Goal: Information Seeking & Learning: Learn about a topic

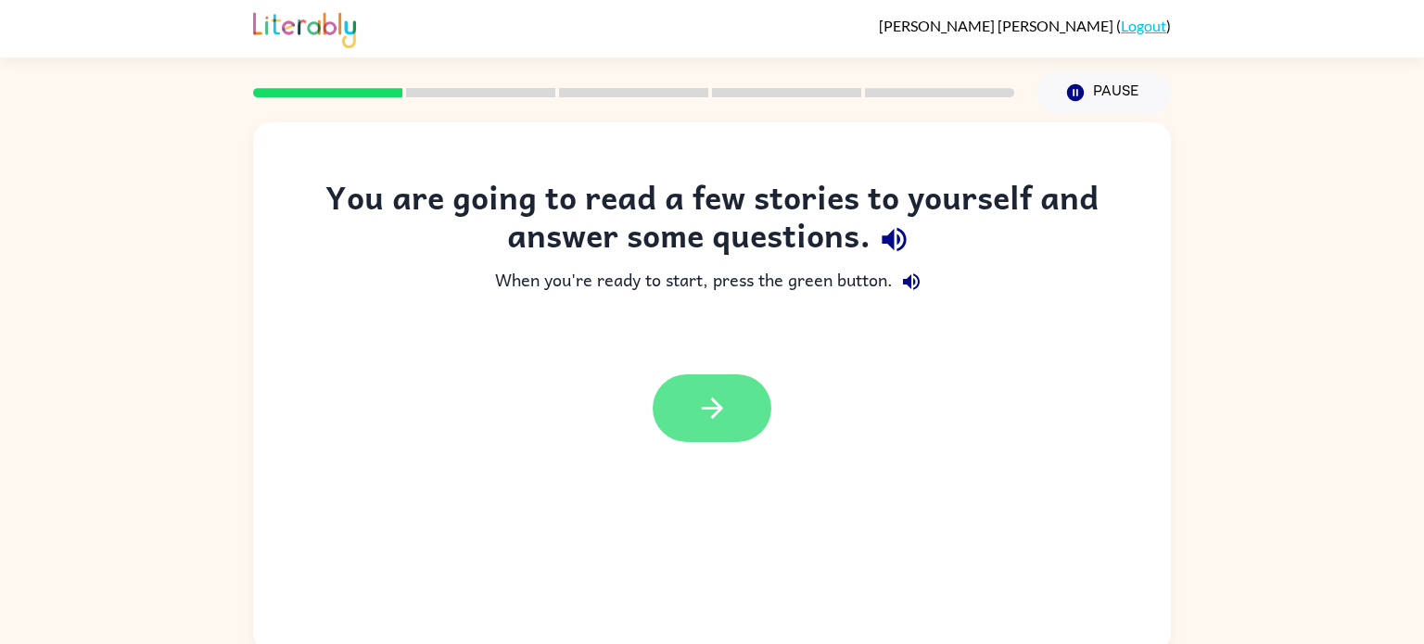
click at [731, 391] on button "button" at bounding box center [712, 409] width 119 height 68
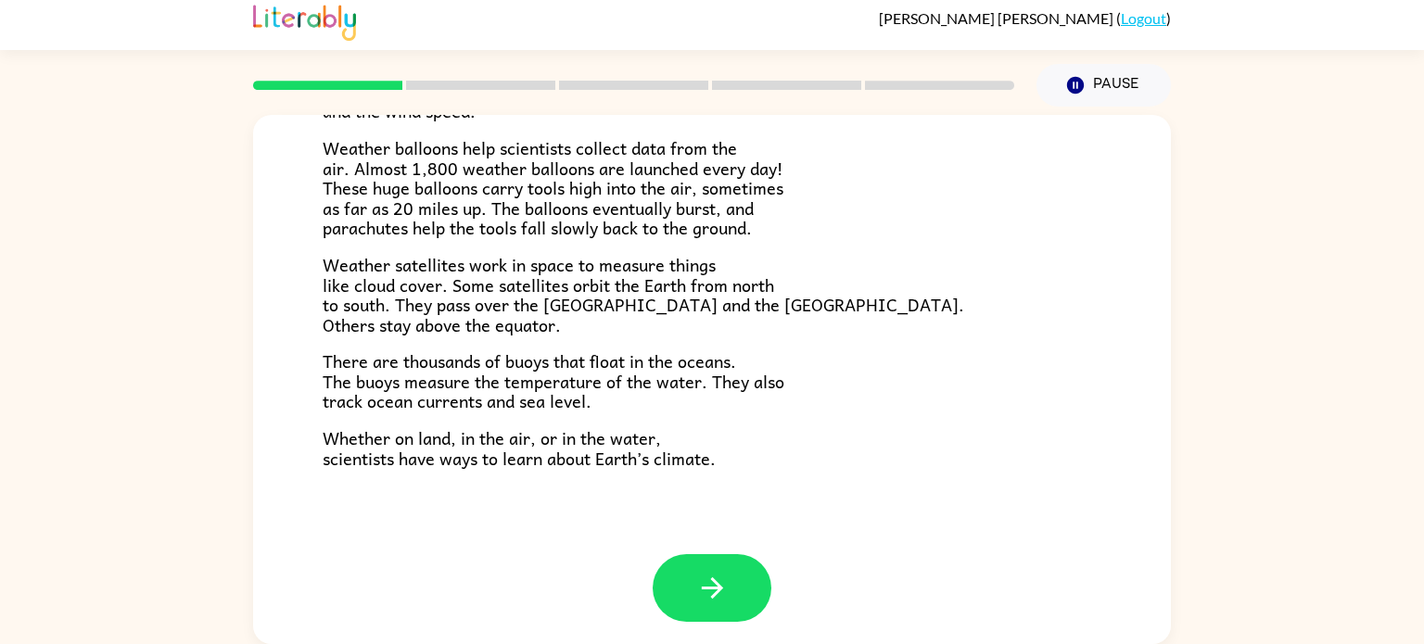
scroll to position [518, 0]
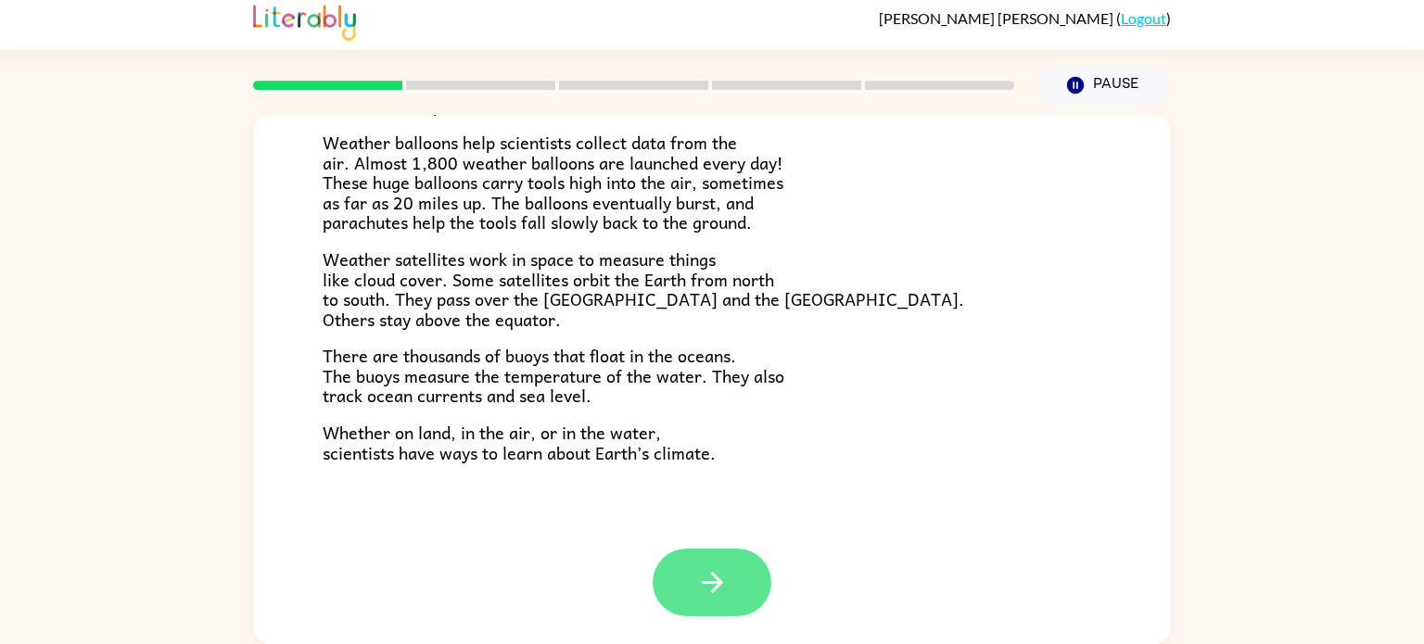
click at [690, 600] on button "button" at bounding box center [712, 583] width 119 height 68
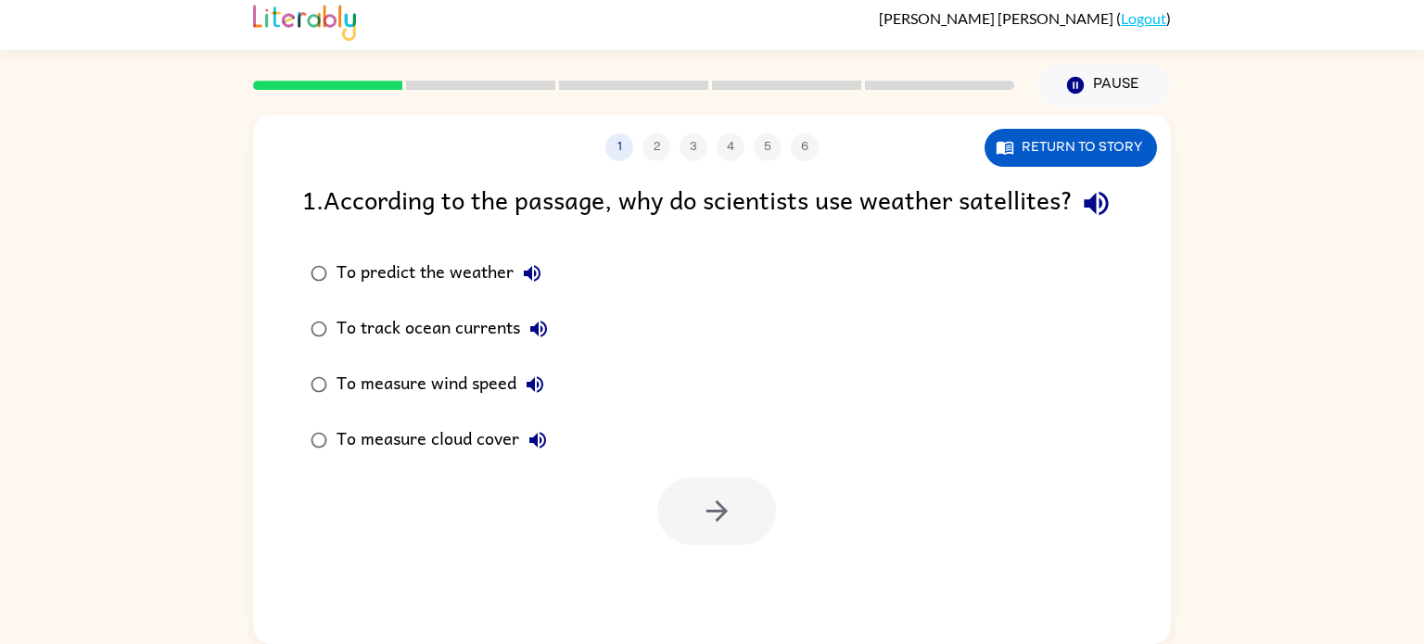
scroll to position [0, 0]
click at [1047, 141] on button "Return to story" at bounding box center [1071, 148] width 172 height 38
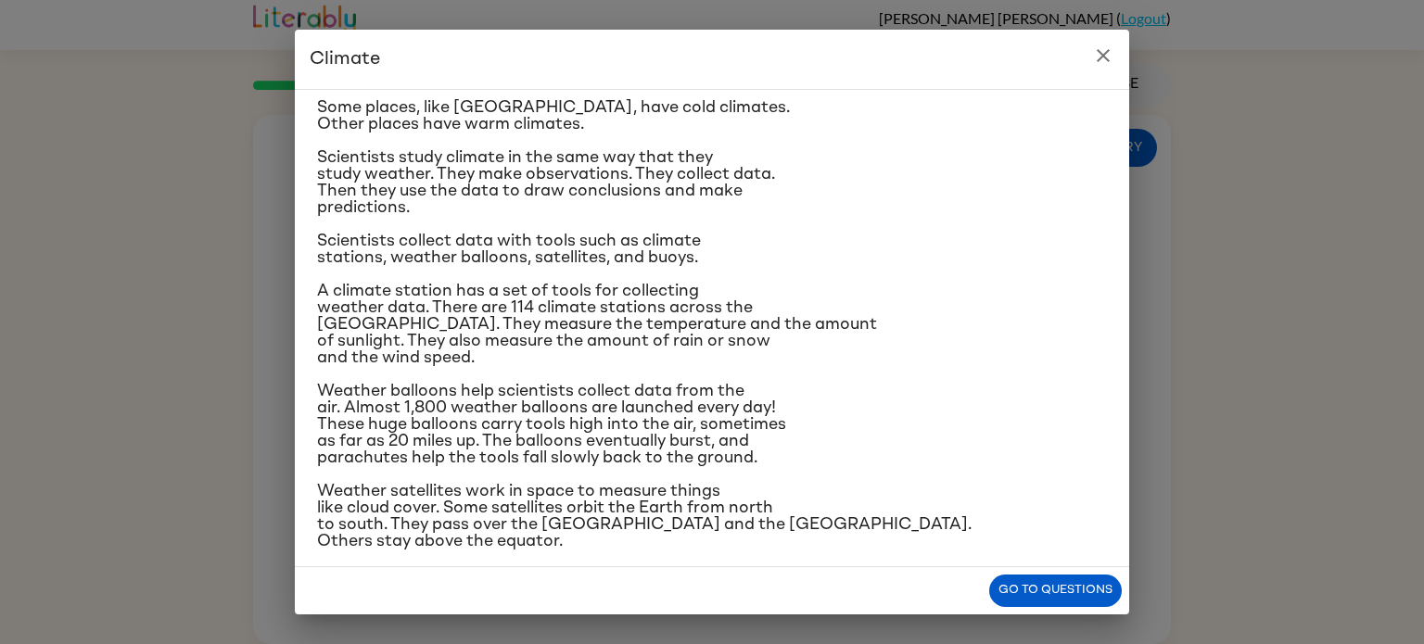
scroll to position [117, 0]
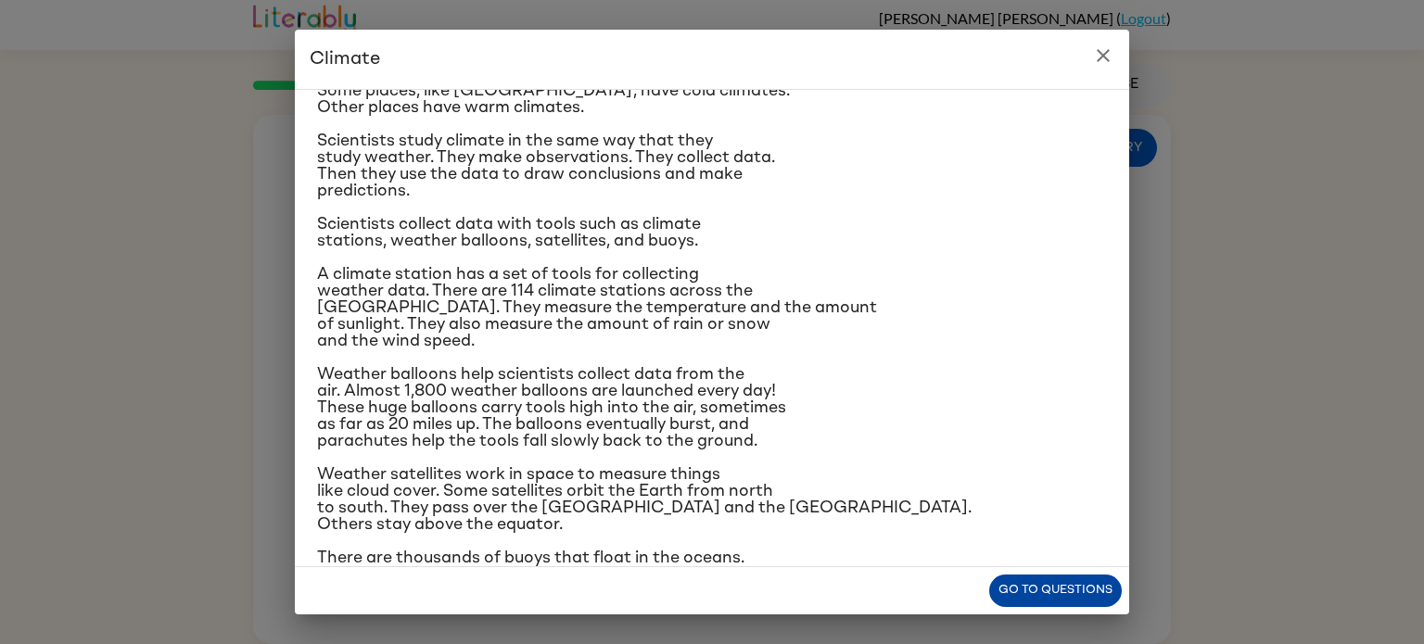
click at [1071, 601] on button "Go to questions" at bounding box center [1055, 591] width 133 height 32
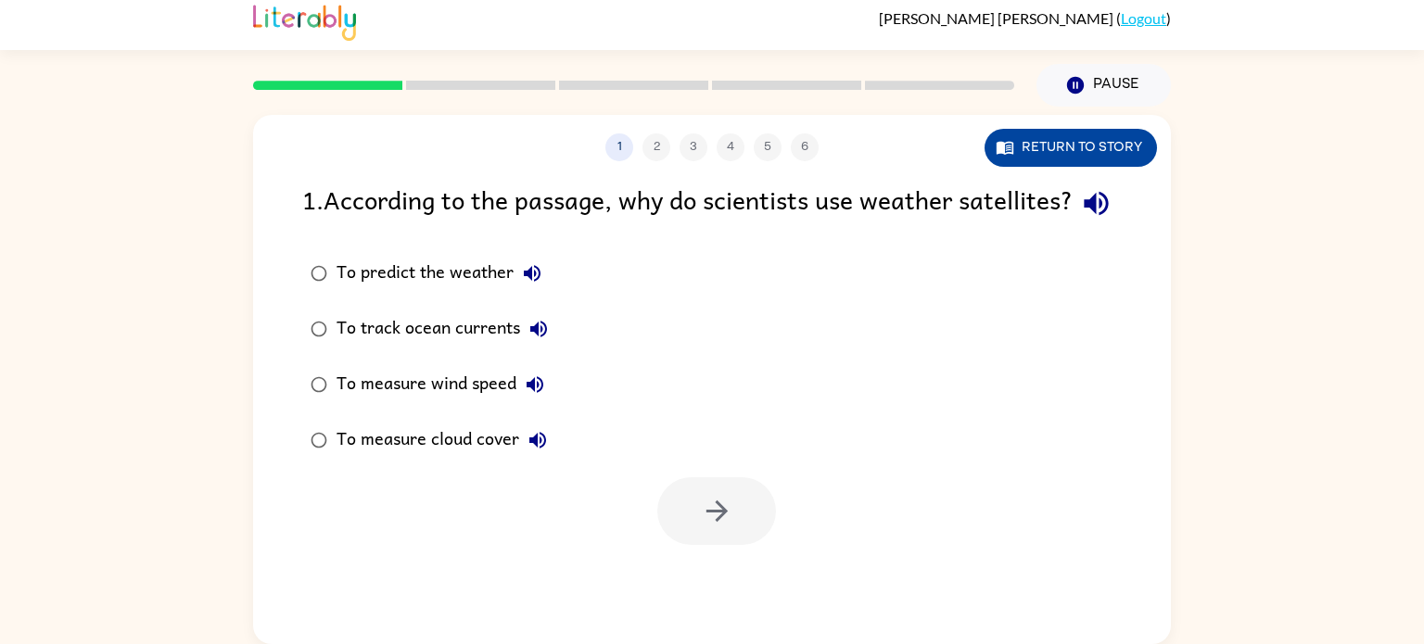
click at [1088, 156] on button "Return to story" at bounding box center [1071, 148] width 172 height 38
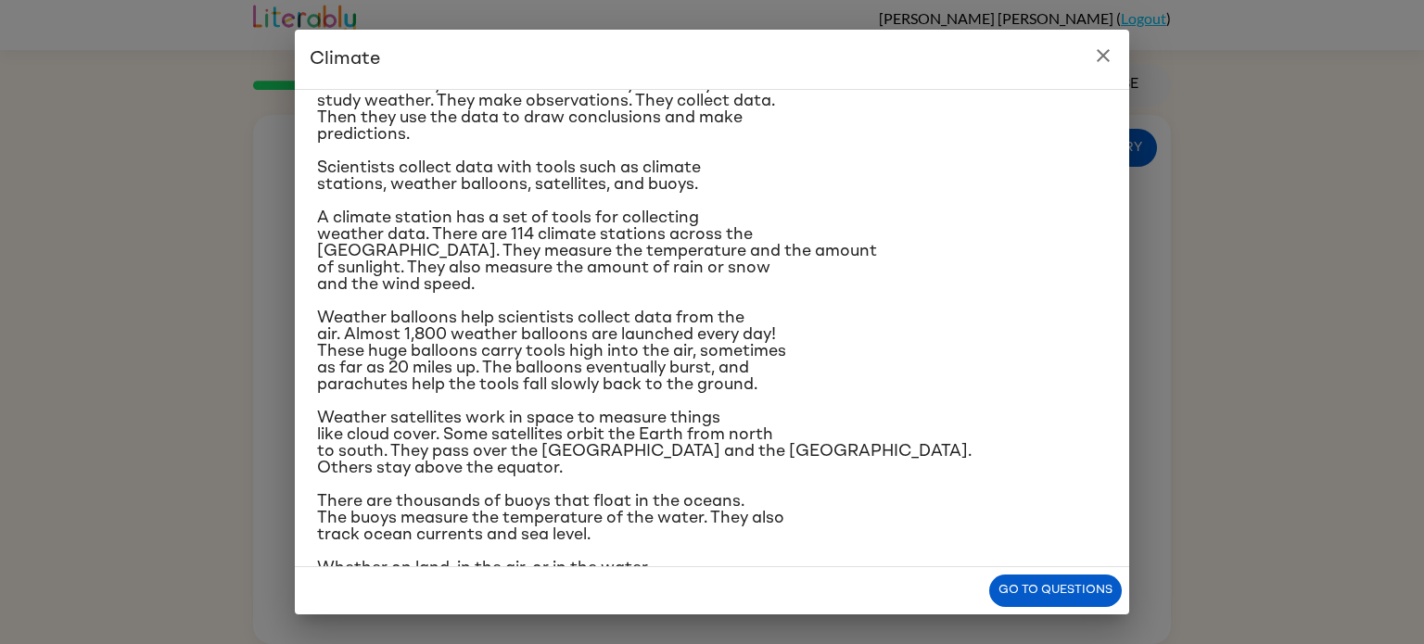
scroll to position [174, 0]
click at [1027, 582] on button "Go to questions" at bounding box center [1055, 591] width 133 height 32
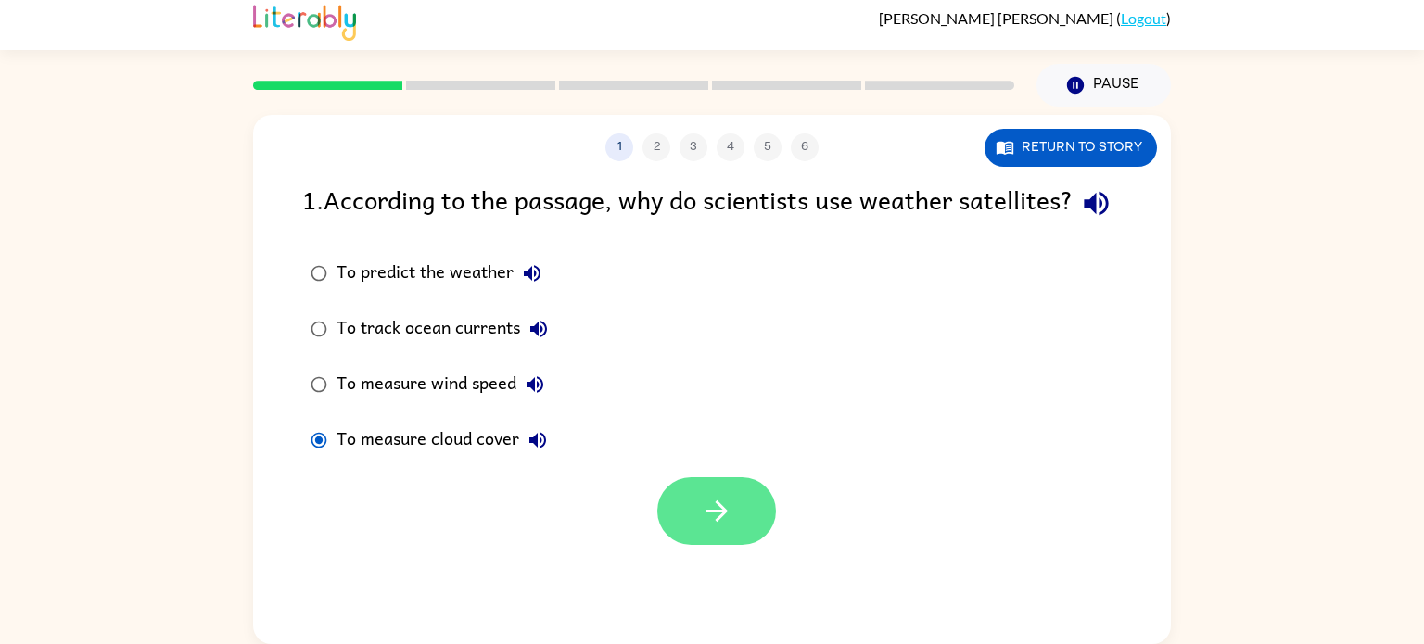
click at [723, 522] on icon "button" at bounding box center [715, 511] width 21 height 21
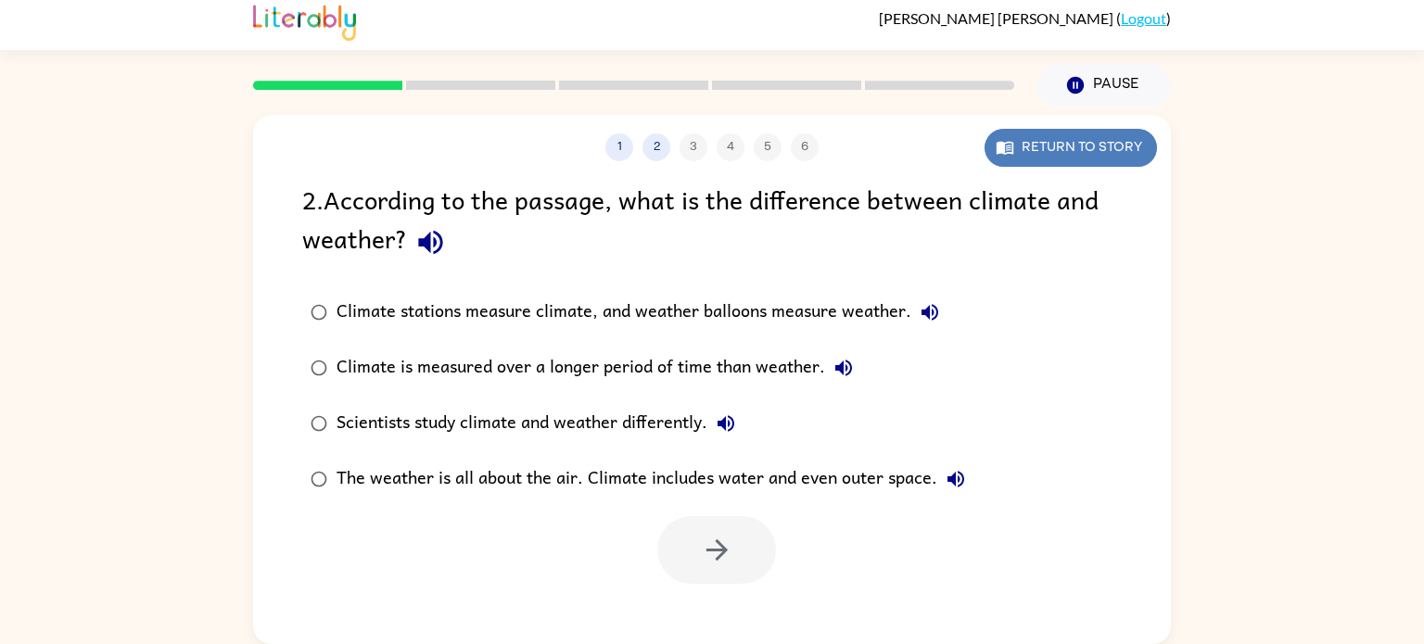
click at [1044, 146] on button "Return to story" at bounding box center [1071, 148] width 172 height 38
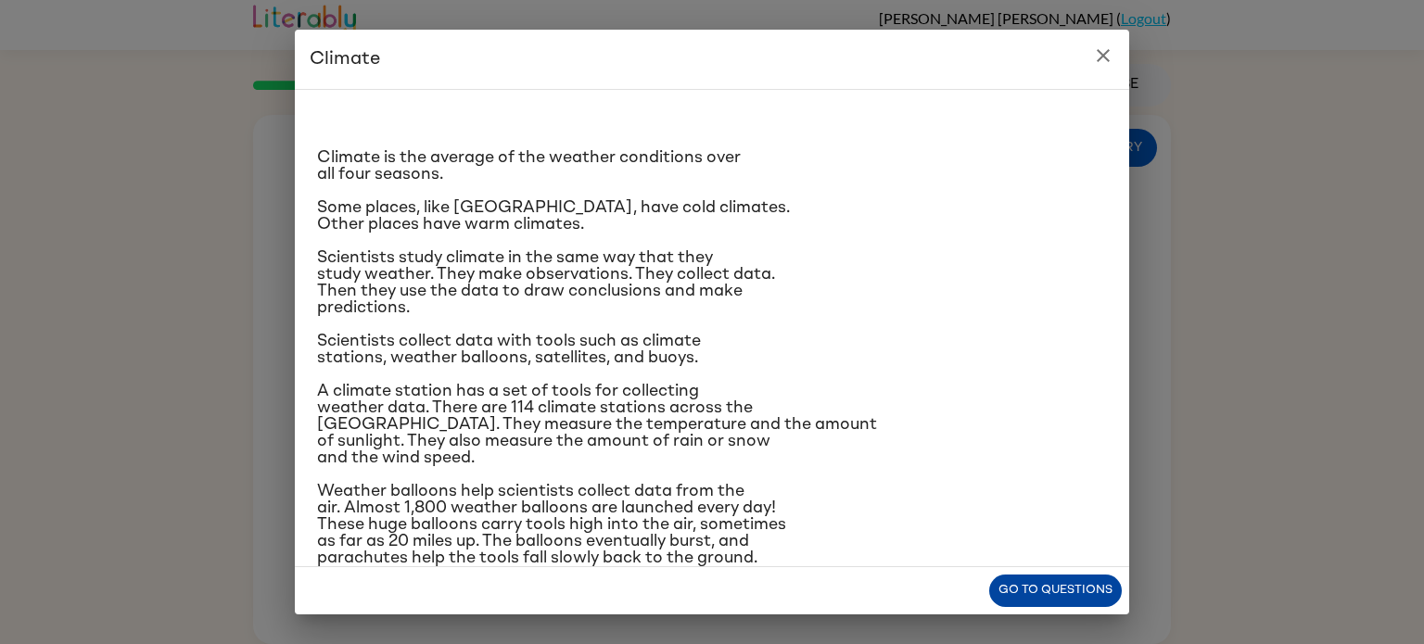
click at [1027, 580] on button "Go to questions" at bounding box center [1055, 591] width 133 height 32
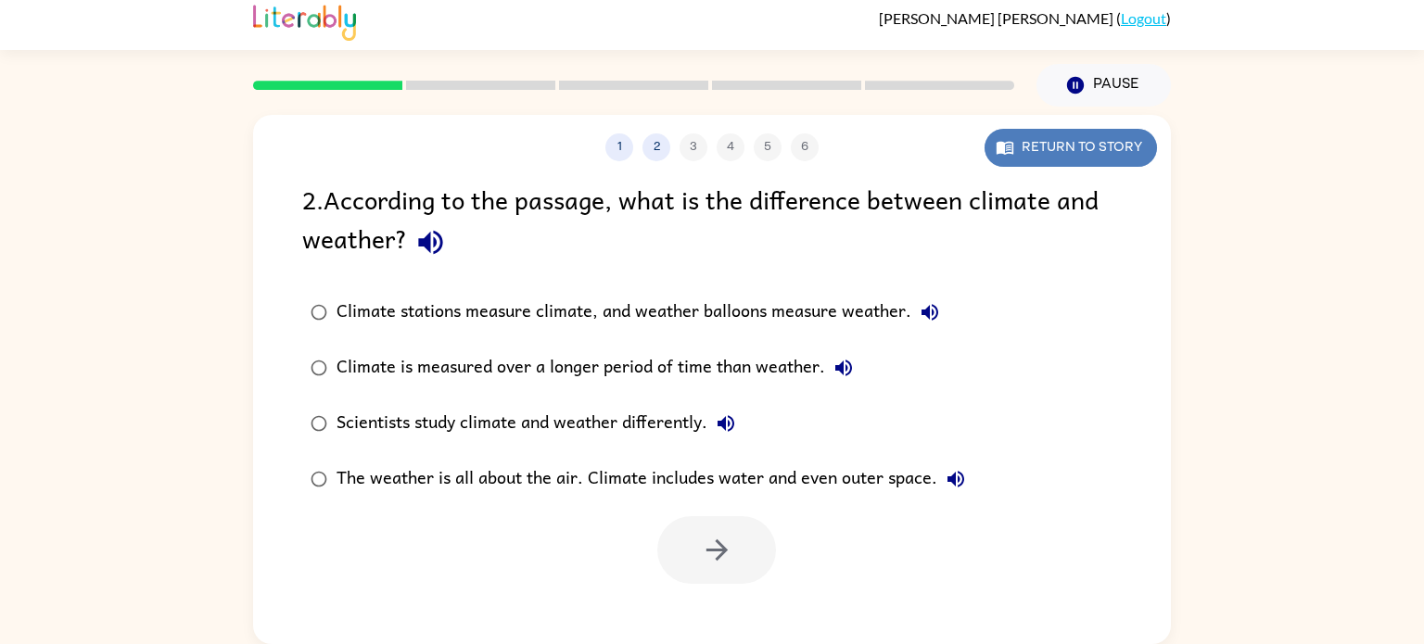
click at [1123, 149] on button "Return to story" at bounding box center [1071, 148] width 172 height 38
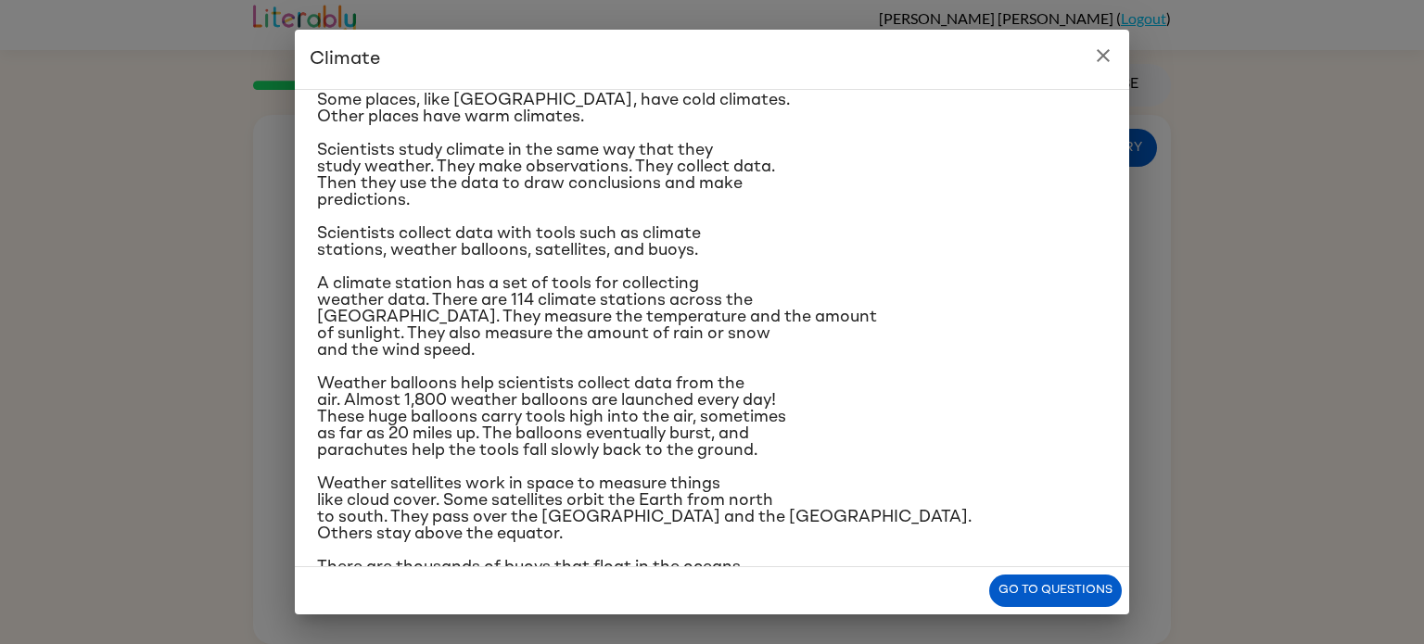
scroll to position [111, 0]
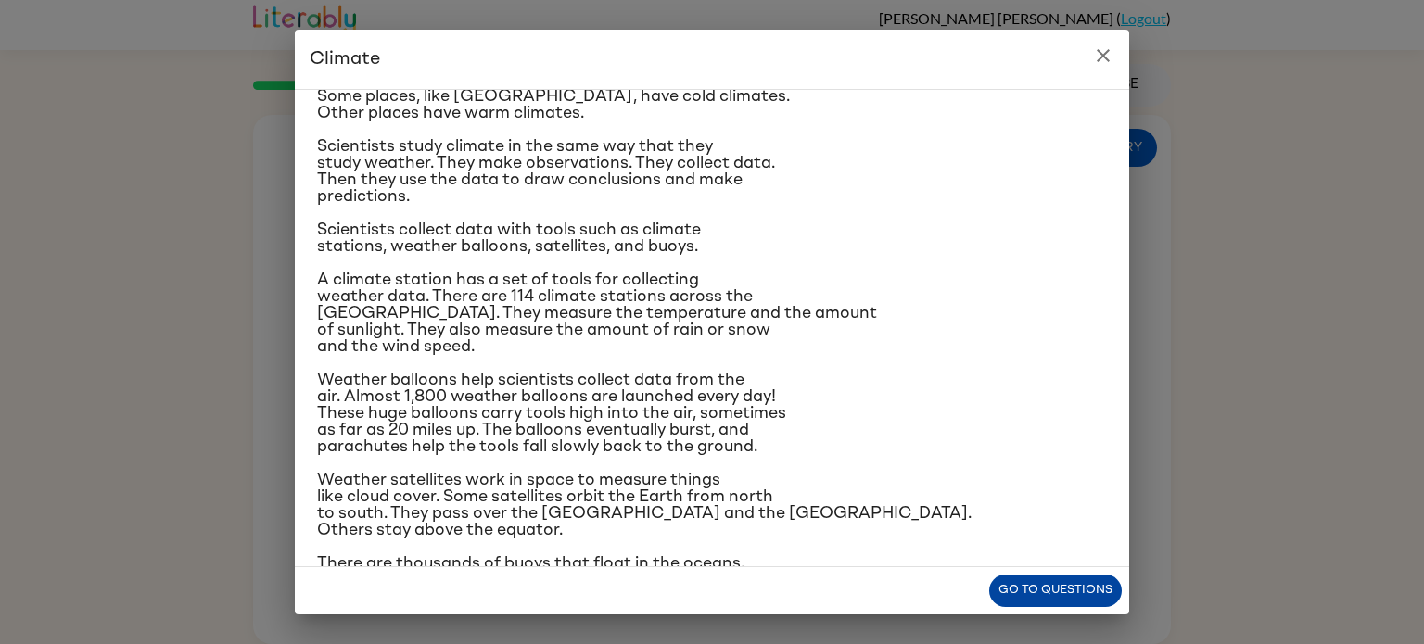
click at [1025, 592] on button "Go to questions" at bounding box center [1055, 591] width 133 height 32
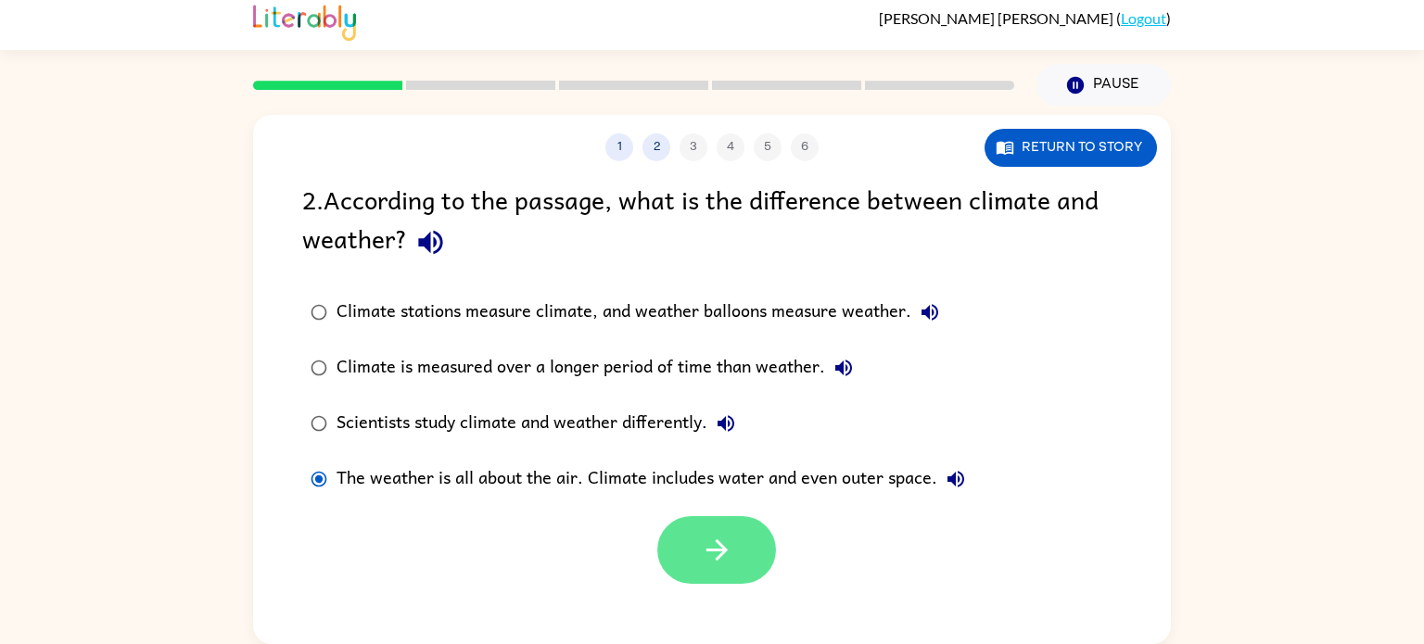
click at [698, 554] on button "button" at bounding box center [716, 550] width 119 height 68
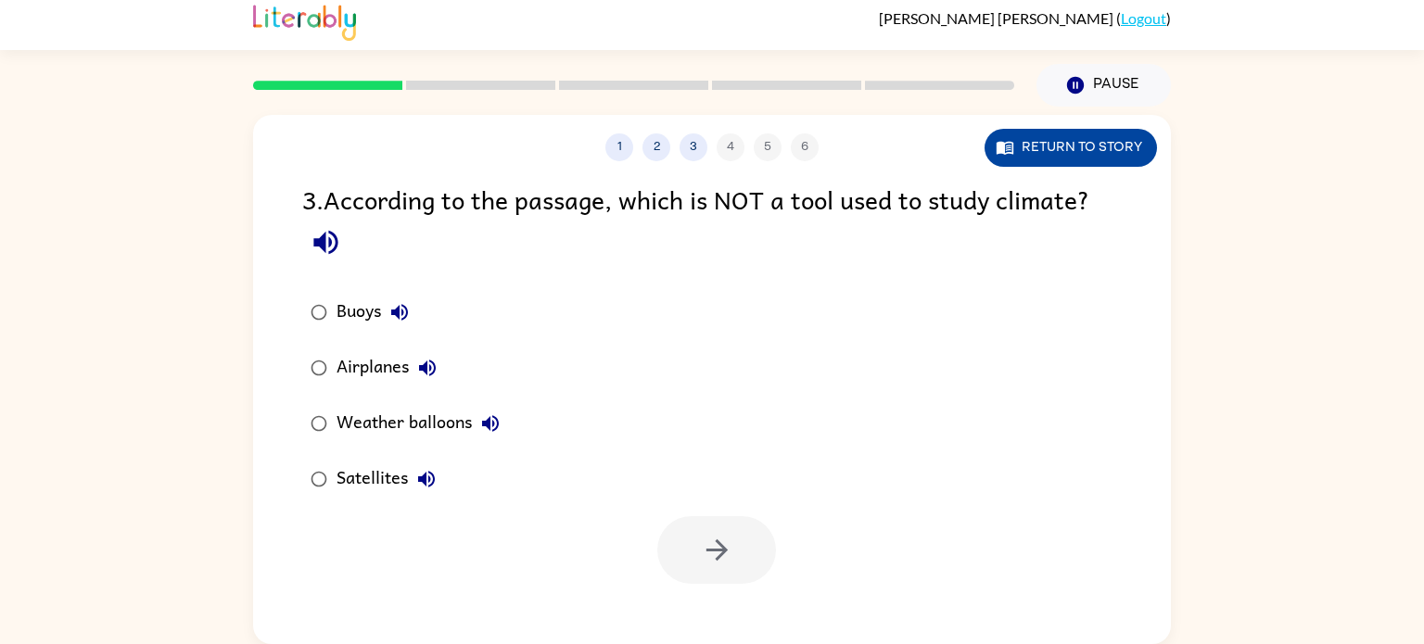
click at [1029, 146] on button "Return to story" at bounding box center [1071, 148] width 172 height 38
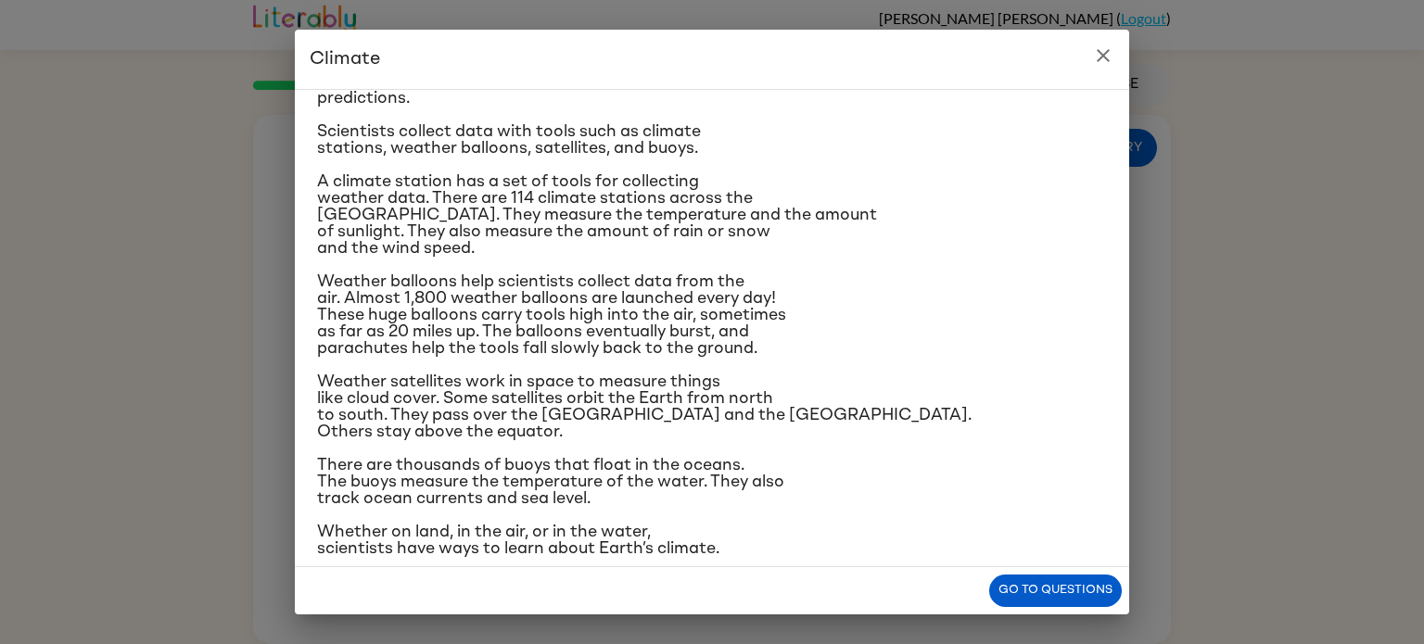
scroll to position [220, 0]
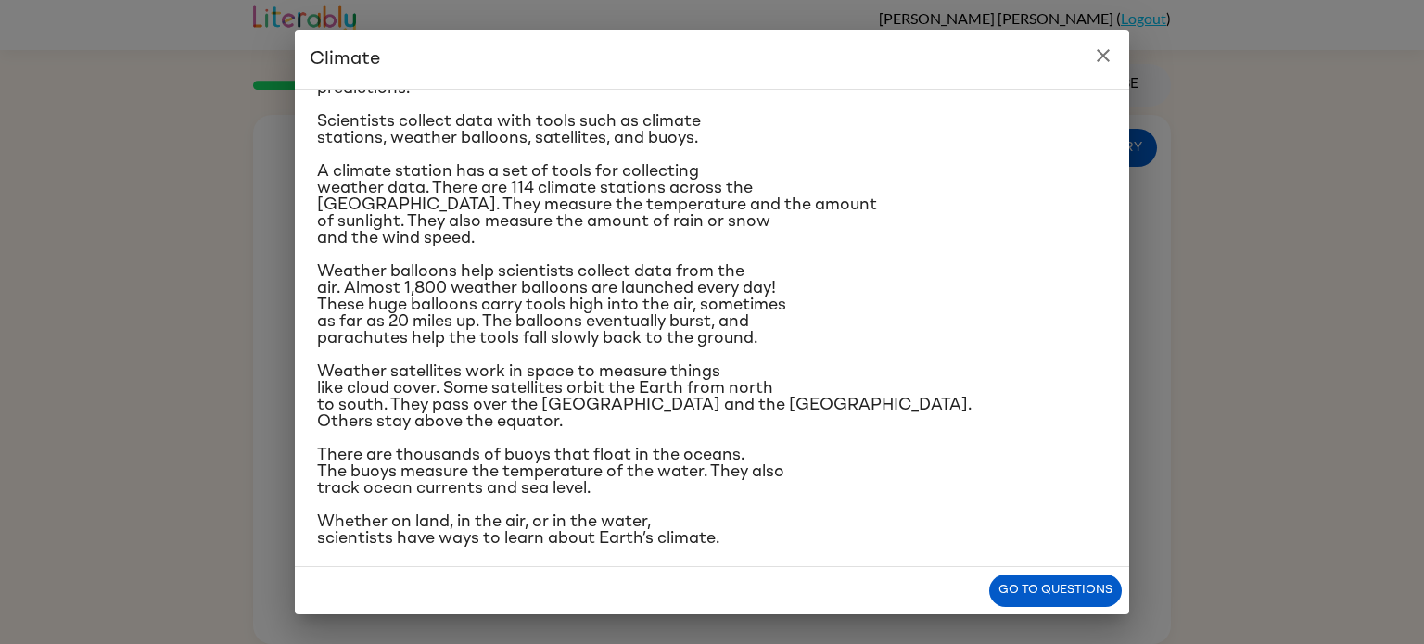
click at [222, 201] on div "Climate Climate is the average of the weather conditions over all four seasons.…" at bounding box center [712, 322] width 1424 height 644
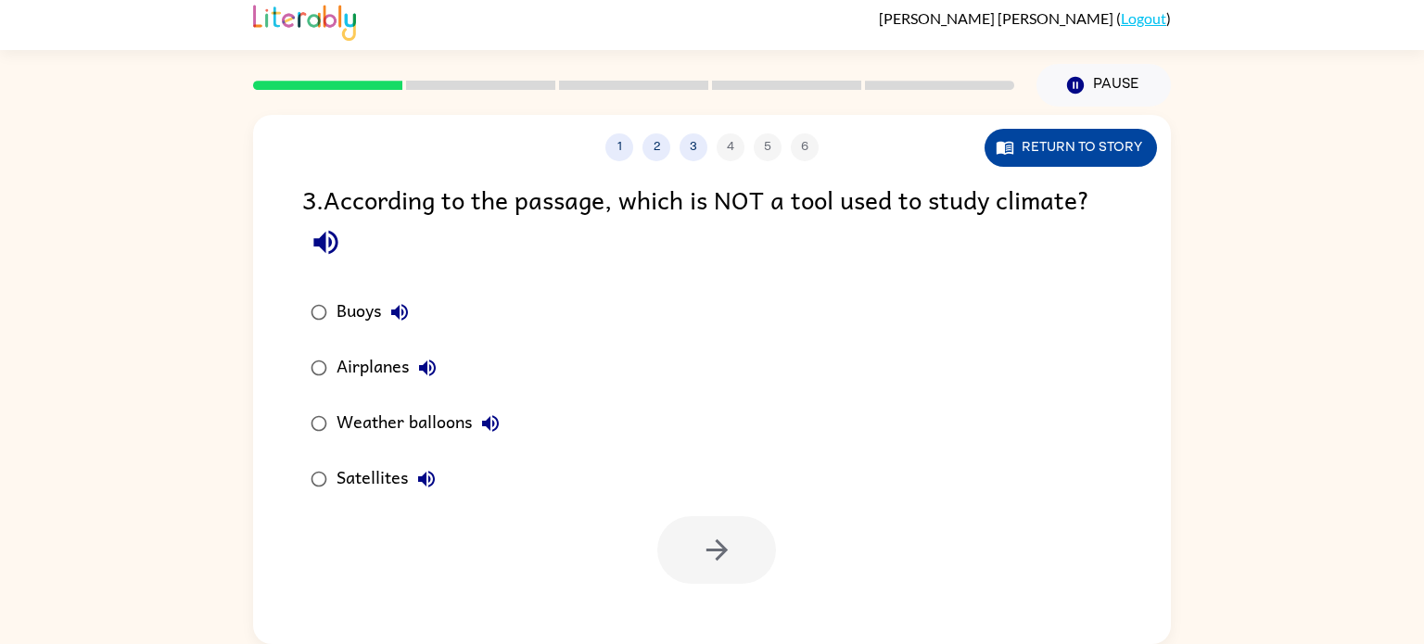
click at [1044, 141] on button "Return to story" at bounding box center [1071, 148] width 172 height 38
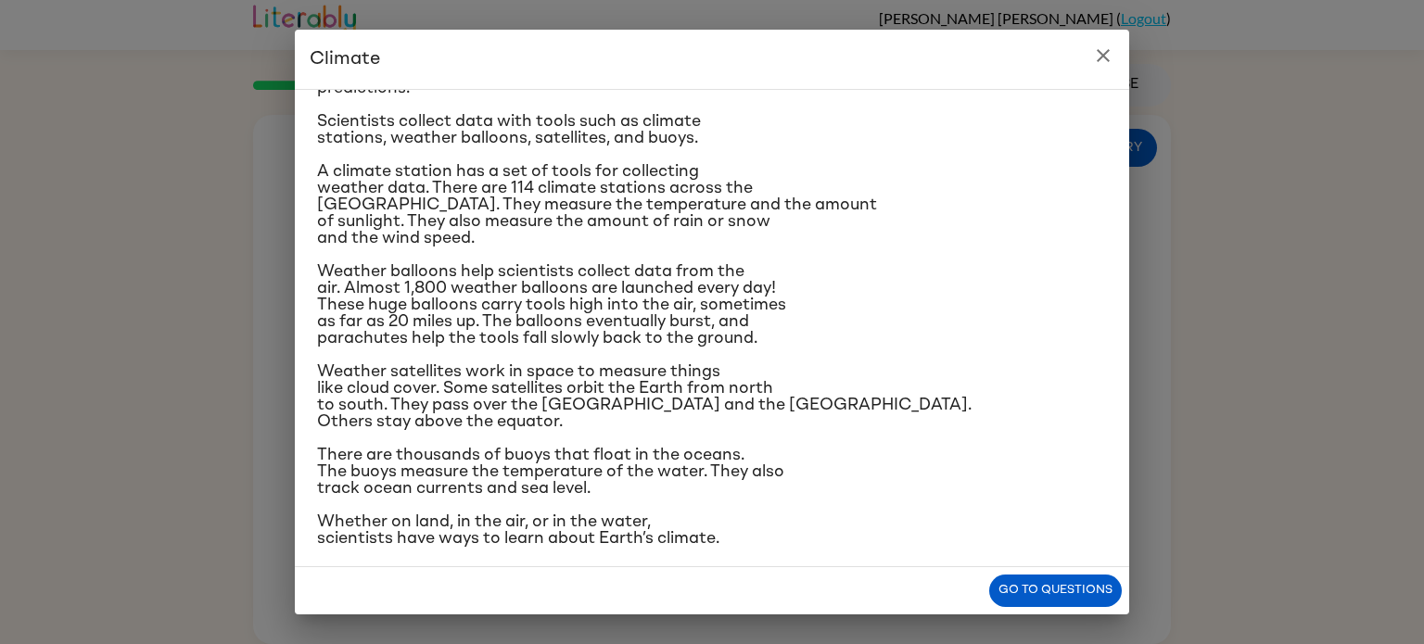
click at [1105, 67] on button "close" at bounding box center [1103, 55] width 37 height 37
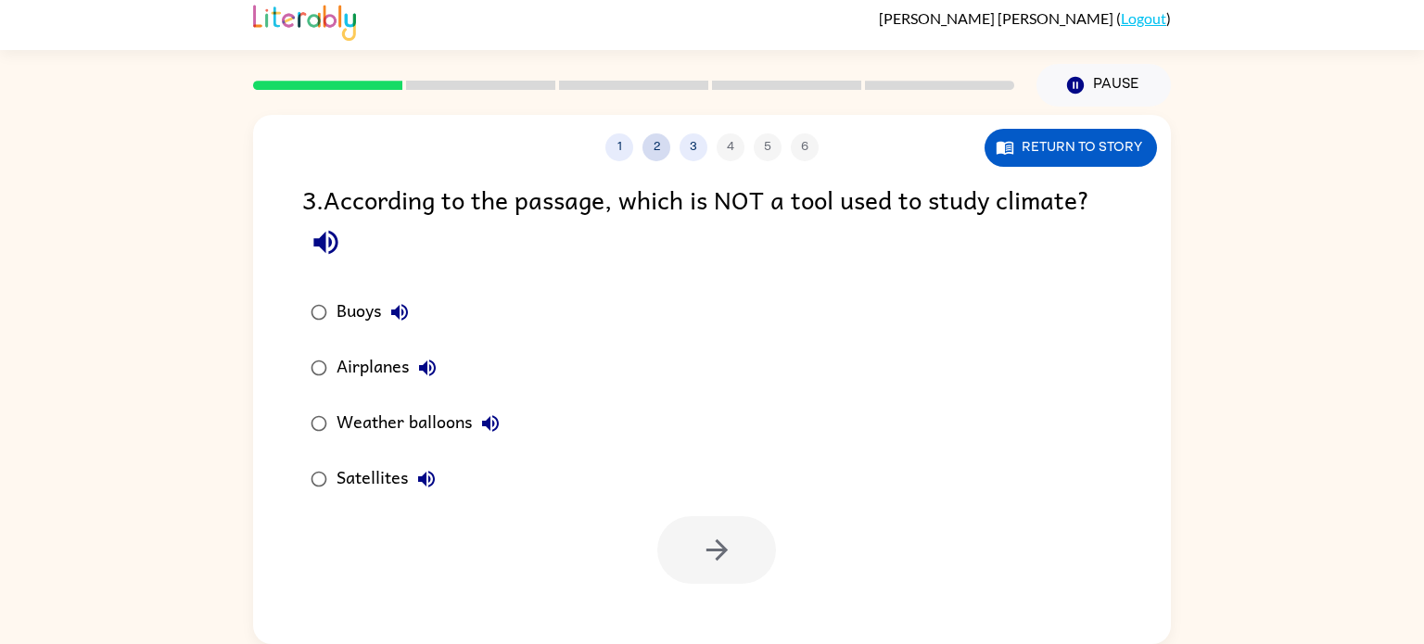
click at [656, 157] on button "2" at bounding box center [656, 147] width 28 height 28
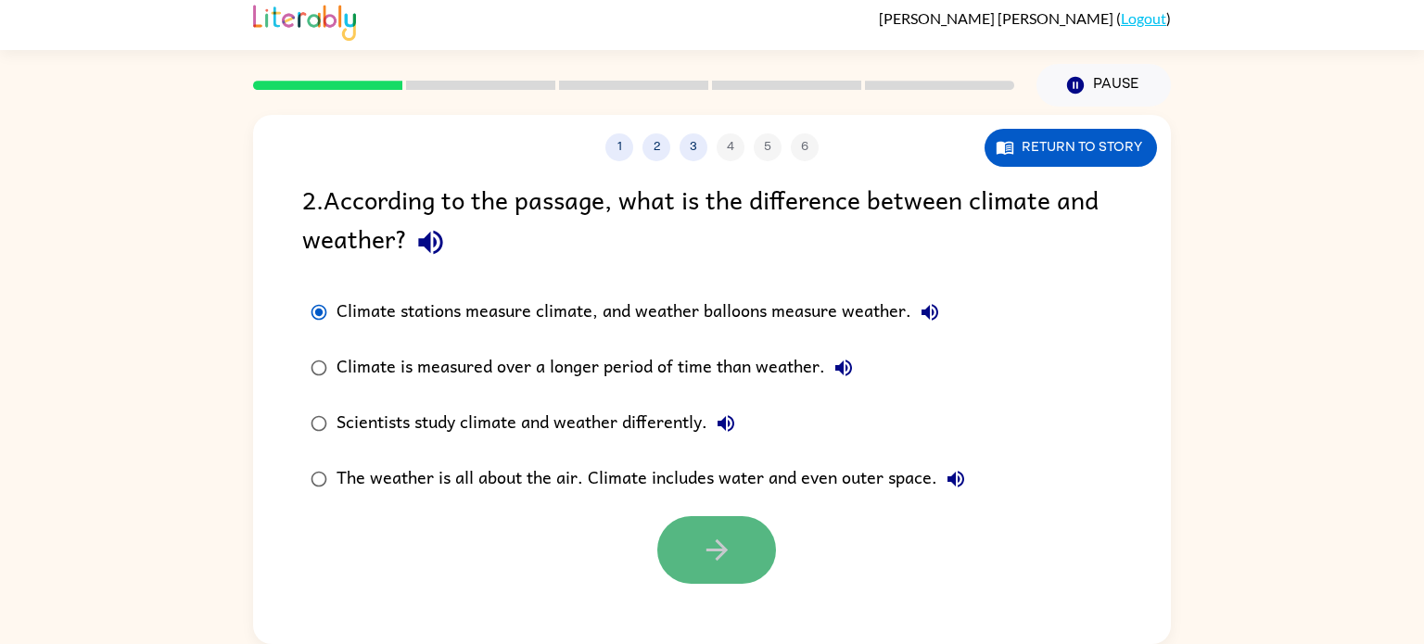
click at [739, 531] on button "button" at bounding box center [716, 550] width 119 height 68
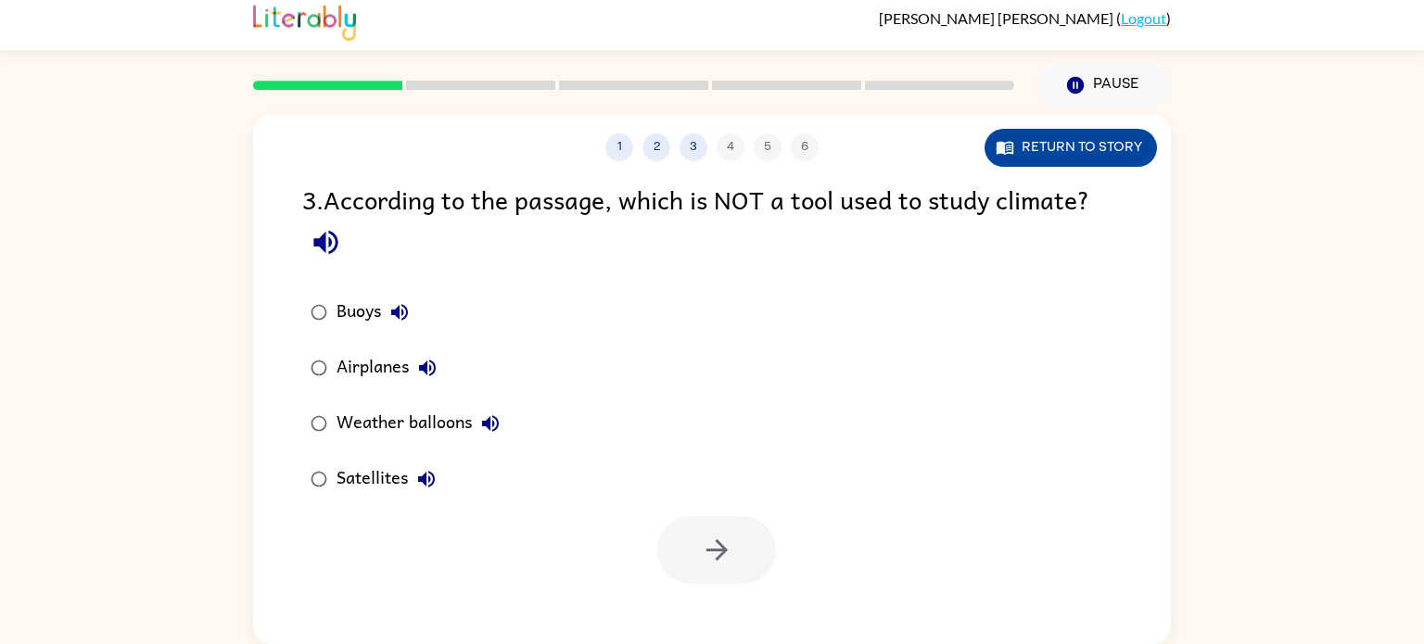
click at [1071, 141] on button "Return to story" at bounding box center [1071, 148] width 172 height 38
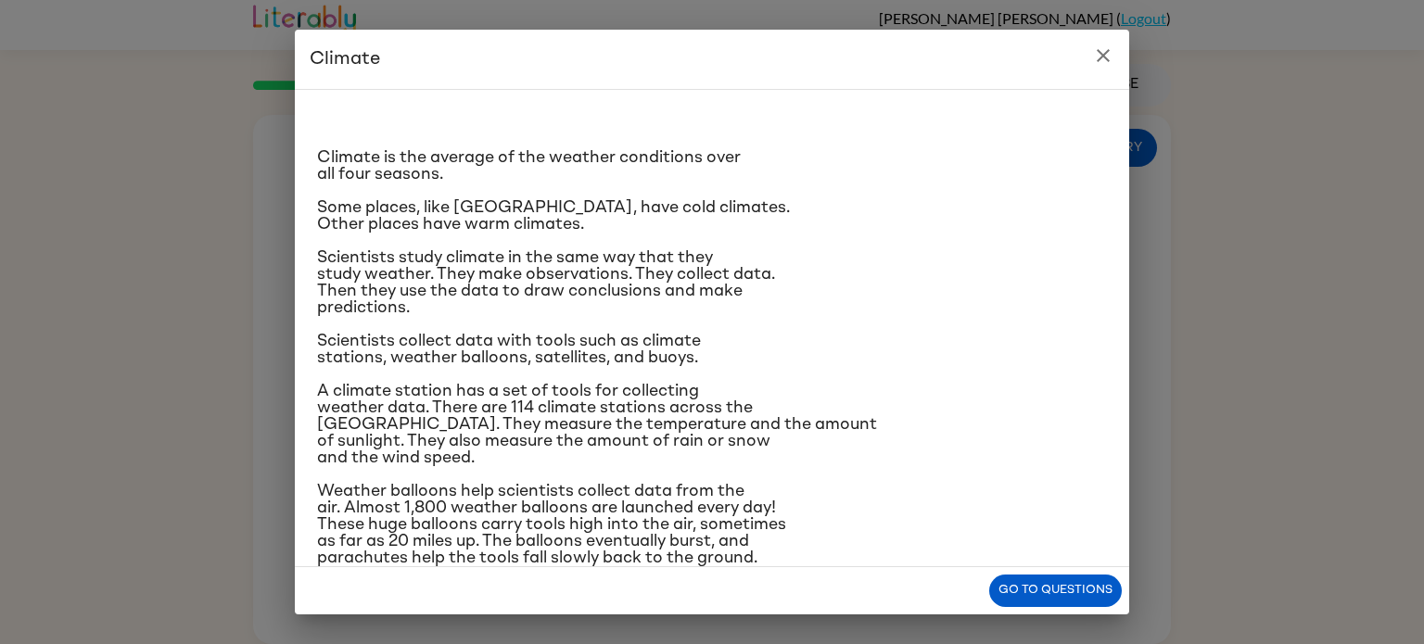
click at [1106, 50] on icon "close" at bounding box center [1103, 55] width 22 height 22
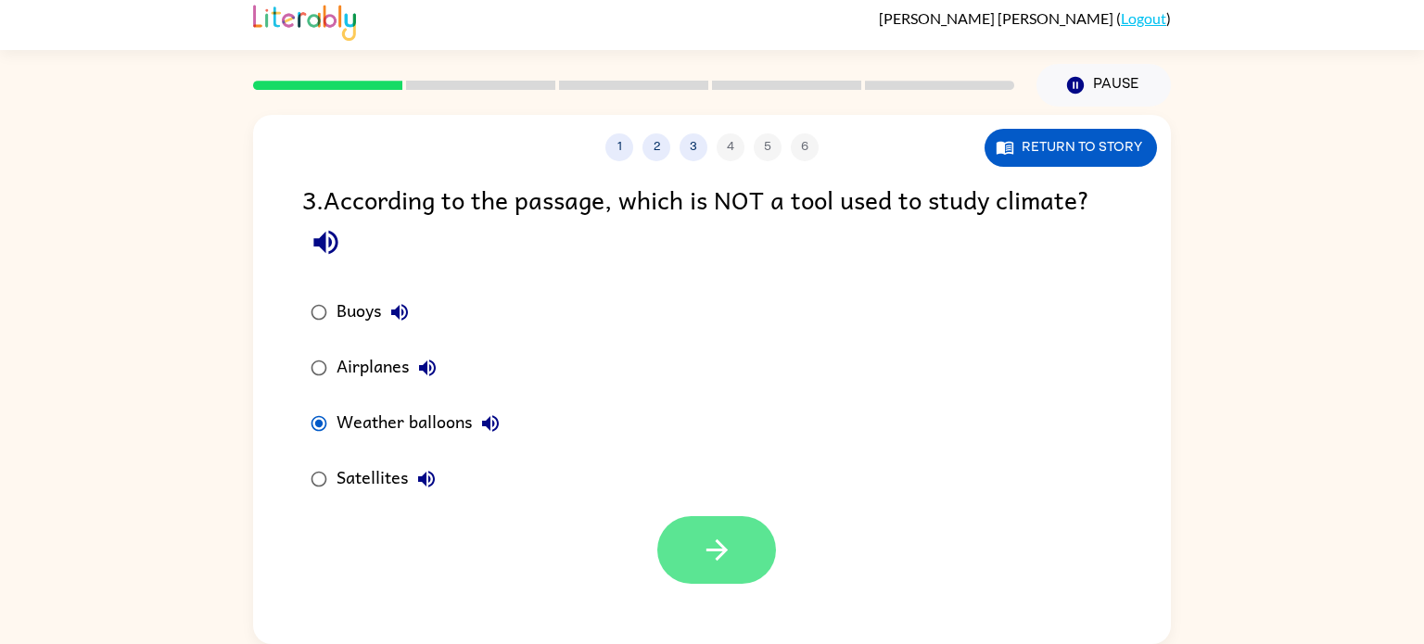
click at [721, 551] on icon "button" at bounding box center [715, 550] width 21 height 21
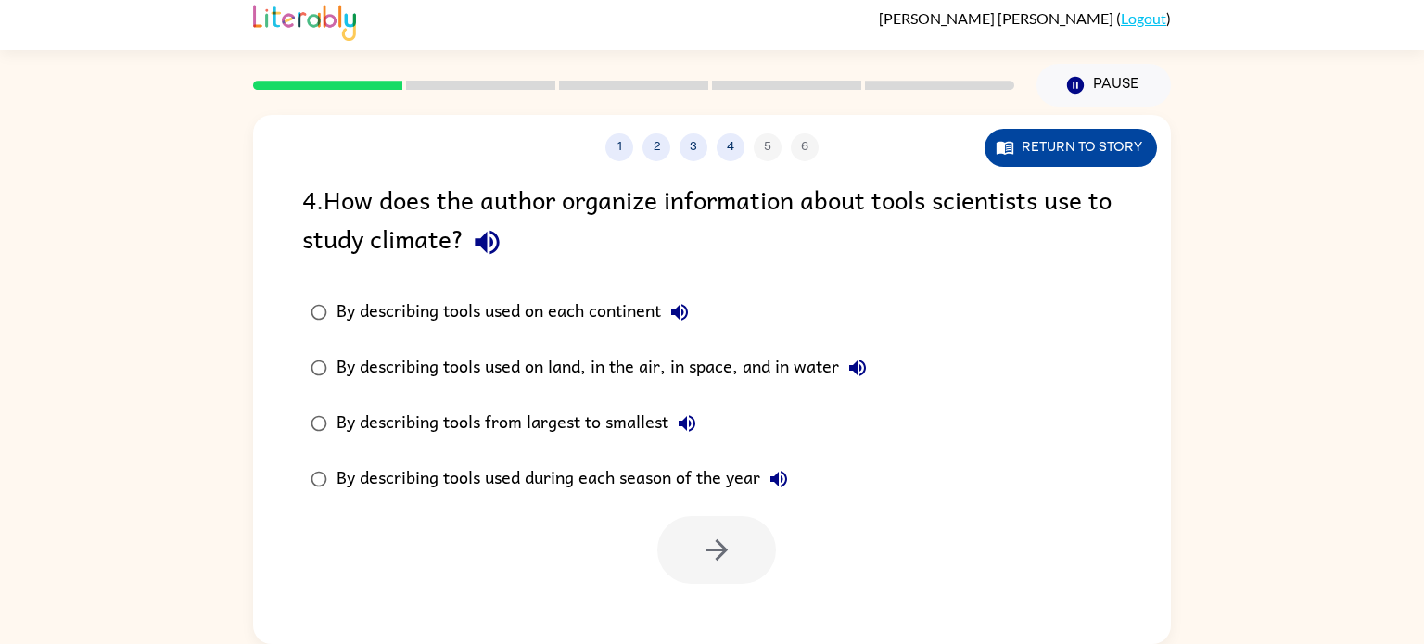
click at [1115, 163] on button "Return to story" at bounding box center [1071, 148] width 172 height 38
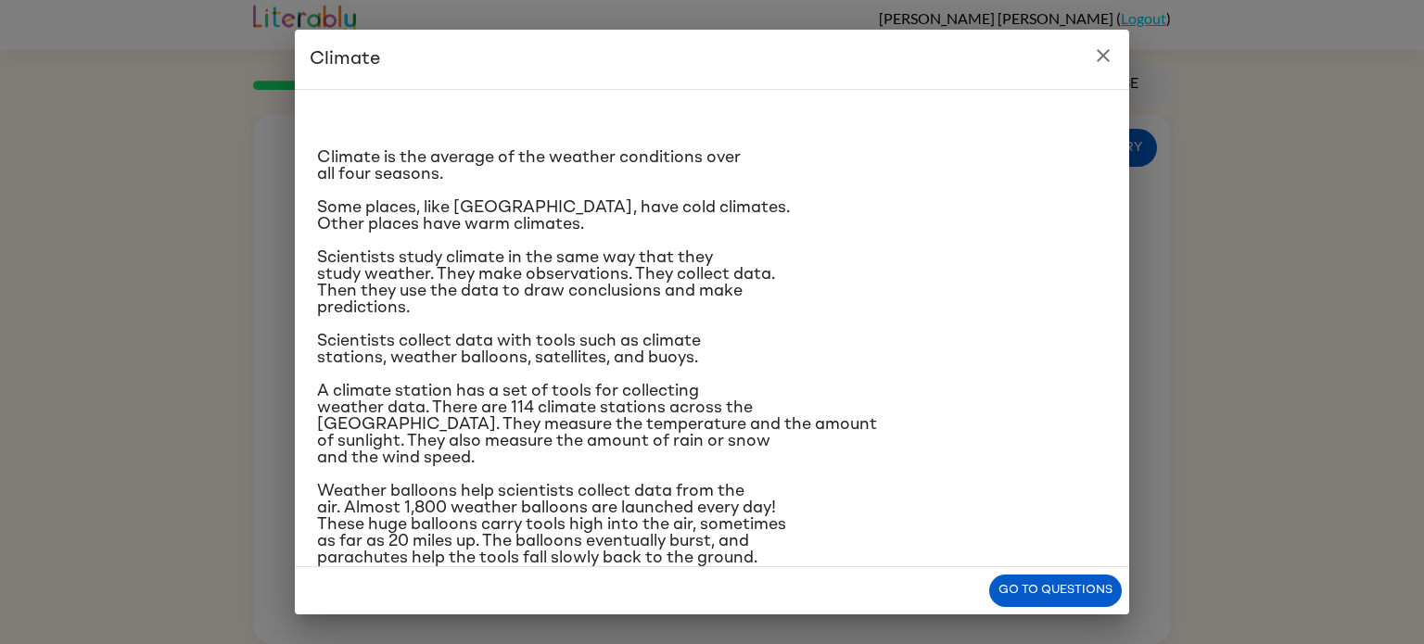
click at [1103, 46] on icon "close" at bounding box center [1103, 55] width 22 height 22
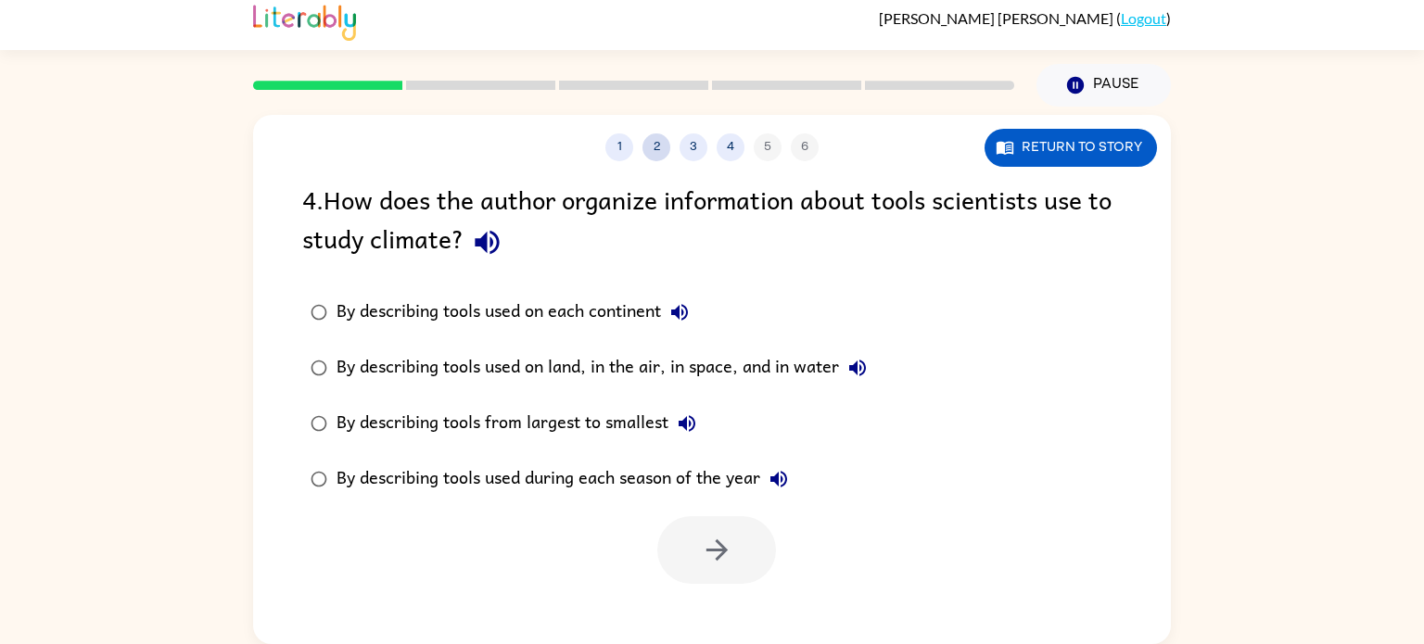
click at [657, 145] on button "2" at bounding box center [656, 147] width 28 height 28
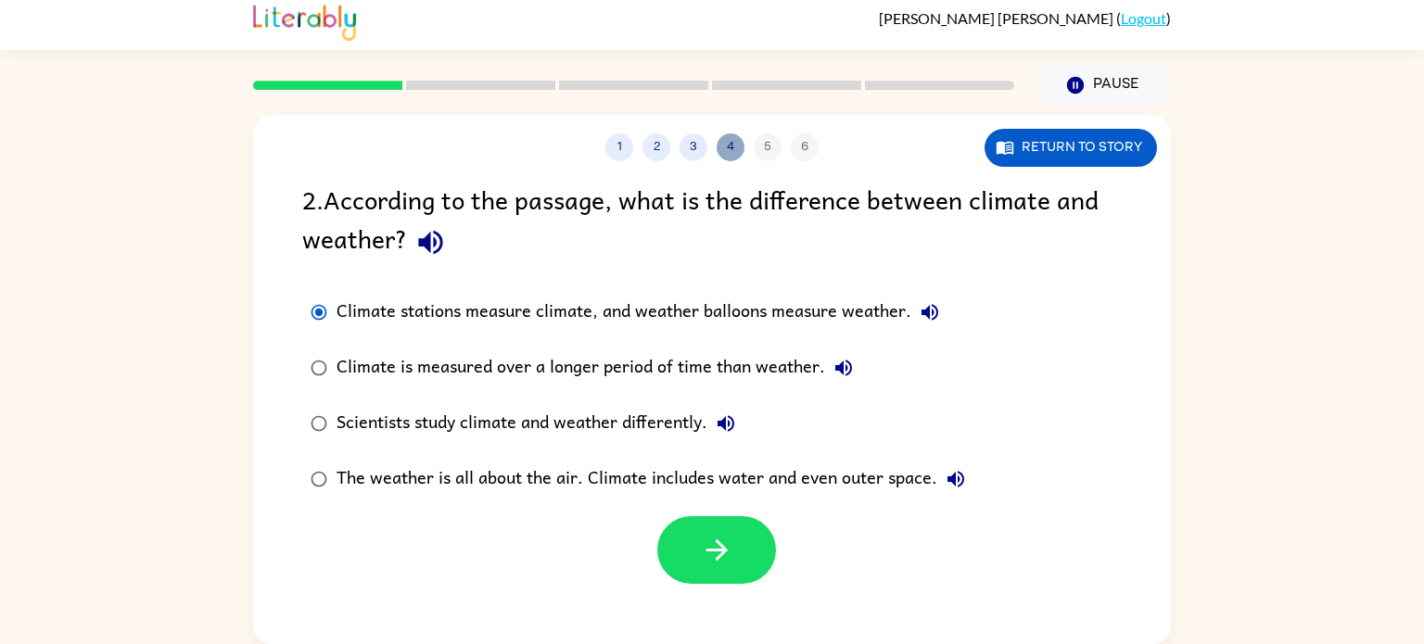
click at [728, 146] on button "4" at bounding box center [731, 147] width 28 height 28
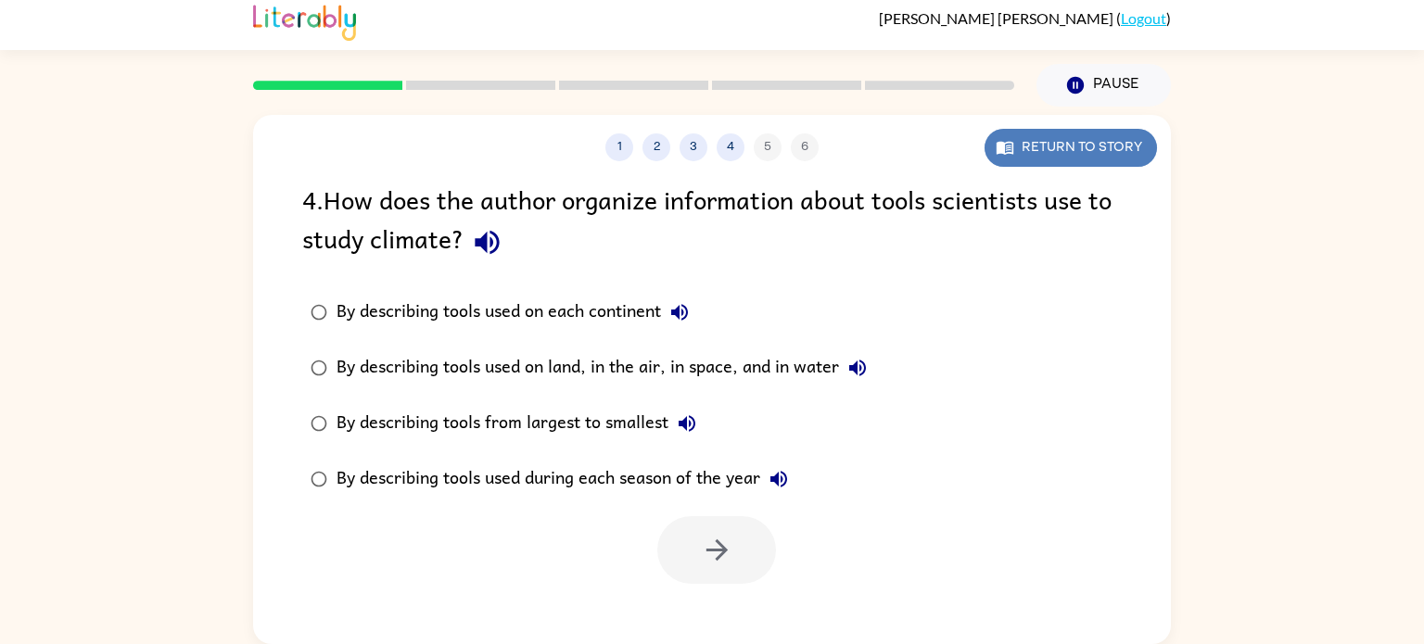
click at [1108, 145] on button "Return to story" at bounding box center [1071, 148] width 172 height 38
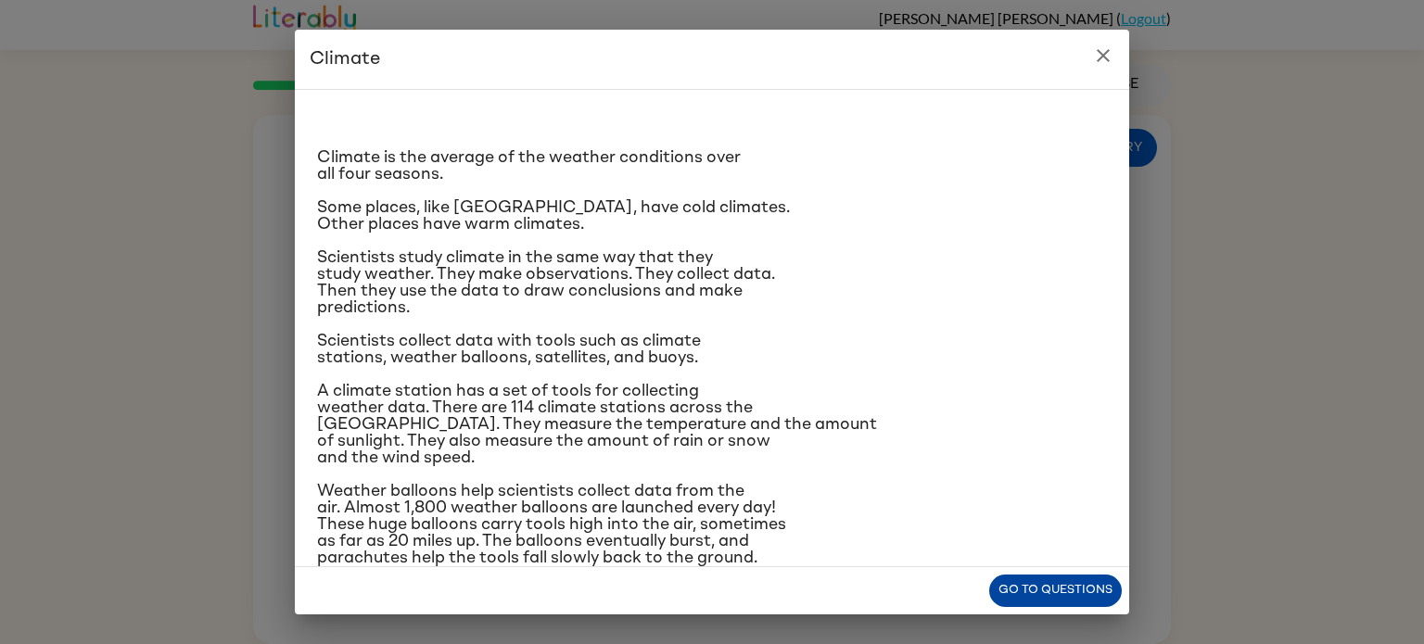
click at [999, 583] on button "Go to questions" at bounding box center [1055, 591] width 133 height 32
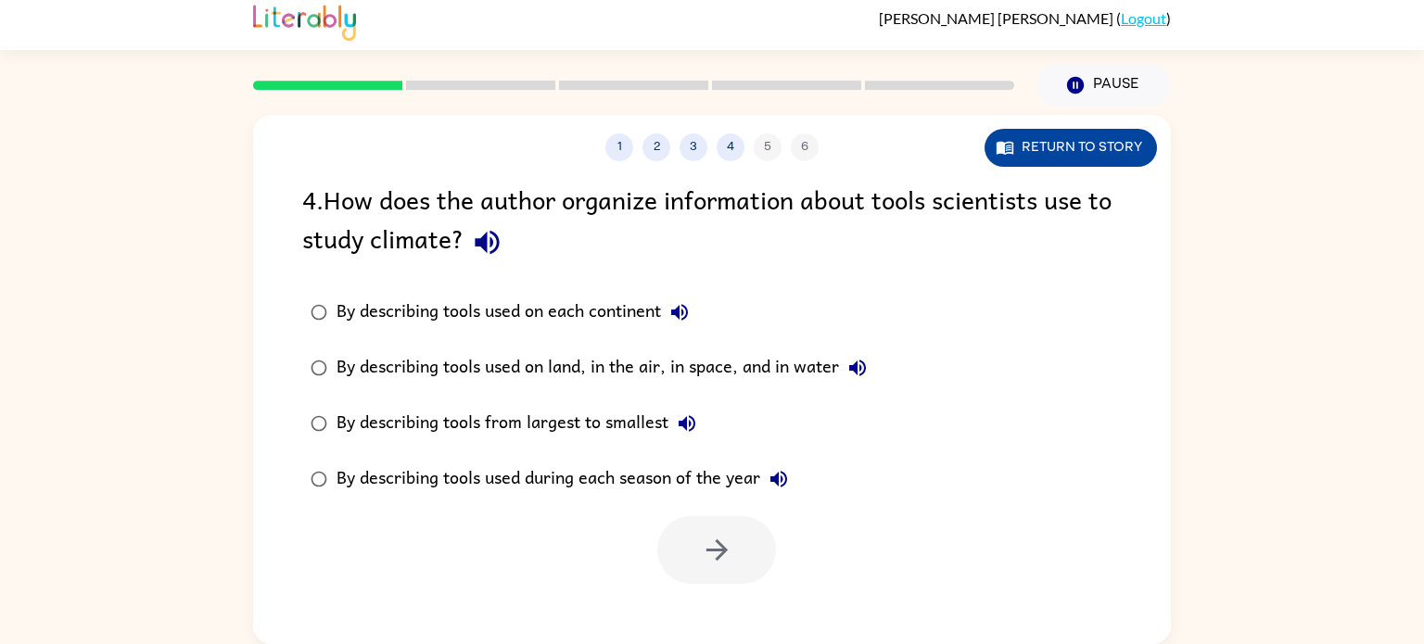
click at [1069, 151] on button "Return to story" at bounding box center [1071, 148] width 172 height 38
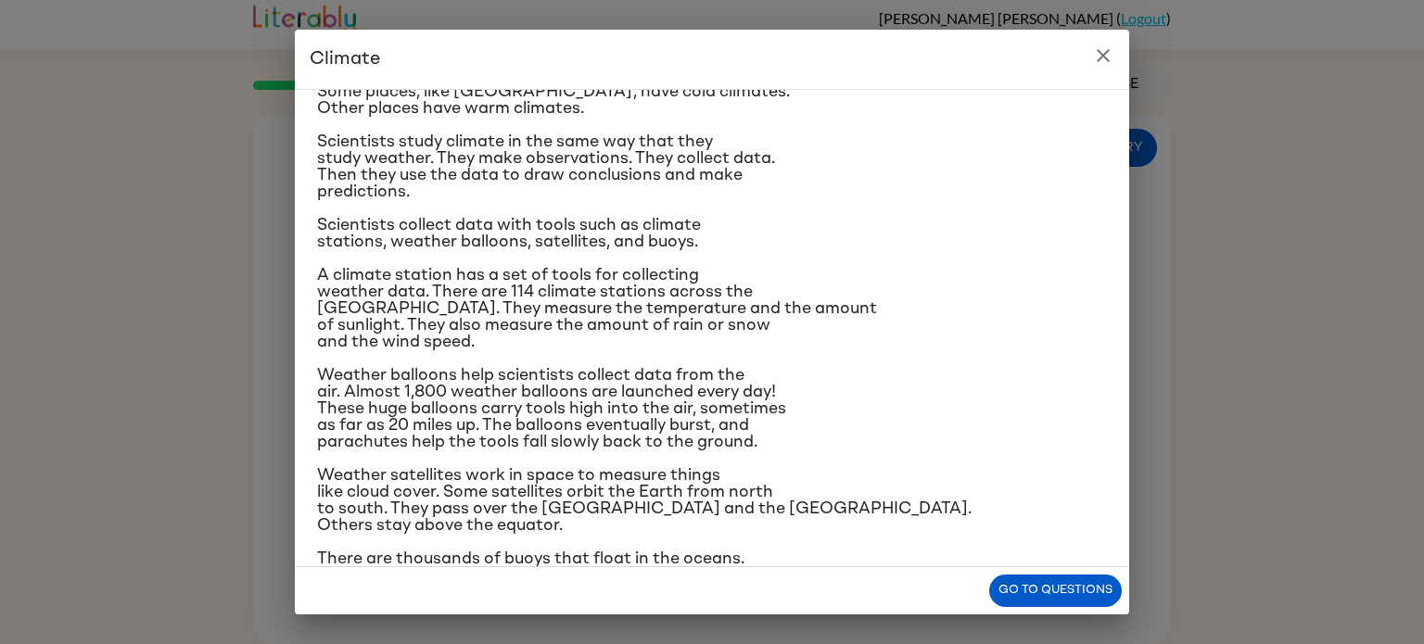
scroll to position [119, 0]
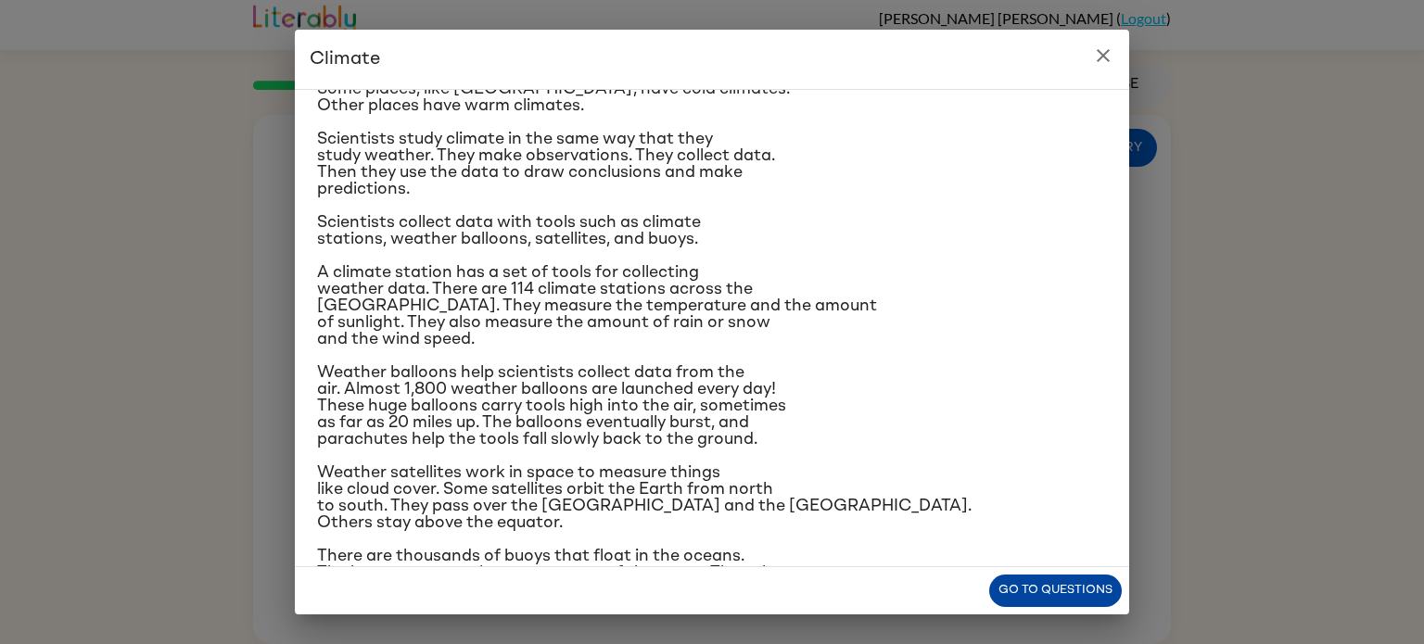
click at [1029, 593] on button "Go to questions" at bounding box center [1055, 591] width 133 height 32
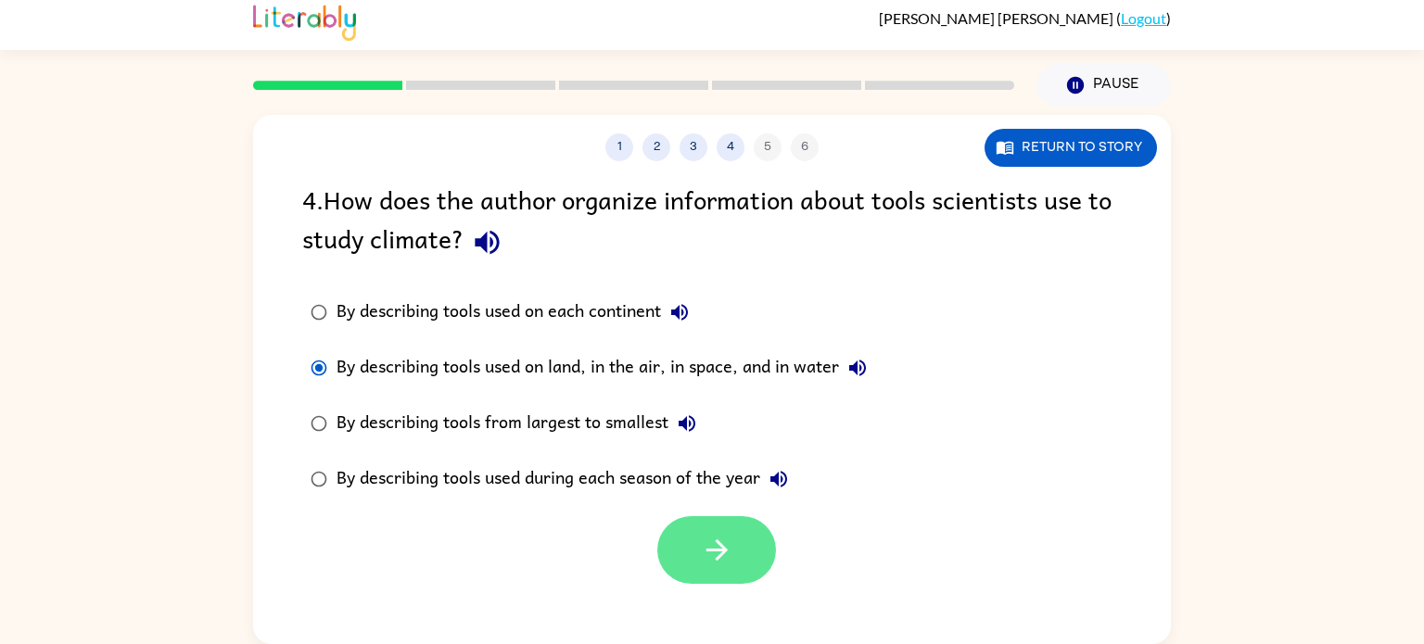
click at [742, 558] on button "button" at bounding box center [716, 550] width 119 height 68
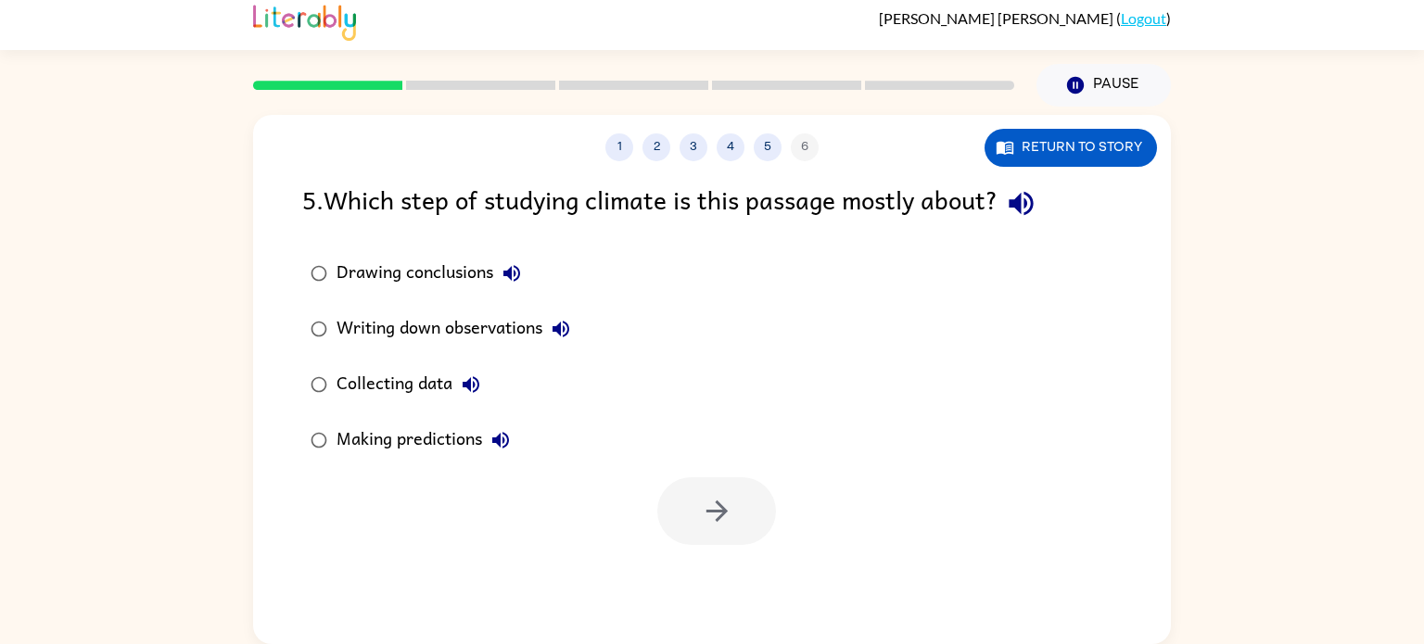
click at [404, 379] on div "Collecting data" at bounding box center [413, 384] width 153 height 37
click at [674, 515] on button "button" at bounding box center [716, 511] width 119 height 68
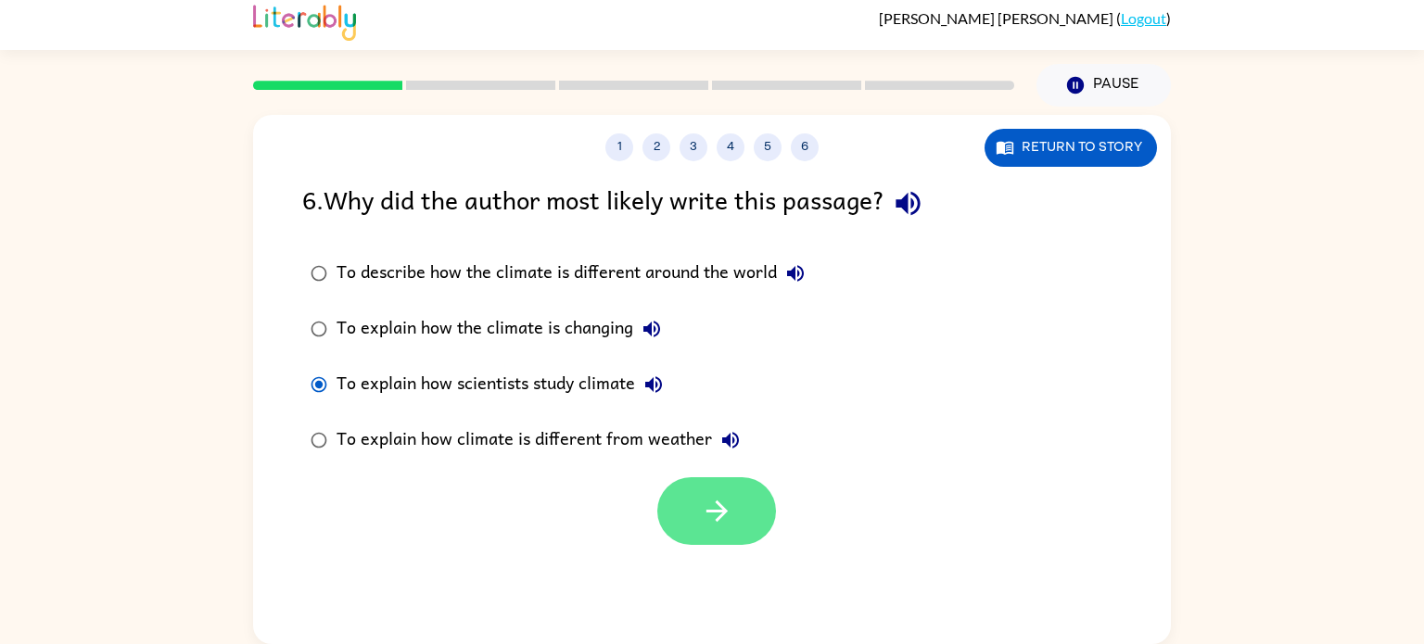
click at [718, 523] on icon "button" at bounding box center [717, 511] width 32 height 32
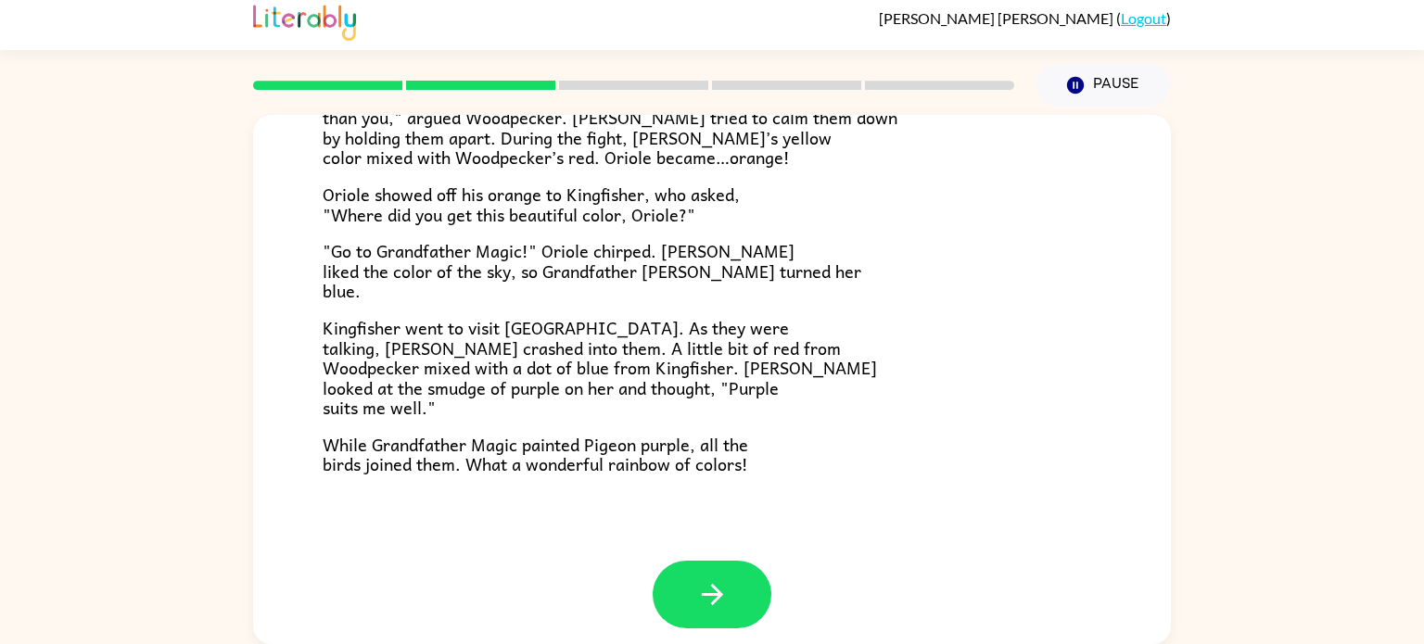
scroll to position [478, 0]
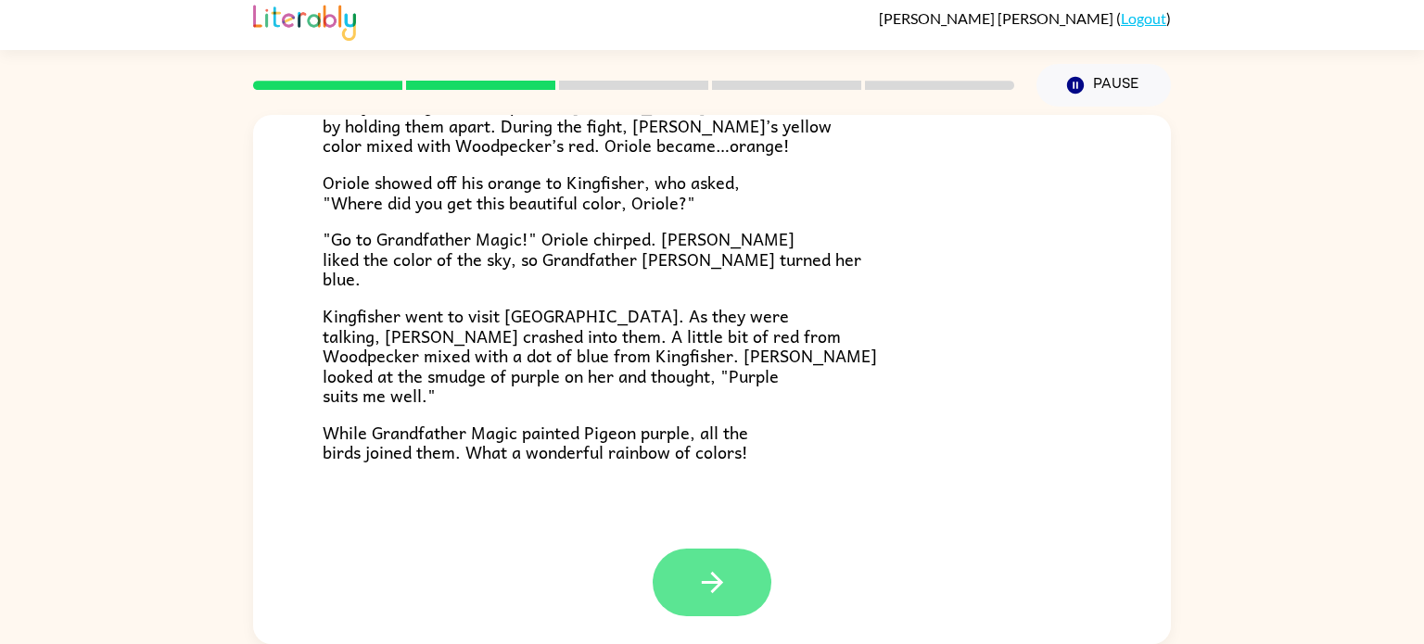
click at [748, 603] on button "button" at bounding box center [712, 583] width 119 height 68
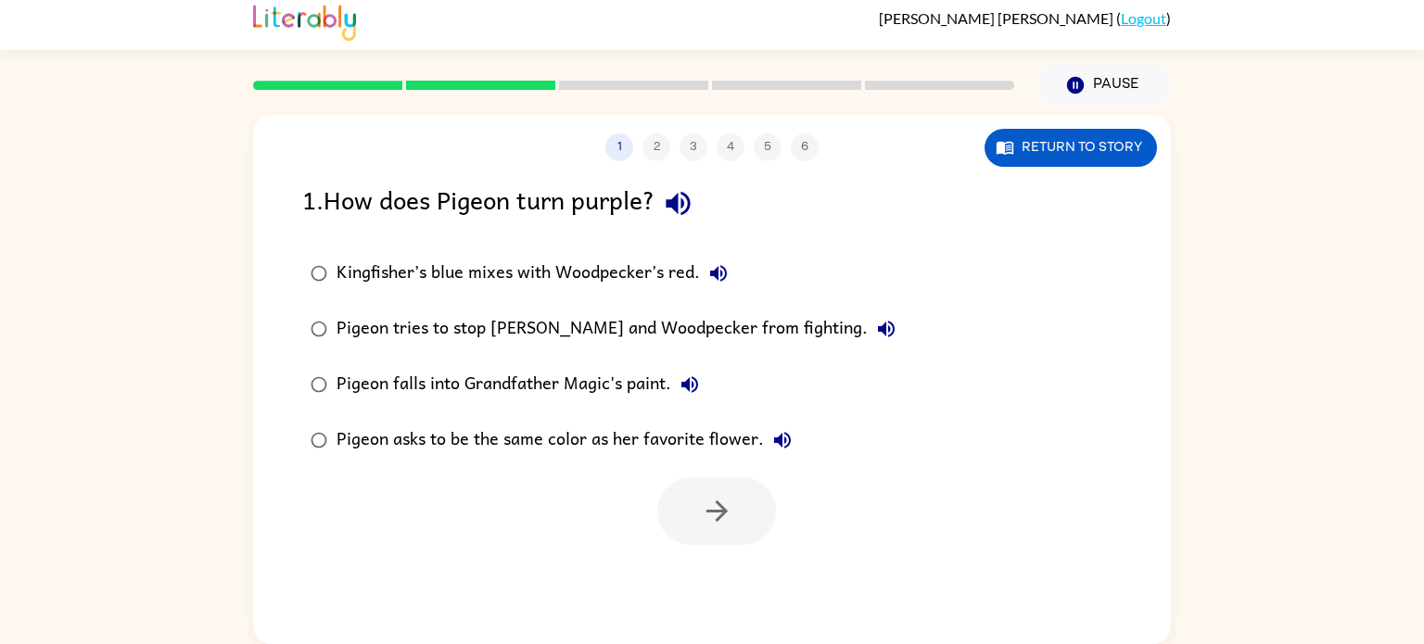
scroll to position [0, 0]
click at [712, 511] on icon "button" at bounding box center [715, 511] width 21 height 21
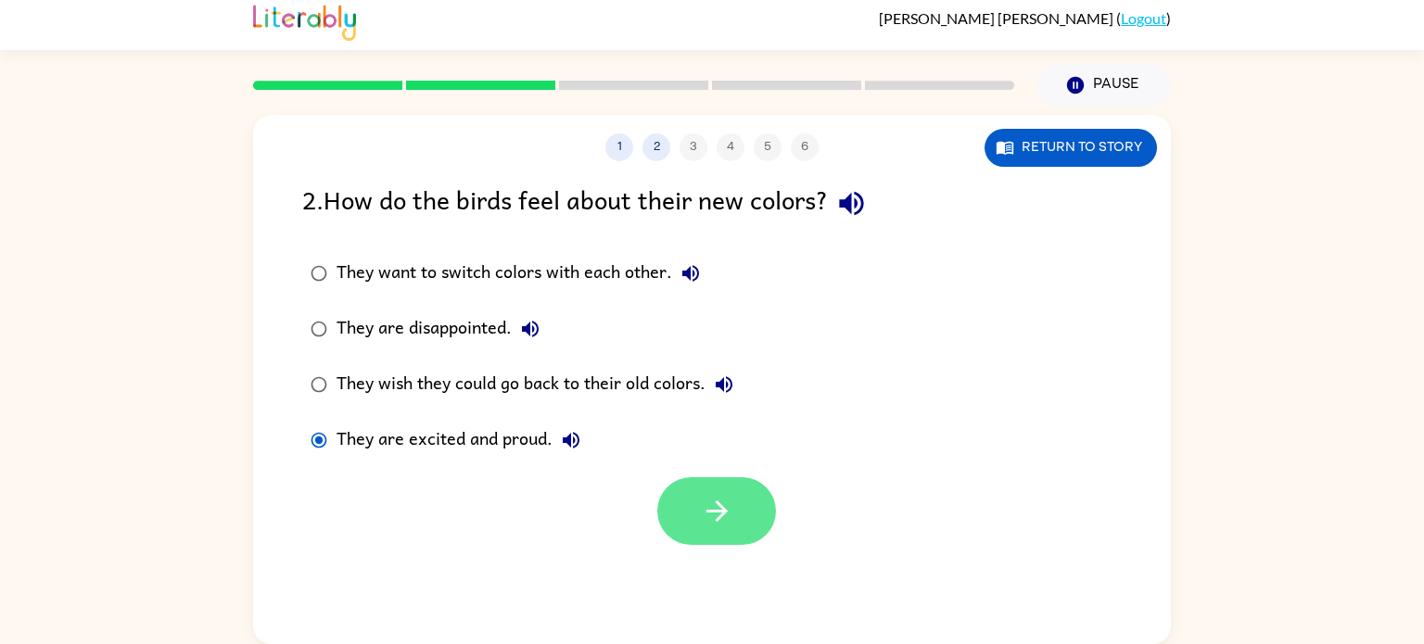
click at [720, 526] on icon "button" at bounding box center [717, 511] width 32 height 32
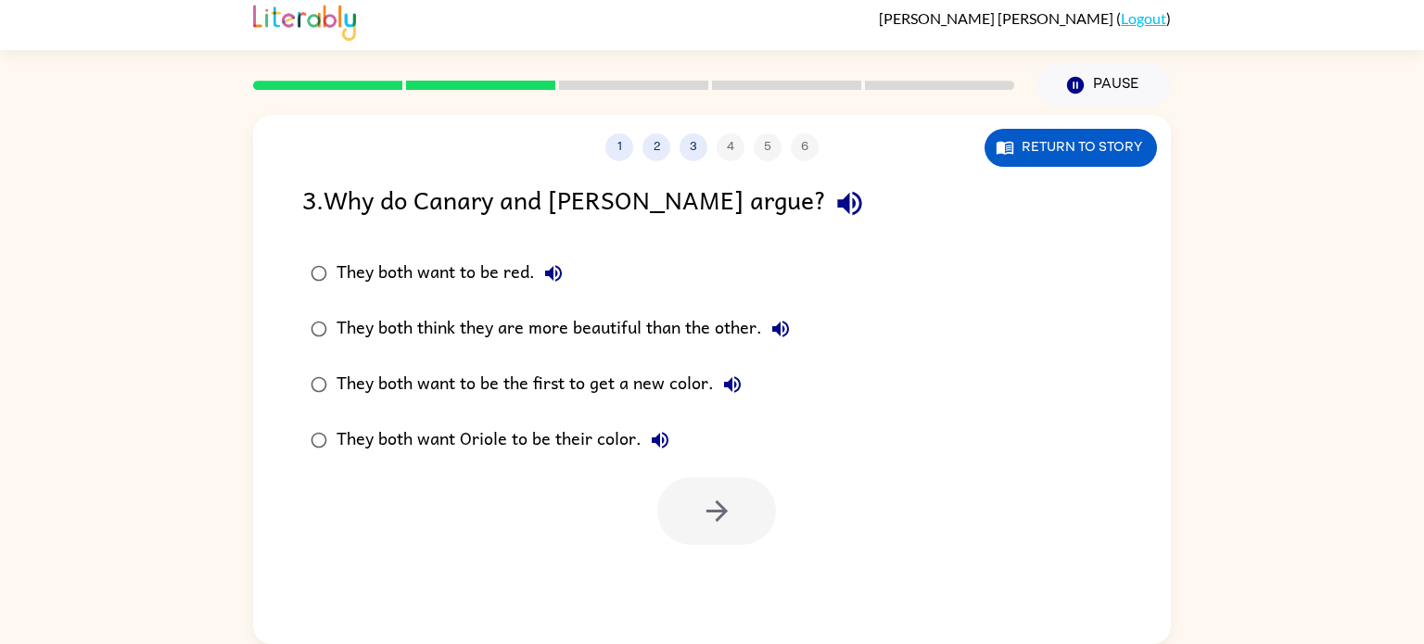
click at [415, 324] on div "They both think they are more beautiful than the other." at bounding box center [568, 329] width 463 height 37
click at [773, 519] on button "button" at bounding box center [716, 511] width 119 height 68
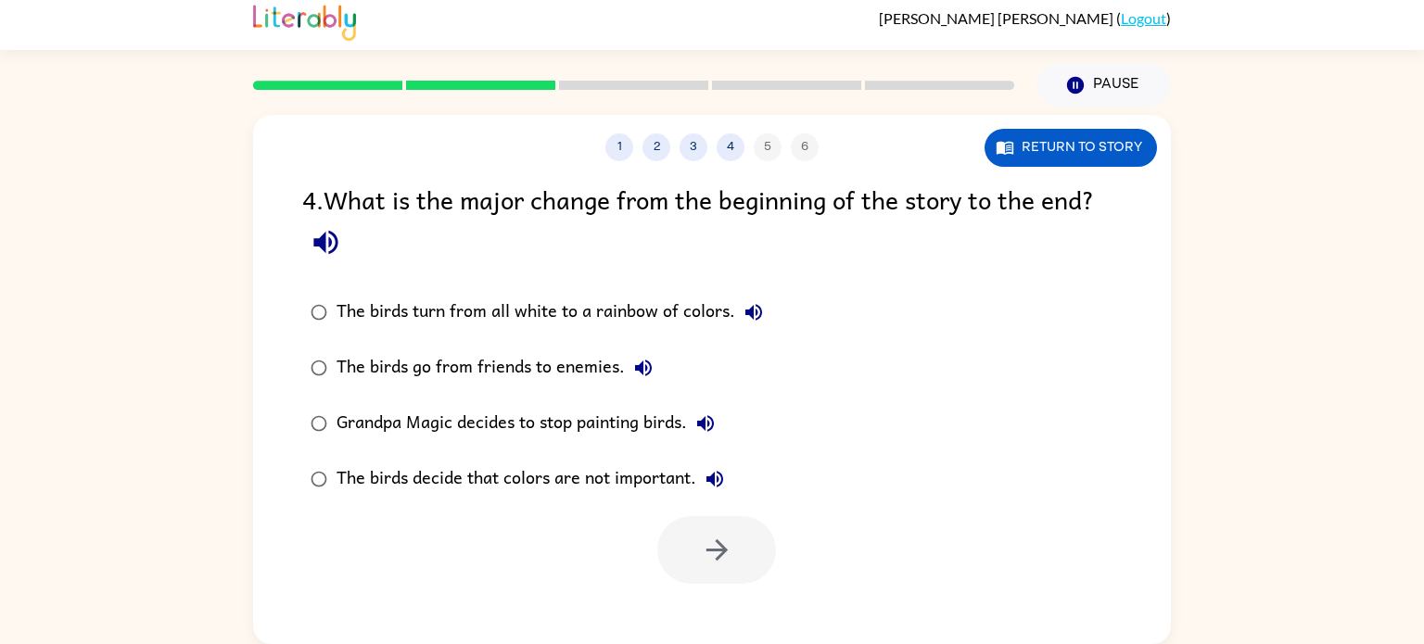
click at [519, 303] on div "The birds turn from all white to a rainbow of colors." at bounding box center [555, 312] width 436 height 37
click at [731, 550] on icon "button" at bounding box center [717, 550] width 32 height 32
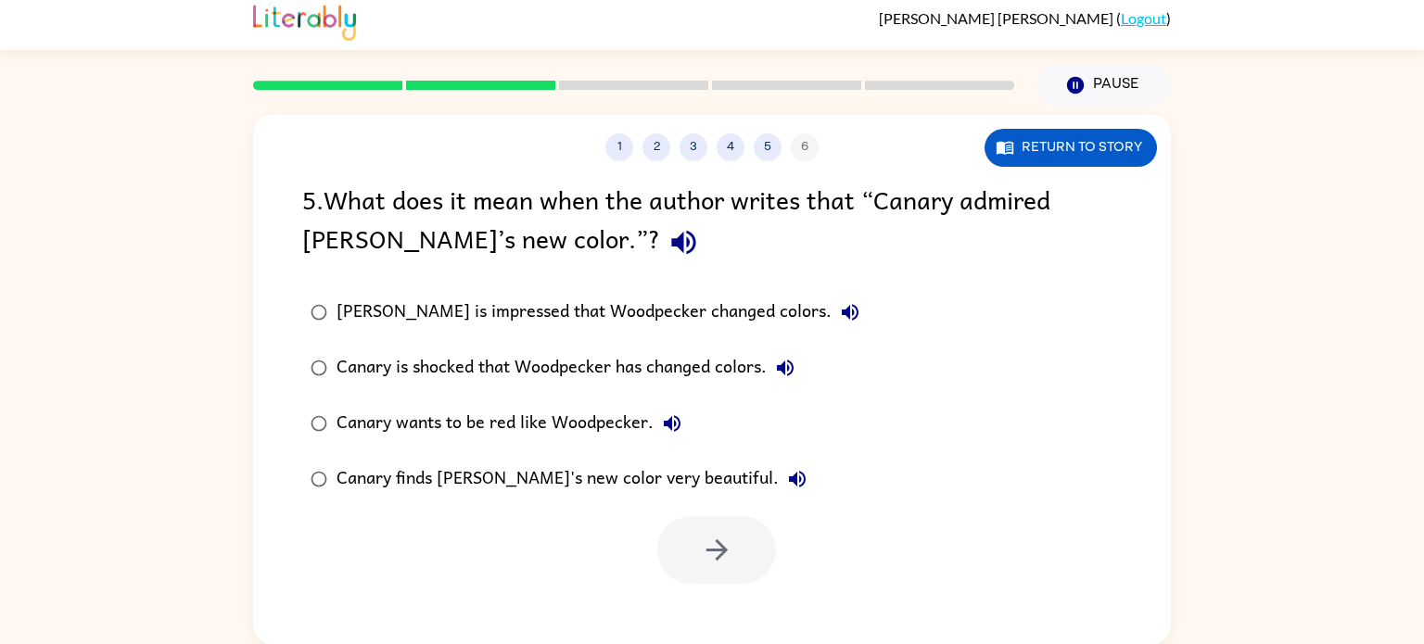
click at [565, 307] on div "[PERSON_NAME] is impressed that Woodpecker changed colors." at bounding box center [603, 312] width 532 height 37
click at [716, 543] on icon "button" at bounding box center [717, 550] width 32 height 32
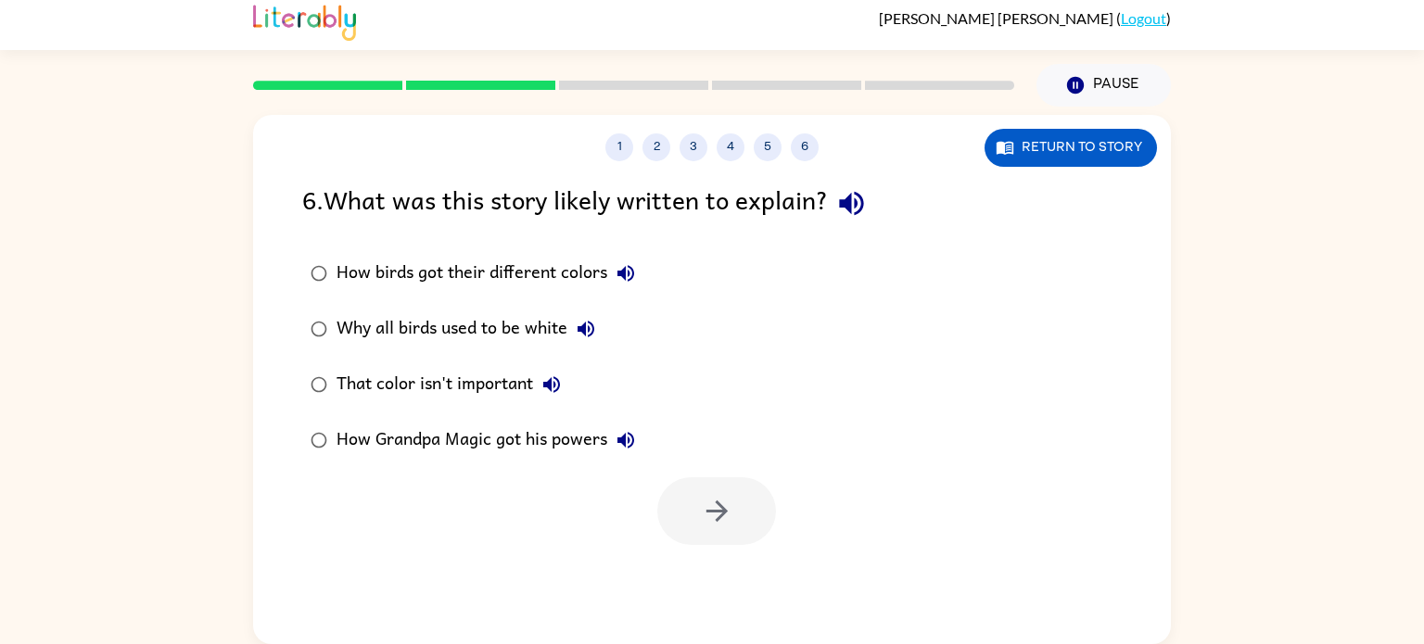
click at [481, 273] on div "How birds got their different colors" at bounding box center [491, 273] width 308 height 37
click at [338, 377] on div "That color isn't important" at bounding box center [454, 384] width 234 height 37
click at [702, 488] on button "button" at bounding box center [716, 511] width 119 height 68
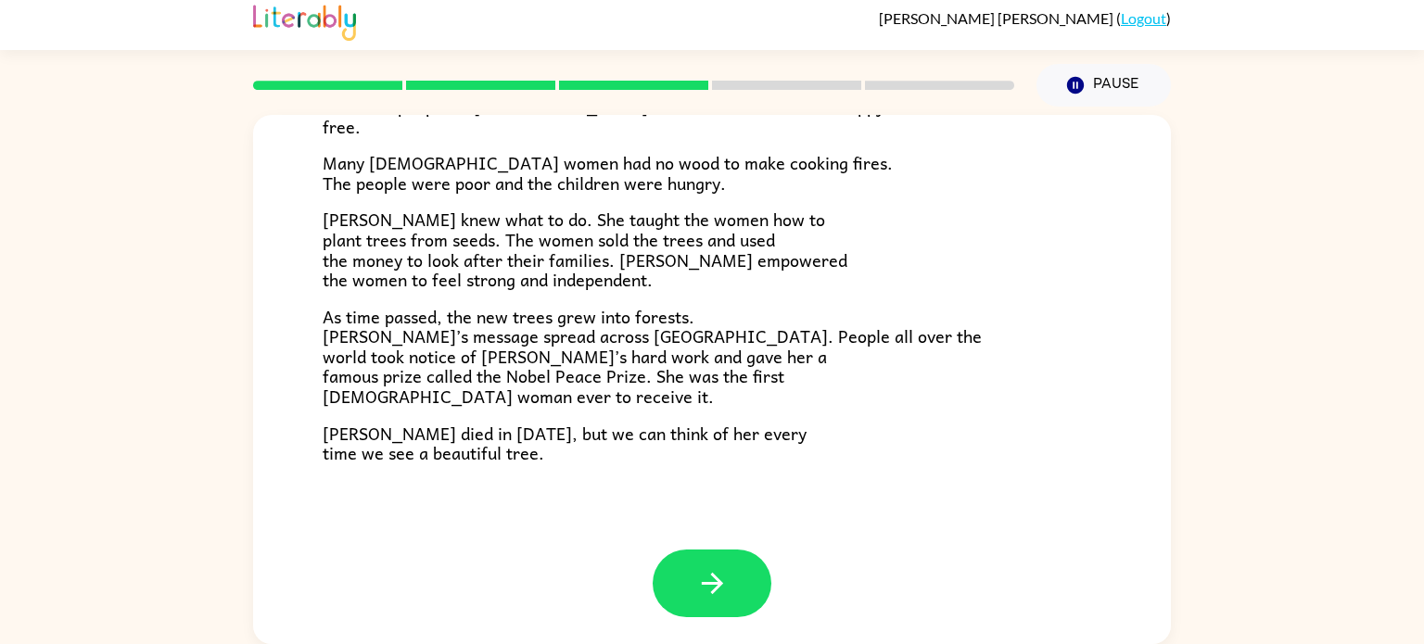
scroll to position [7, 0]
click at [723, 593] on icon "button" at bounding box center [712, 583] width 32 height 32
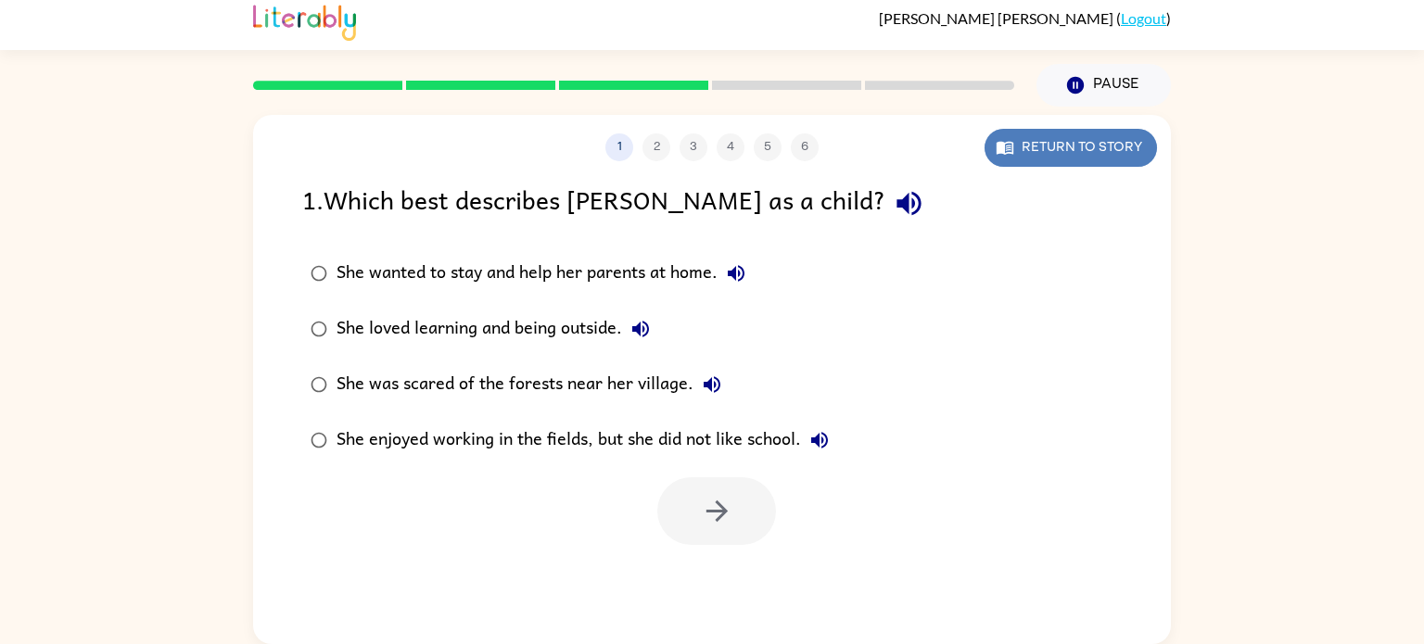
click at [1019, 146] on button "Return to story" at bounding box center [1071, 148] width 172 height 38
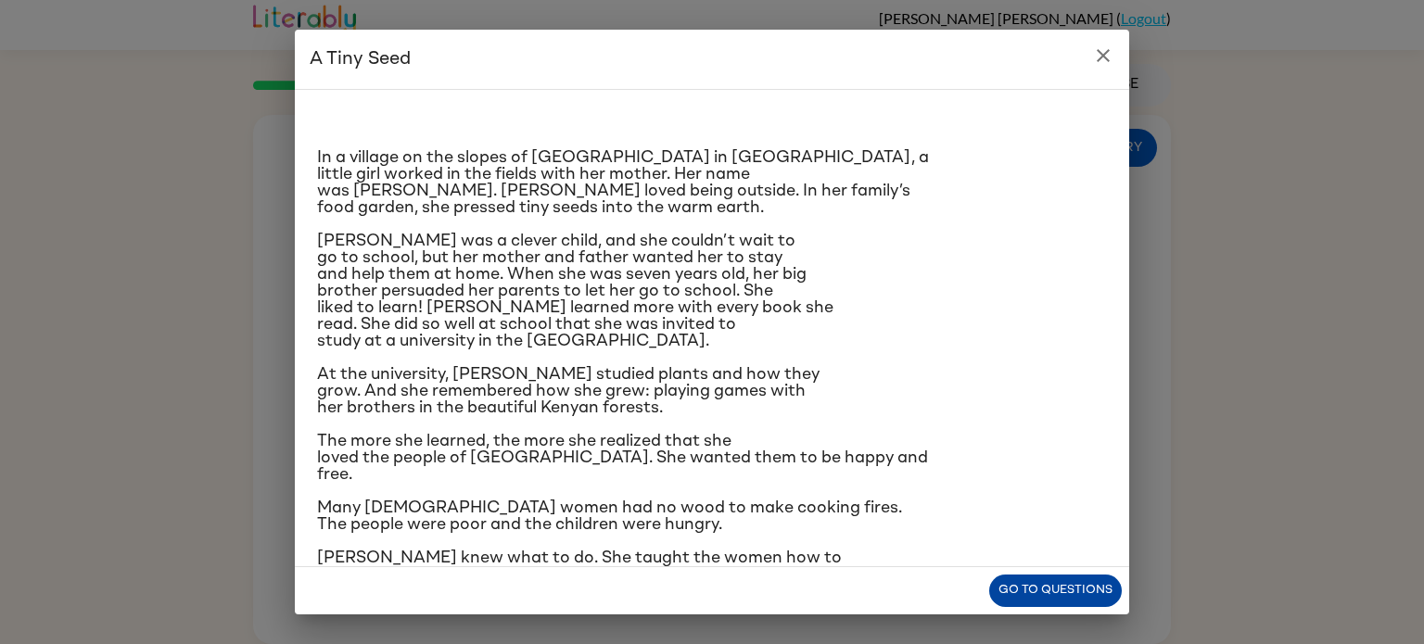
click at [1037, 581] on button "Go to questions" at bounding box center [1055, 591] width 133 height 32
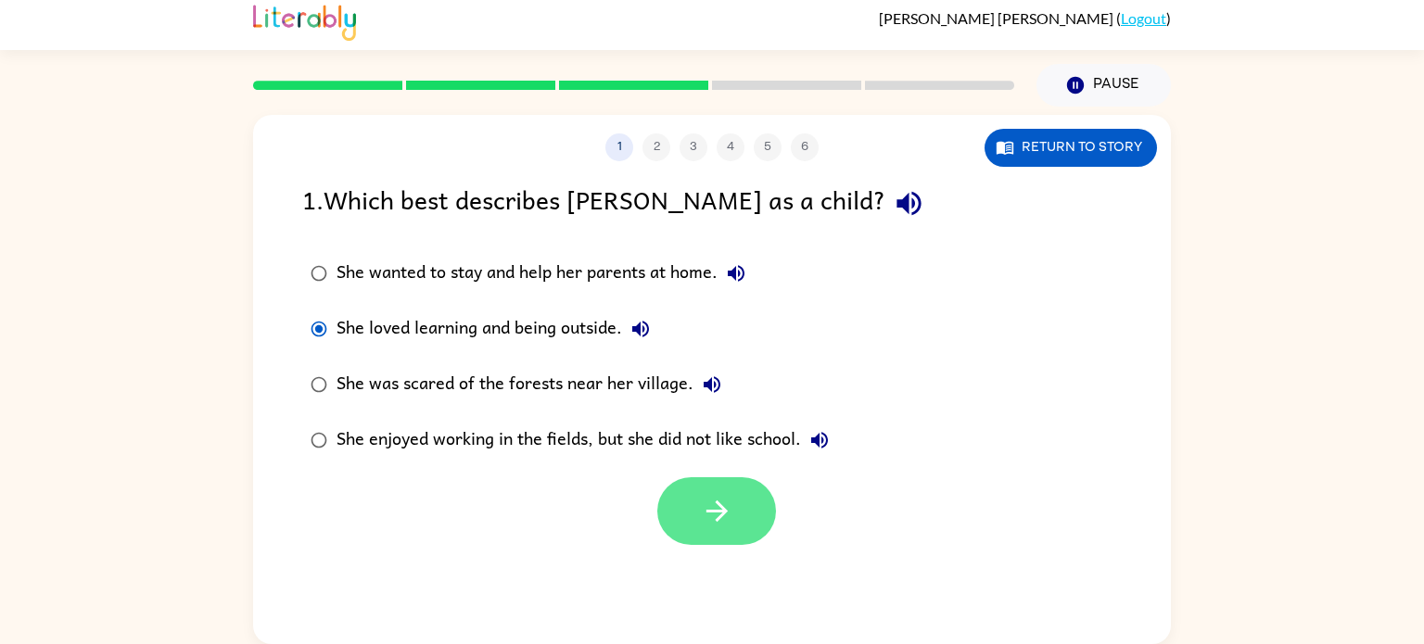
click at [707, 508] on icon "button" at bounding box center [717, 511] width 32 height 32
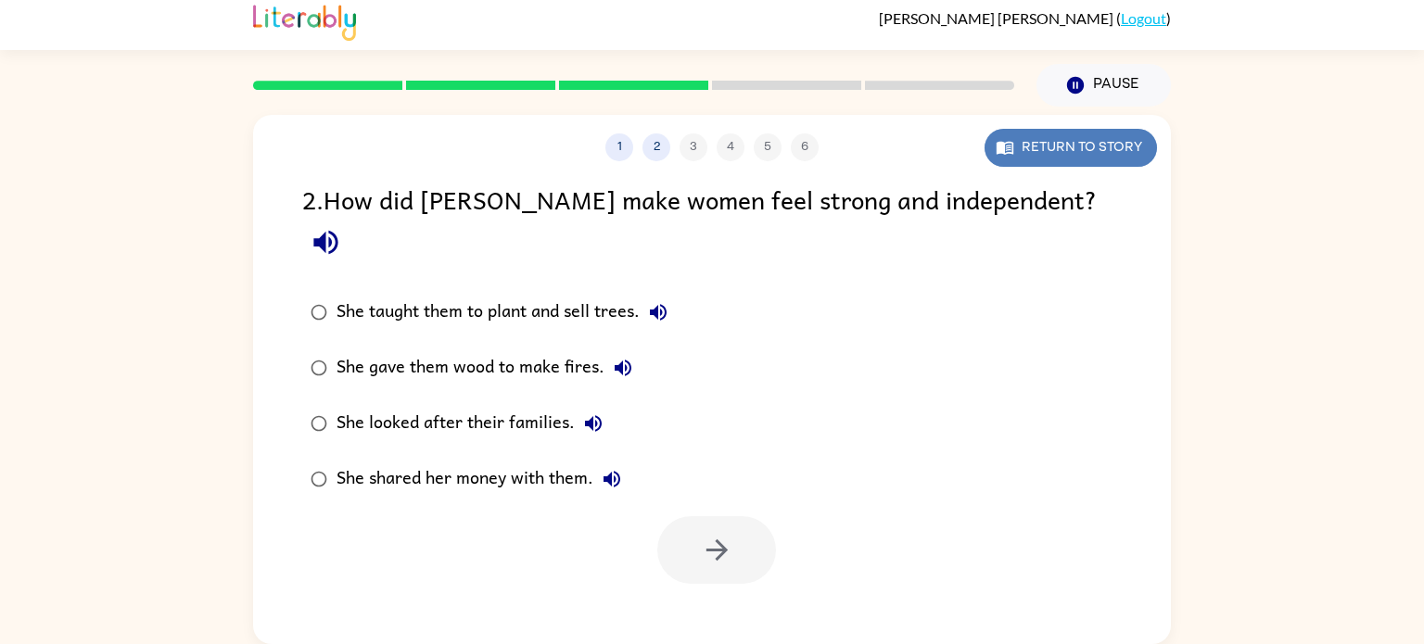
click at [1037, 155] on button "Return to story" at bounding box center [1071, 148] width 172 height 38
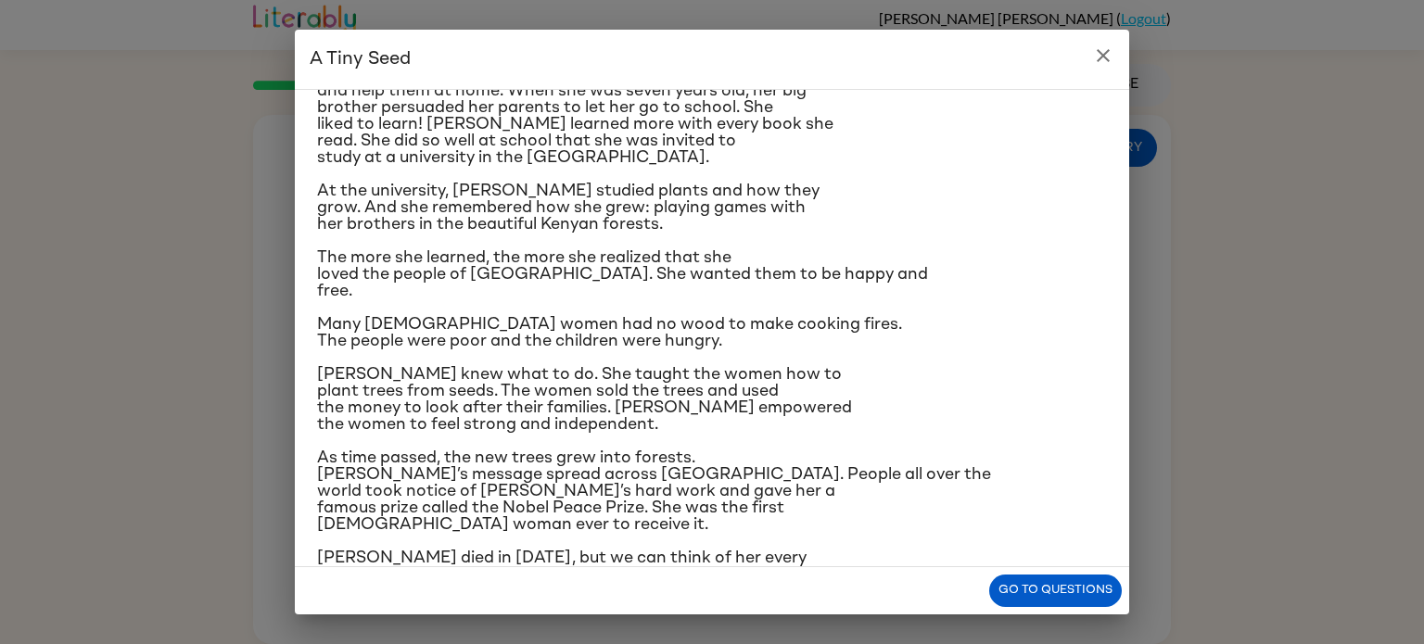
scroll to position [182, 0]
click at [1064, 594] on button "Go to questions" at bounding box center [1055, 591] width 133 height 32
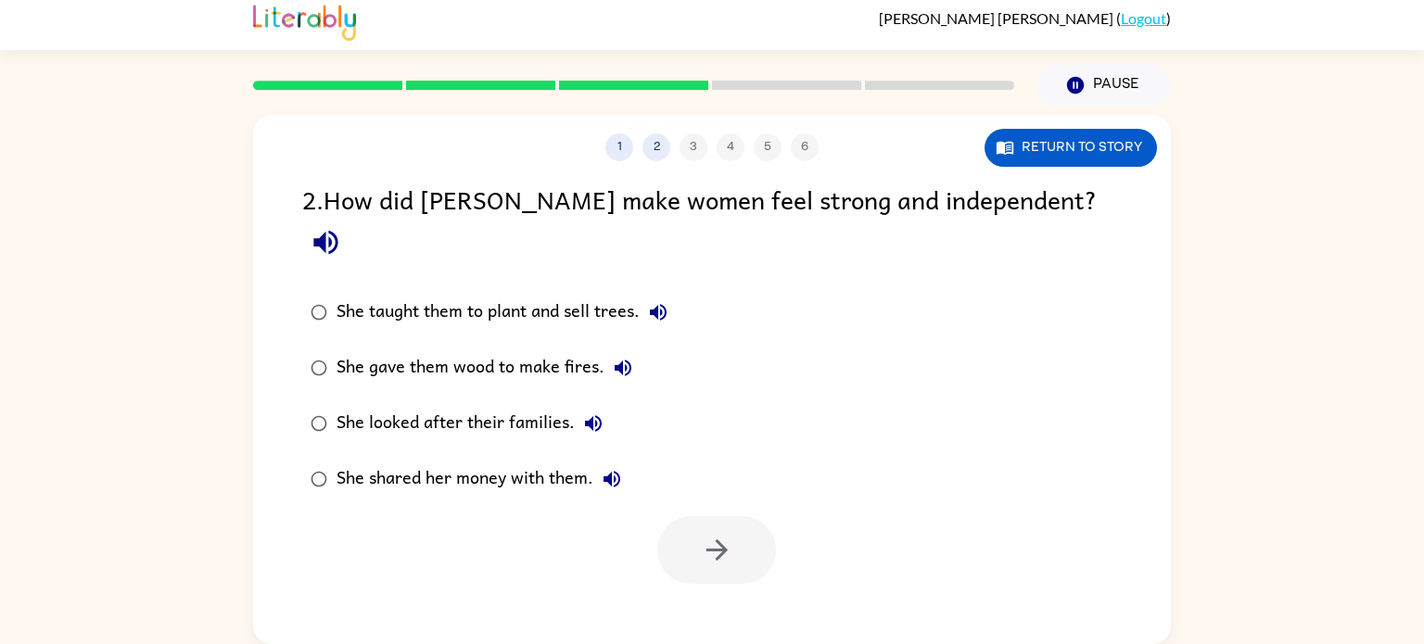
click at [338, 294] on div "She taught them to plant and sell trees." at bounding box center [507, 312] width 340 height 37
click at [746, 516] on button "button" at bounding box center [716, 550] width 119 height 68
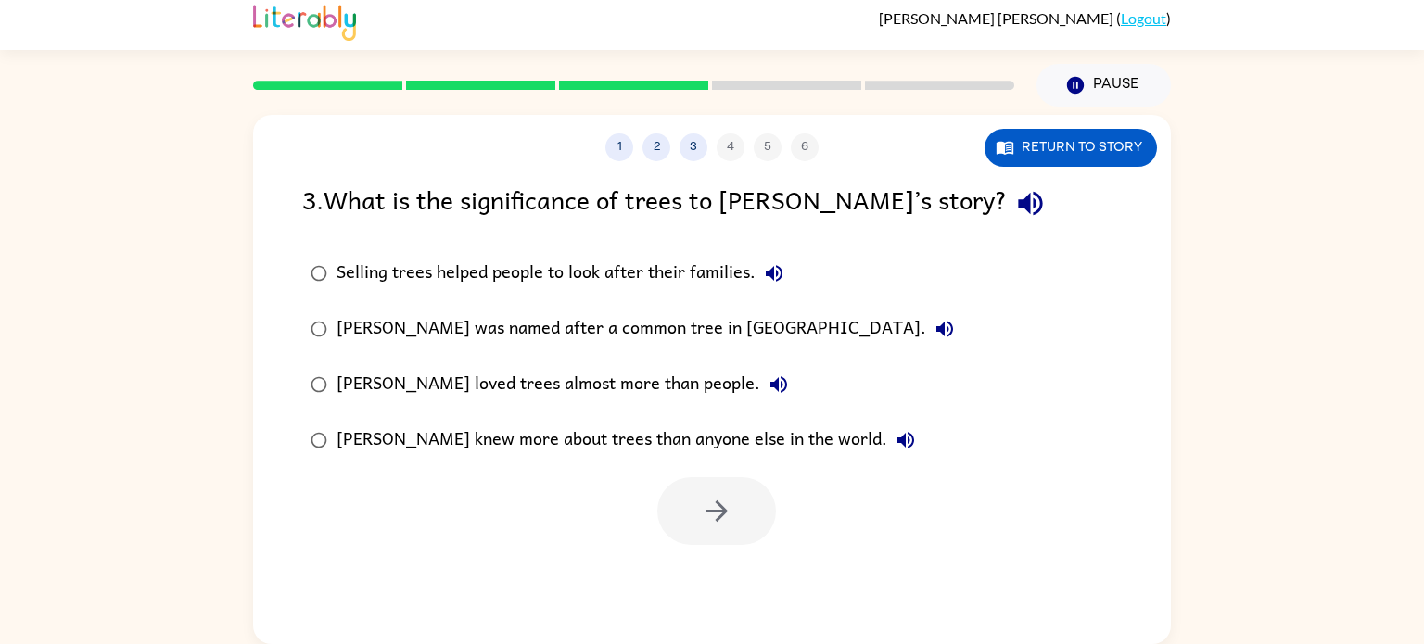
click at [506, 325] on div "[PERSON_NAME] was named after a common tree in [GEOGRAPHIC_DATA]." at bounding box center [650, 329] width 627 height 37
click at [688, 528] on button "button" at bounding box center [716, 511] width 119 height 68
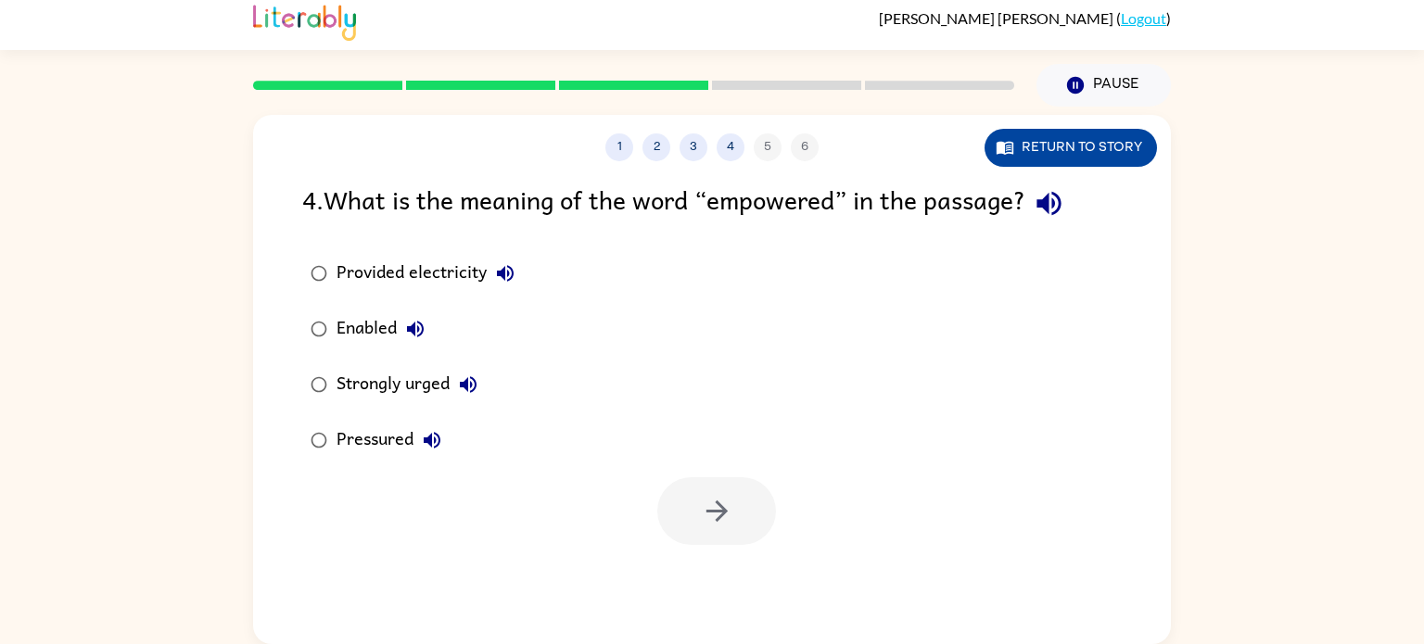
click at [1043, 147] on button "Return to story" at bounding box center [1071, 148] width 172 height 38
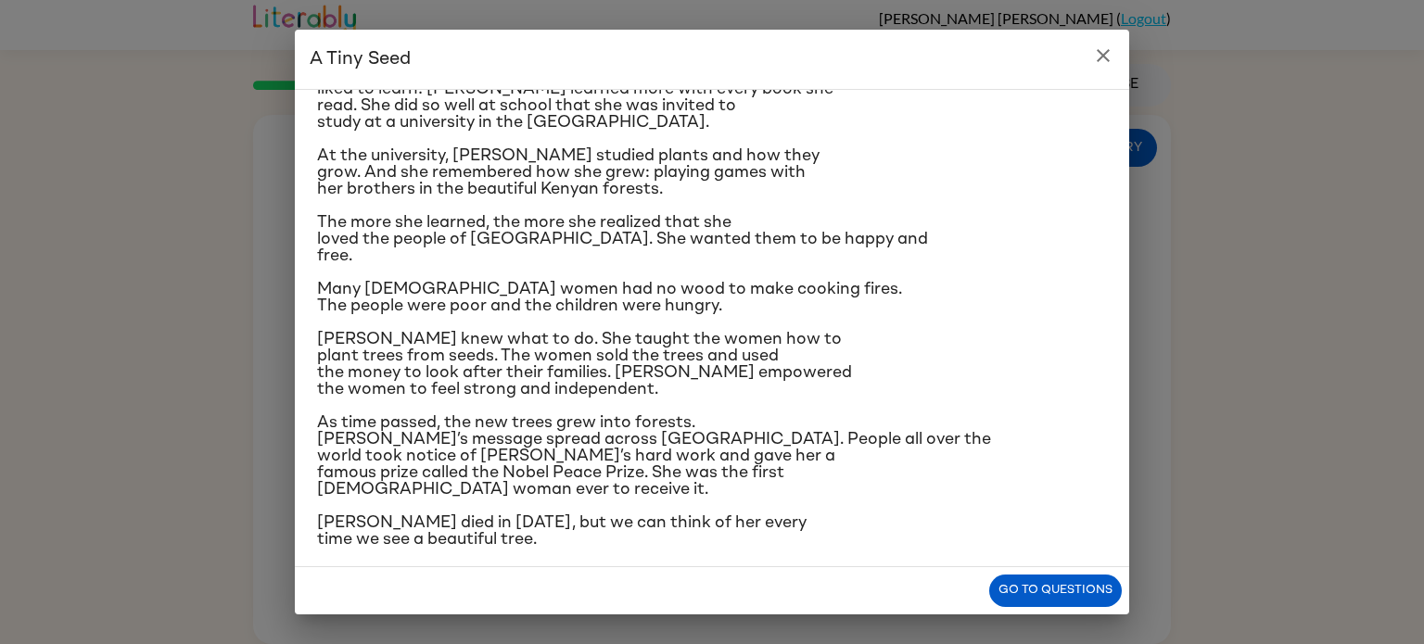
scroll to position [219, 0]
click at [1078, 601] on button "Go to questions" at bounding box center [1055, 591] width 133 height 32
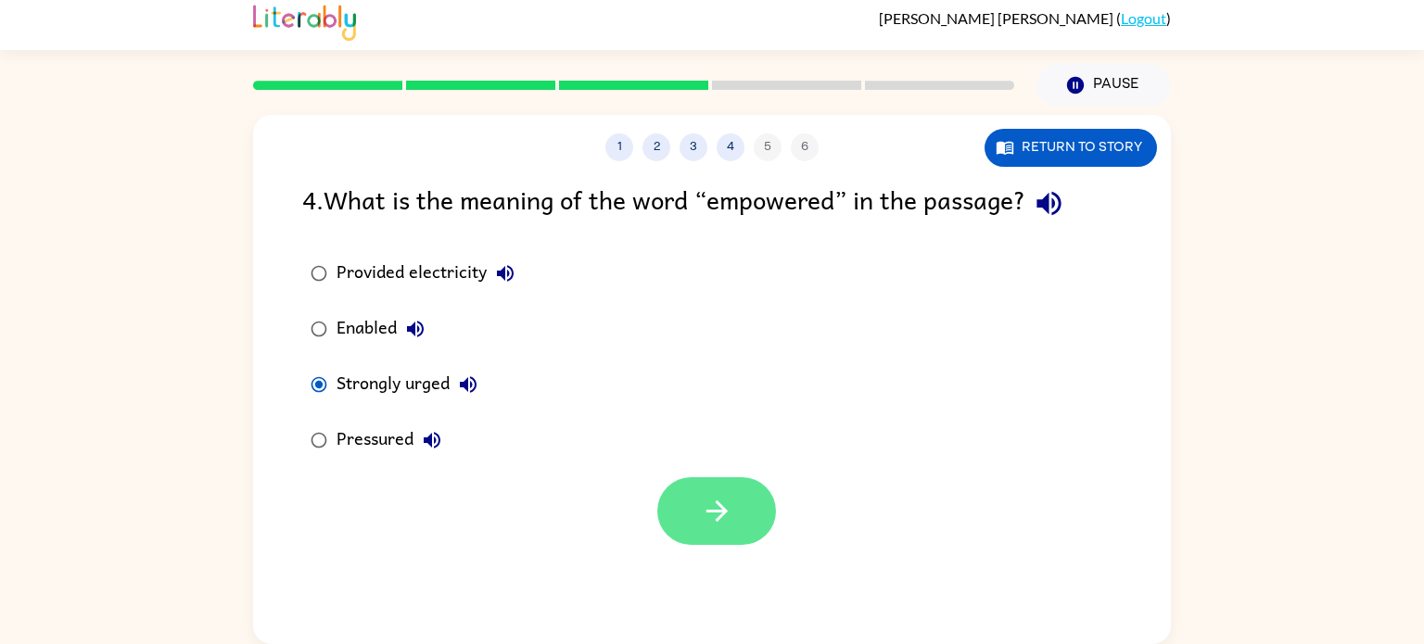
click at [711, 521] on icon "button" at bounding box center [717, 511] width 32 height 32
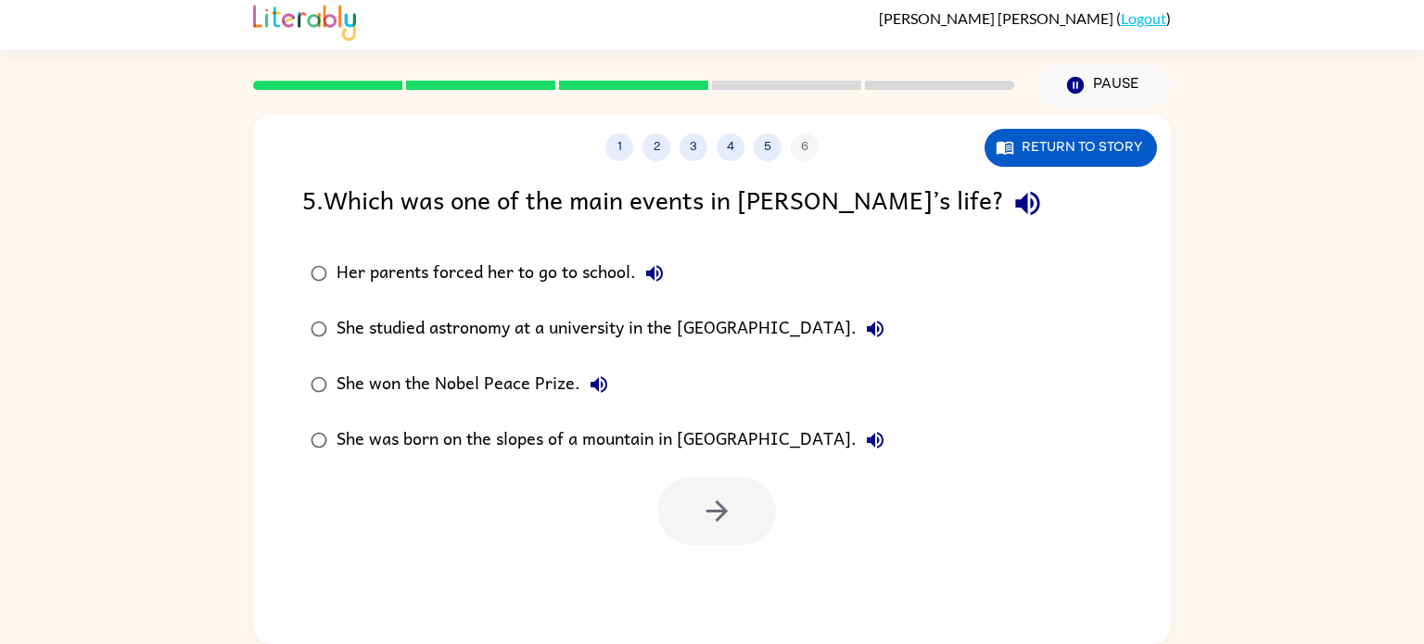
click at [419, 380] on div "She won the Nobel Peace Prize." at bounding box center [477, 384] width 281 height 37
click at [707, 501] on icon "button" at bounding box center [717, 511] width 32 height 32
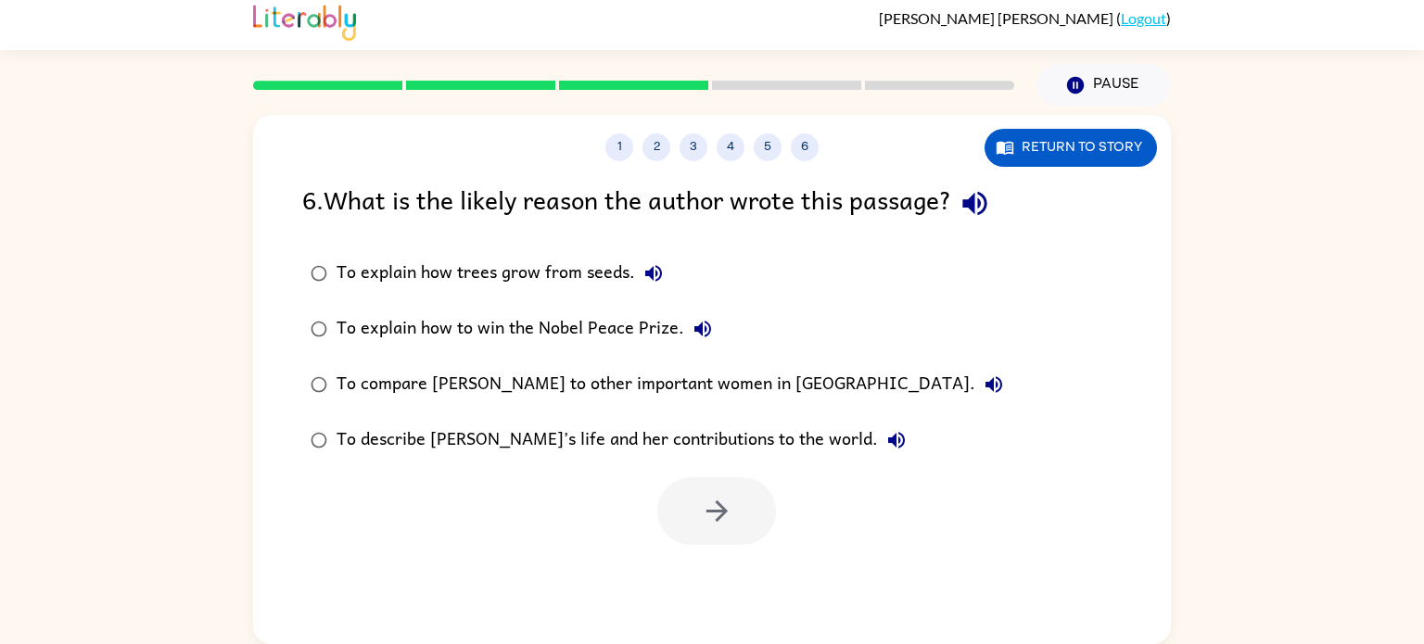
click at [629, 441] on div "To describe [PERSON_NAME]’s life and her contributions to the world." at bounding box center [626, 440] width 578 height 37
click at [751, 534] on button "button" at bounding box center [716, 511] width 119 height 68
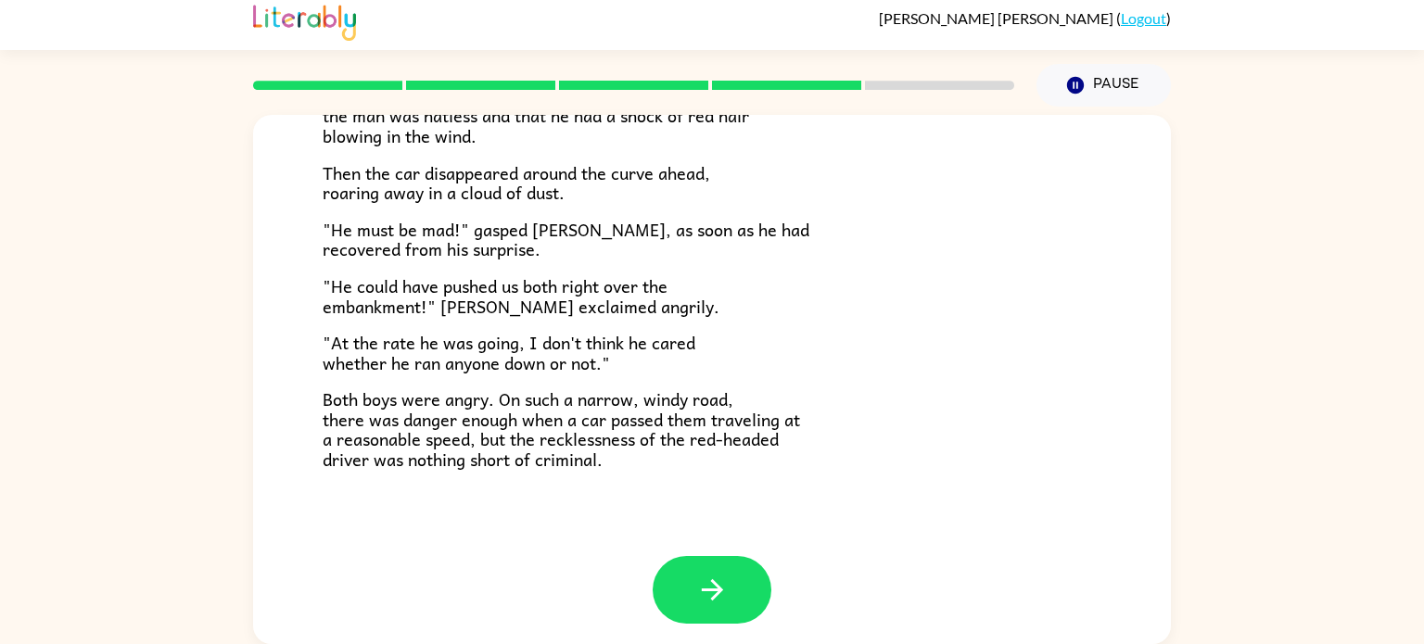
scroll to position [513, 0]
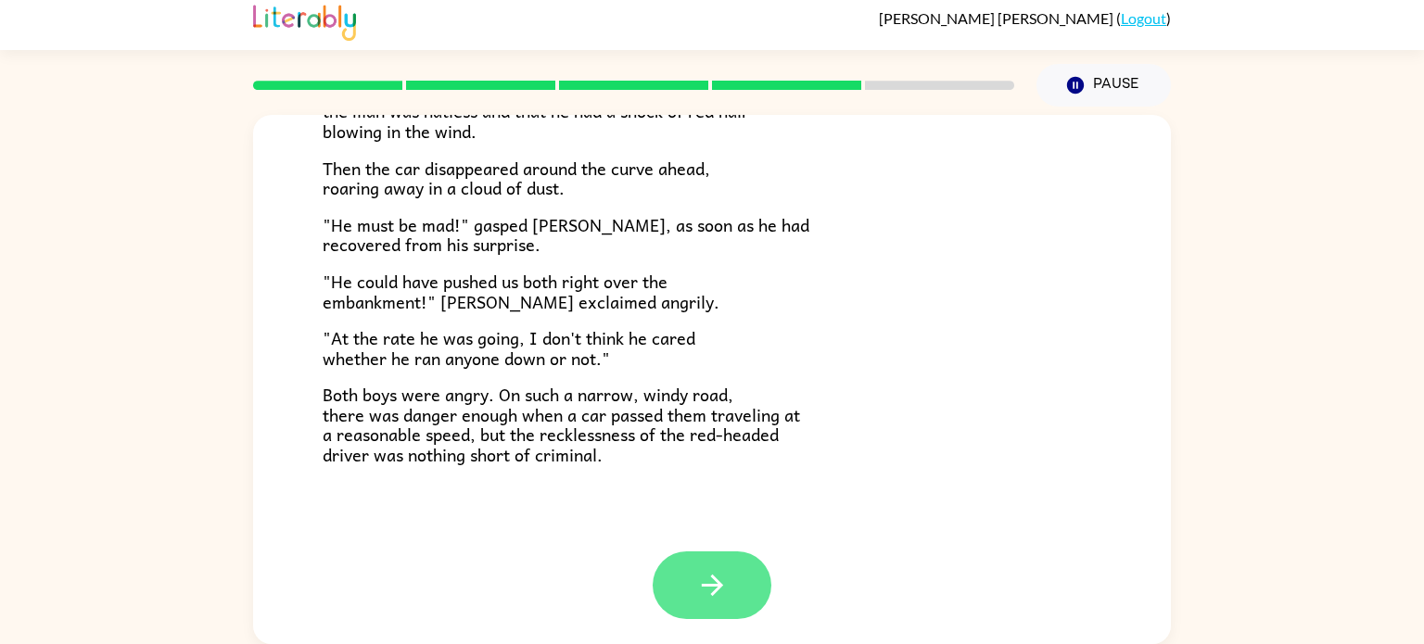
click at [753, 593] on button "button" at bounding box center [712, 586] width 119 height 68
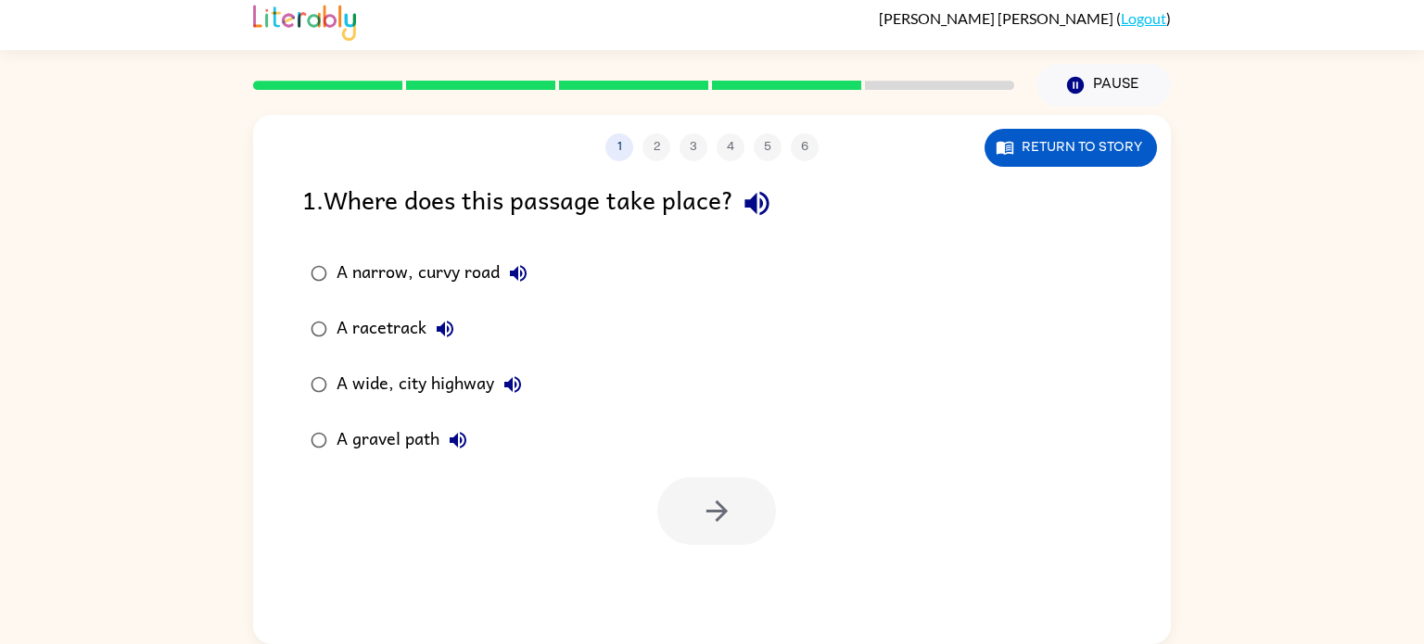
click at [1061, 122] on div "1 2 3 4 5 6 Return to story" at bounding box center [712, 138] width 918 height 46
click at [679, 502] on button "button" at bounding box center [716, 511] width 119 height 68
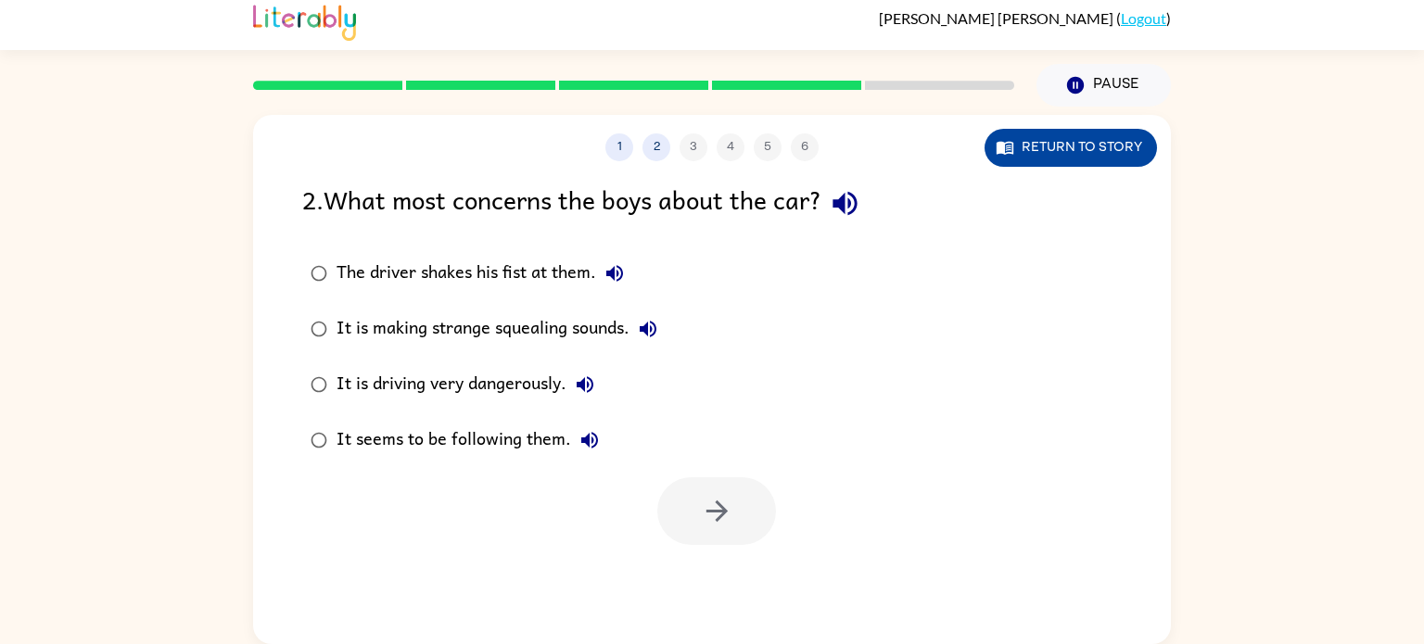
click at [1042, 147] on button "Return to story" at bounding box center [1071, 148] width 172 height 38
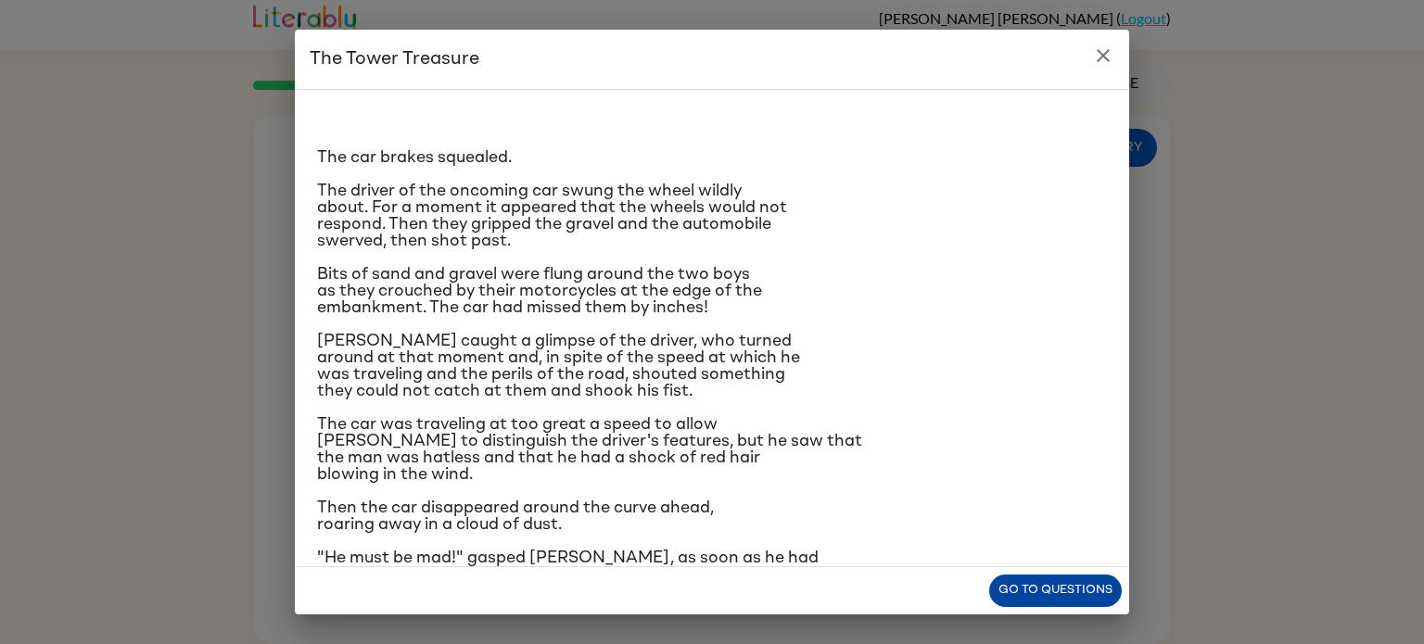
click at [1069, 591] on button "Go to questions" at bounding box center [1055, 591] width 133 height 32
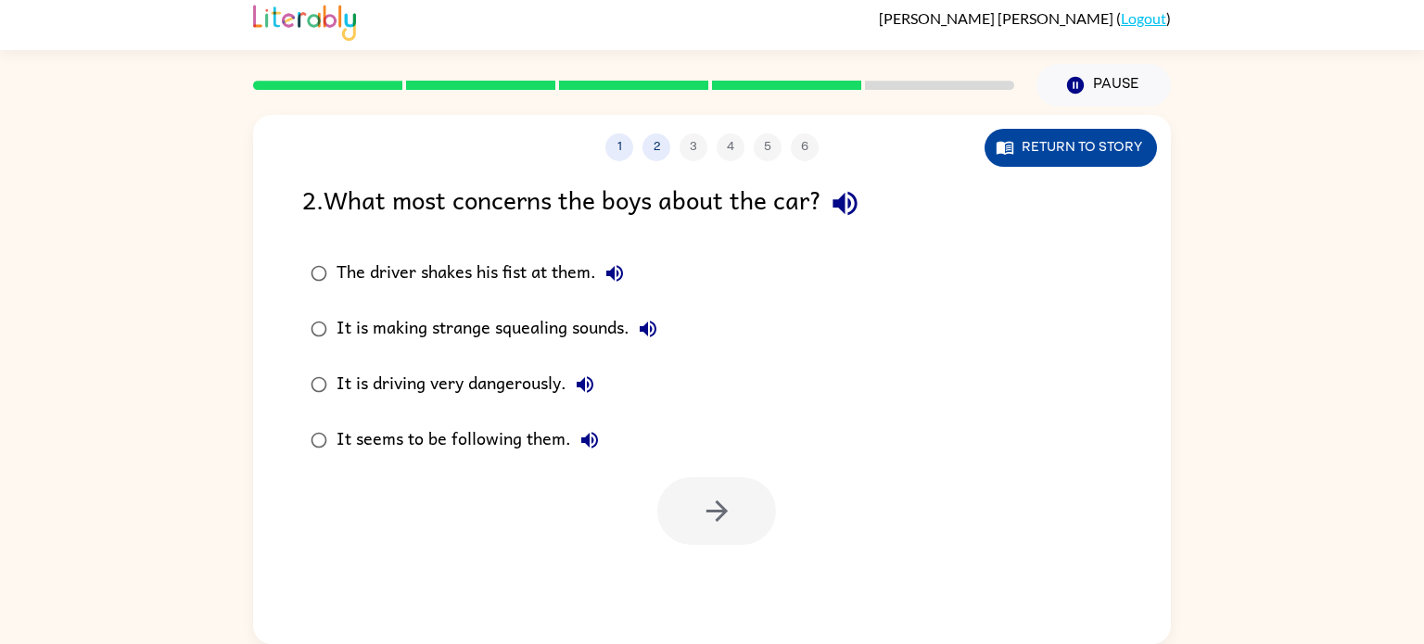
click at [1086, 140] on button "Return to story" at bounding box center [1071, 148] width 172 height 38
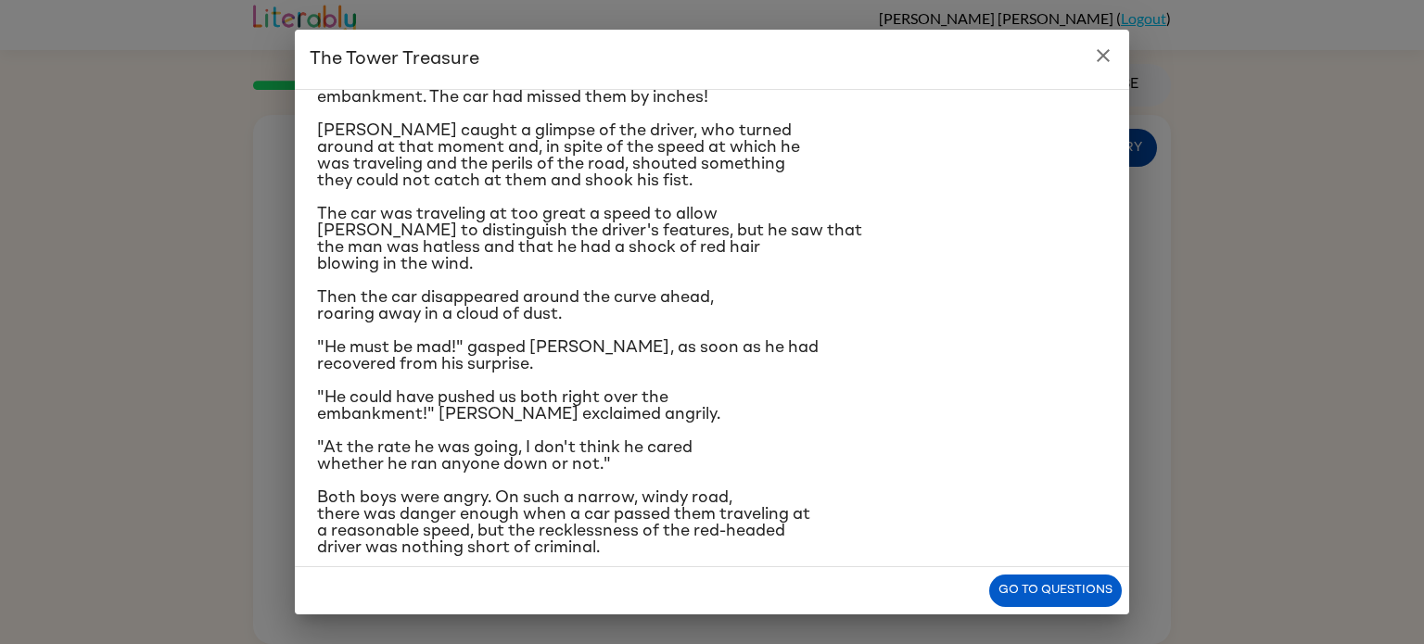
scroll to position [211, 0]
click at [1085, 603] on button "Go to questions" at bounding box center [1055, 591] width 133 height 32
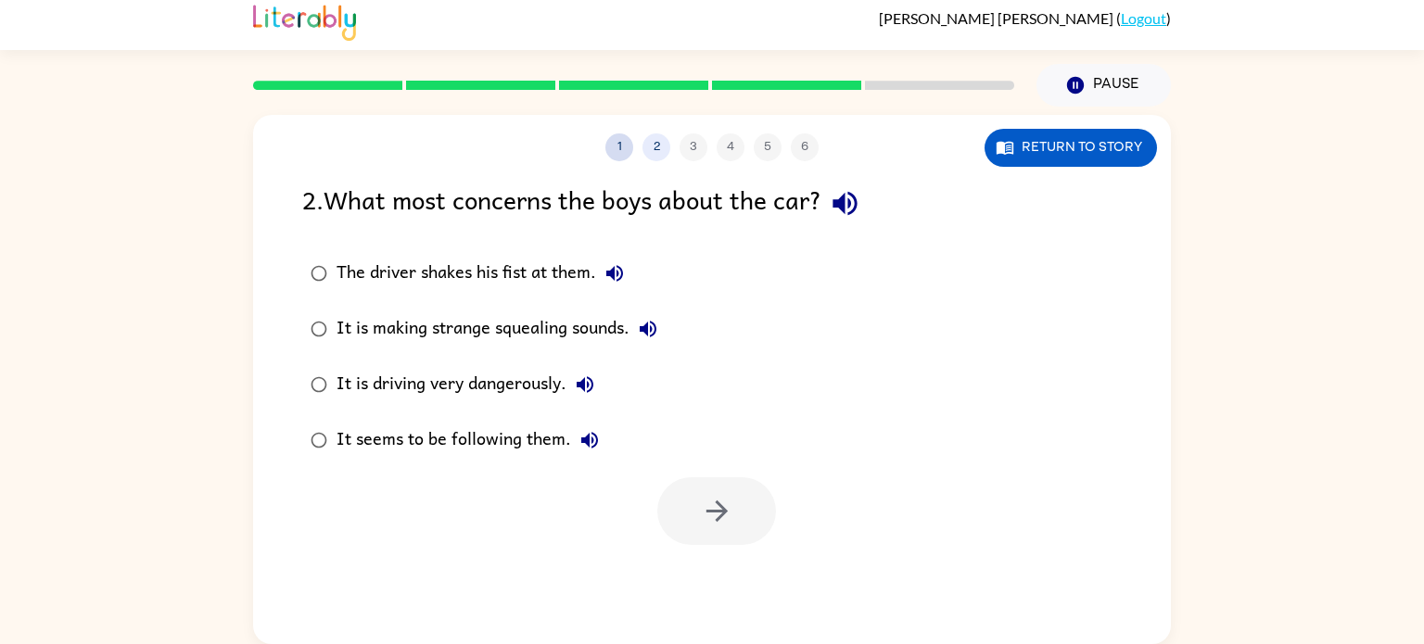
click at [619, 145] on button "1" at bounding box center [619, 147] width 28 height 28
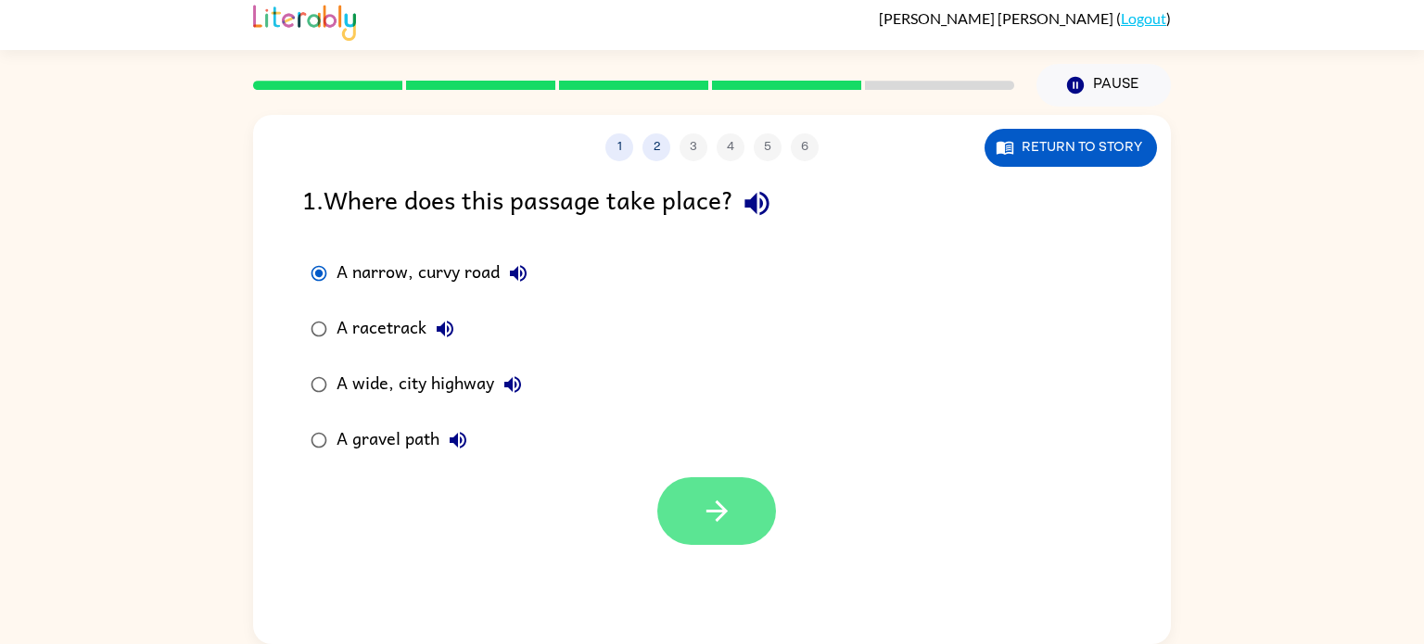
click at [716, 518] on icon "button" at bounding box center [717, 511] width 32 height 32
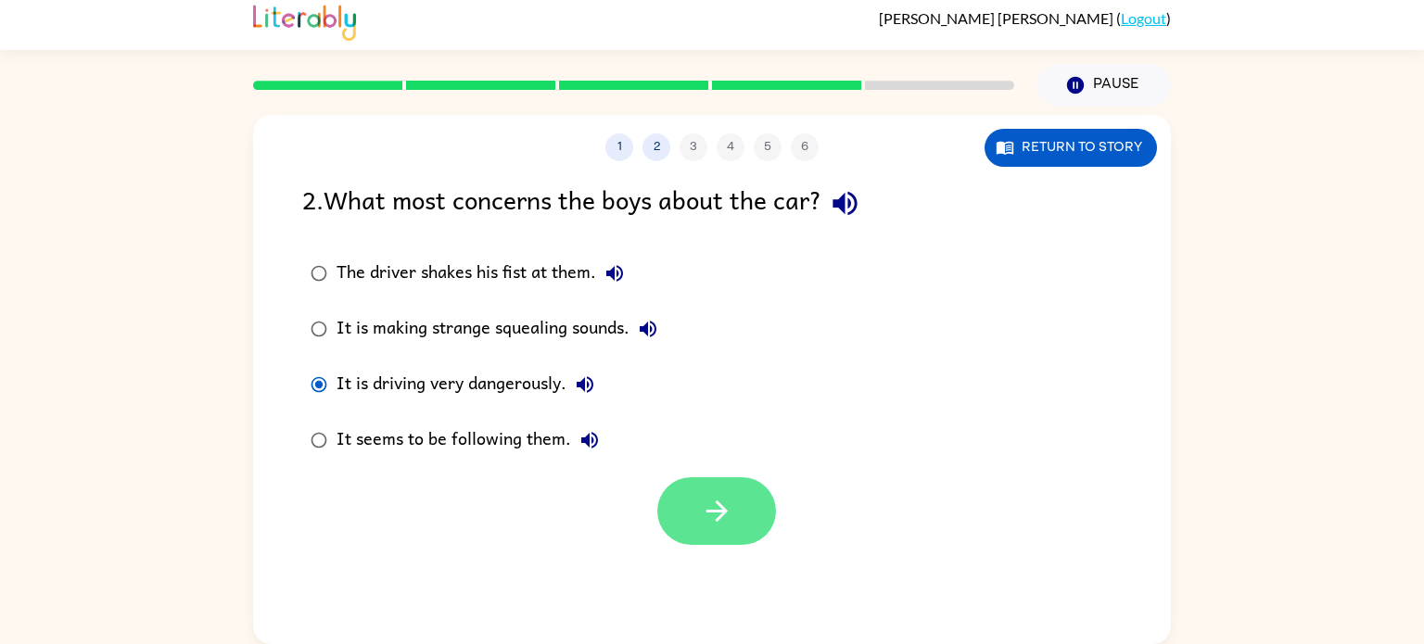
click at [690, 499] on button "button" at bounding box center [716, 511] width 119 height 68
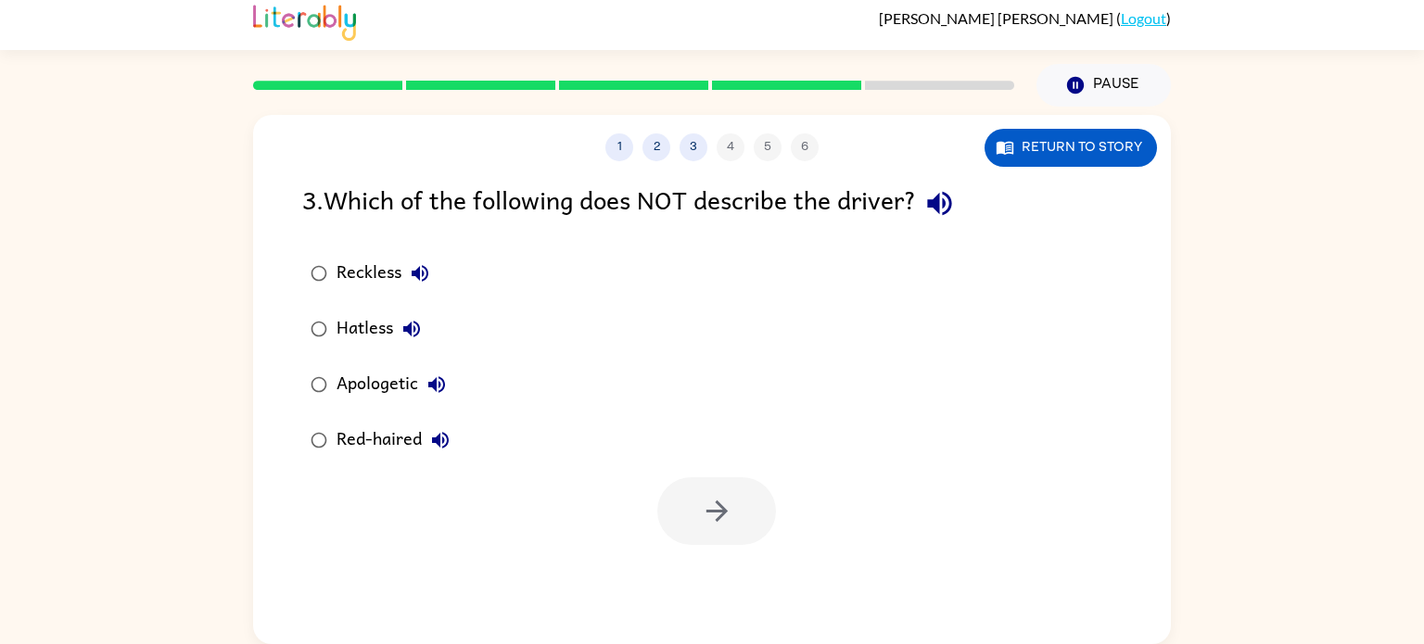
click at [372, 388] on div "Apologetic" at bounding box center [396, 384] width 119 height 37
click at [725, 500] on icon "button" at bounding box center [717, 511] width 32 height 32
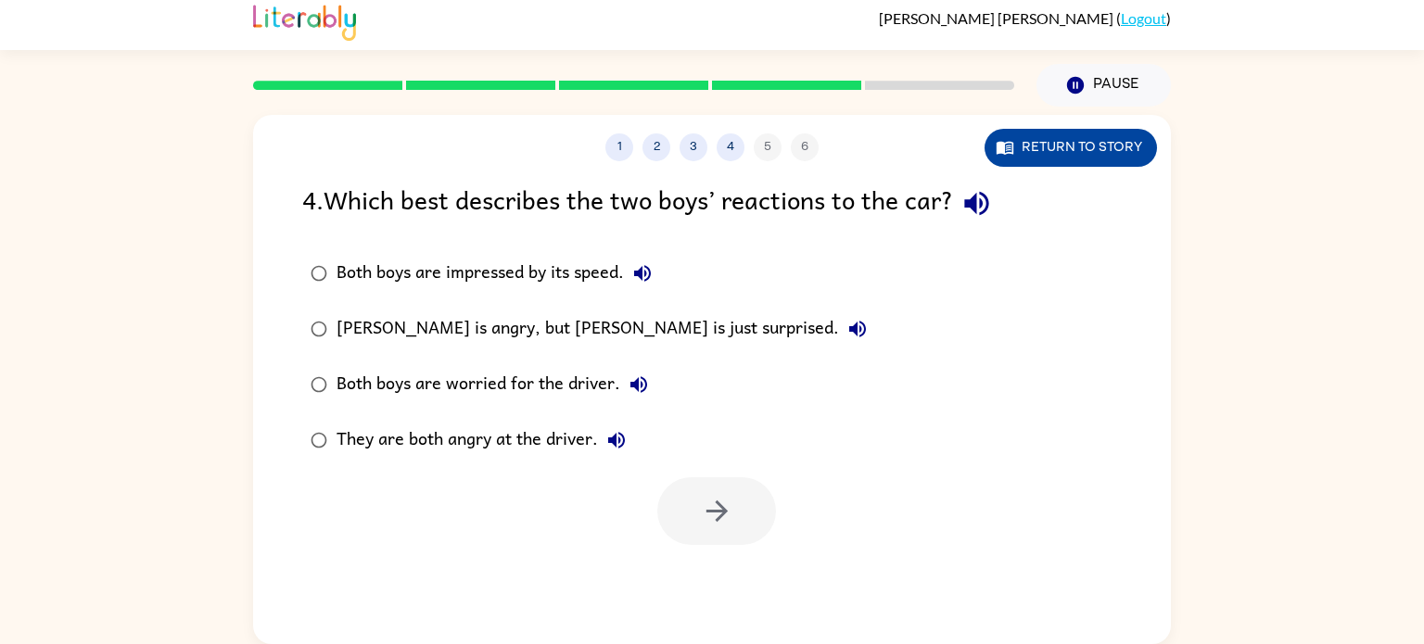
click at [1075, 135] on button "Return to story" at bounding box center [1071, 148] width 172 height 38
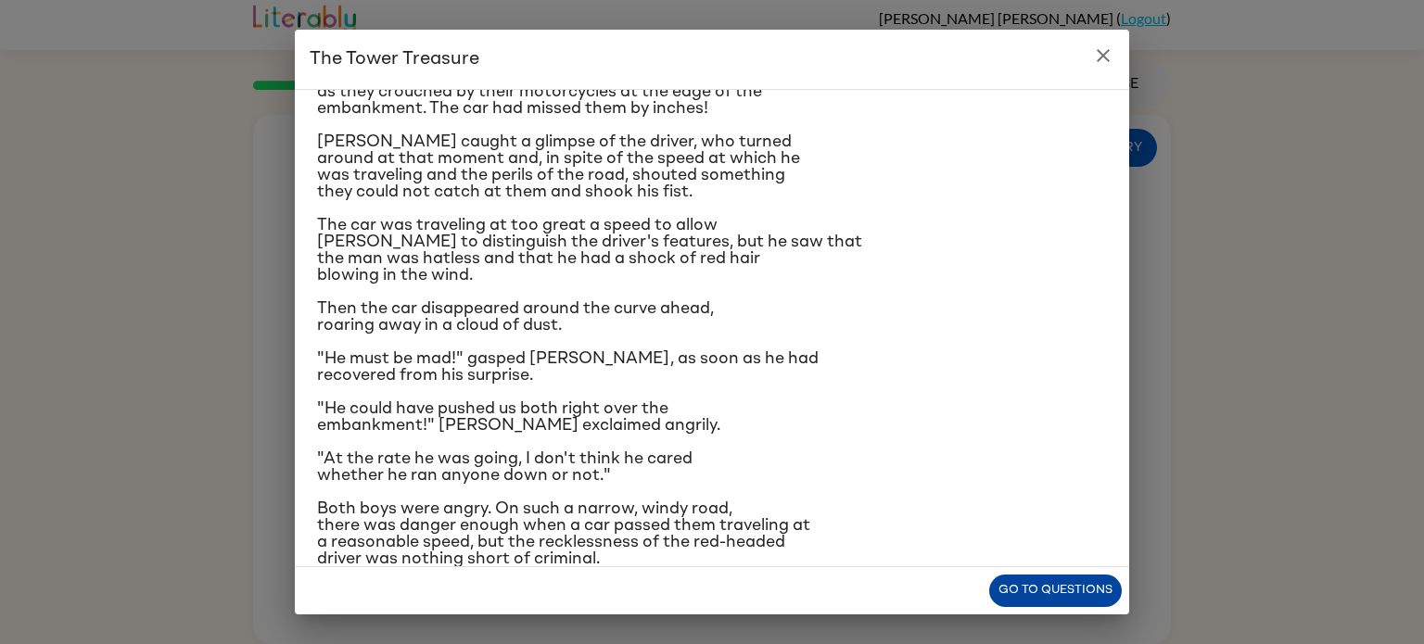
scroll to position [220, 0]
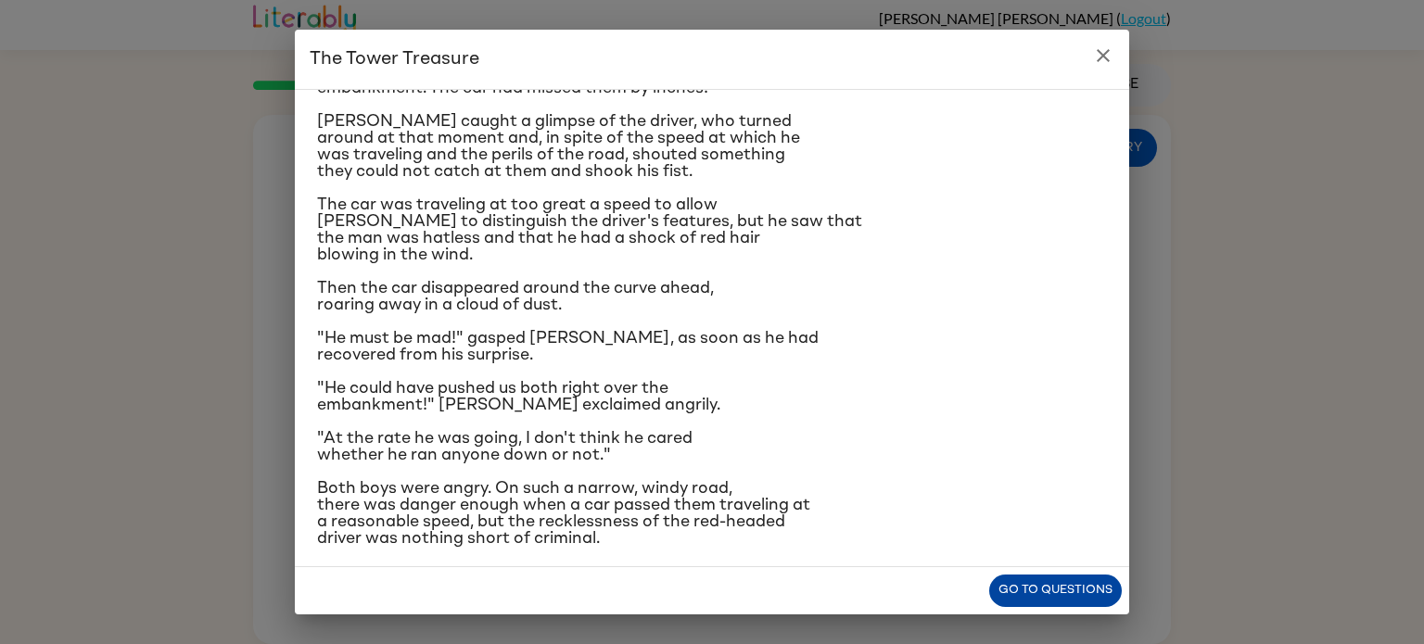
click at [1059, 591] on button "Go to questions" at bounding box center [1055, 591] width 133 height 32
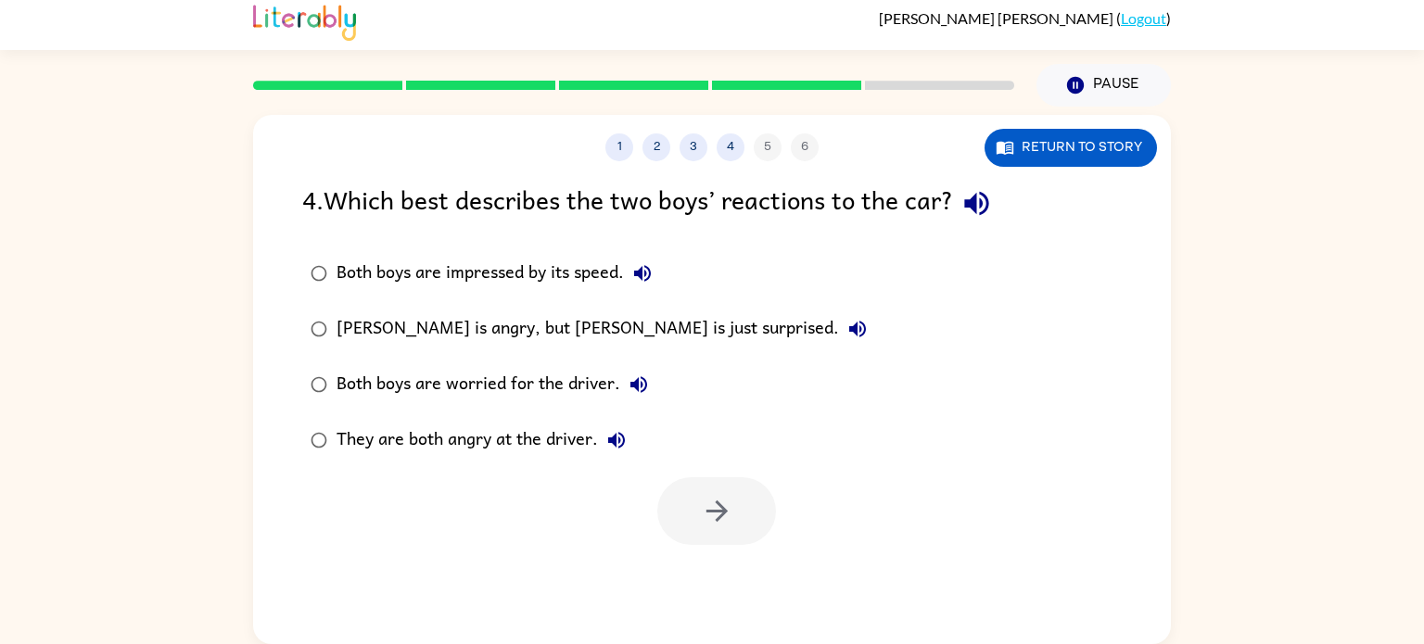
click at [375, 452] on div "They are both angry at the driver." at bounding box center [486, 440] width 299 height 37
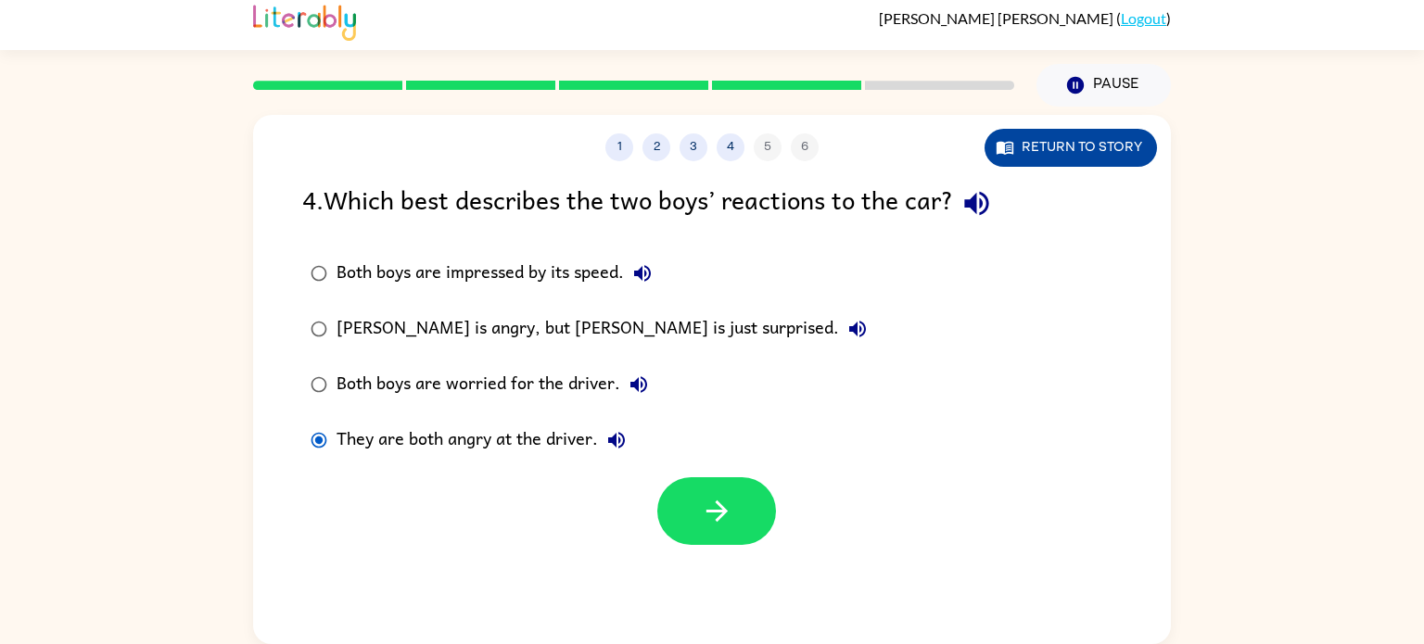
click at [1078, 148] on button "Return to story" at bounding box center [1071, 148] width 172 height 38
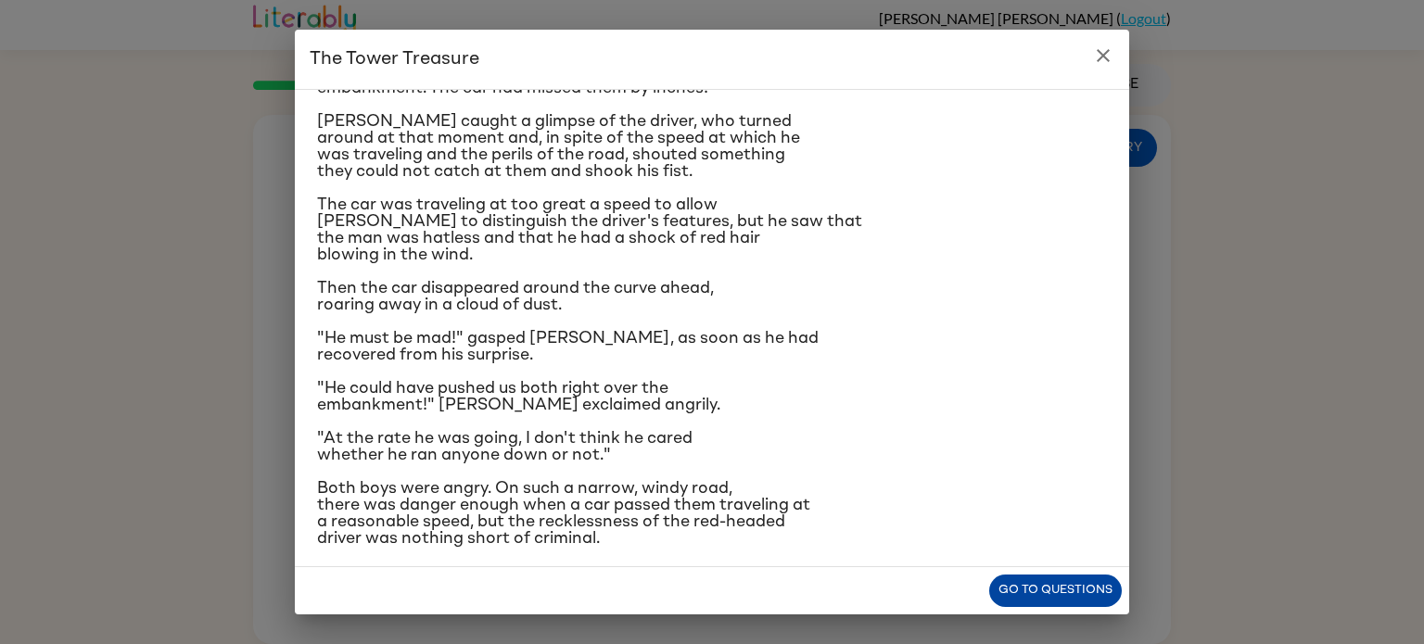
click at [1064, 600] on button "Go to questions" at bounding box center [1055, 591] width 133 height 32
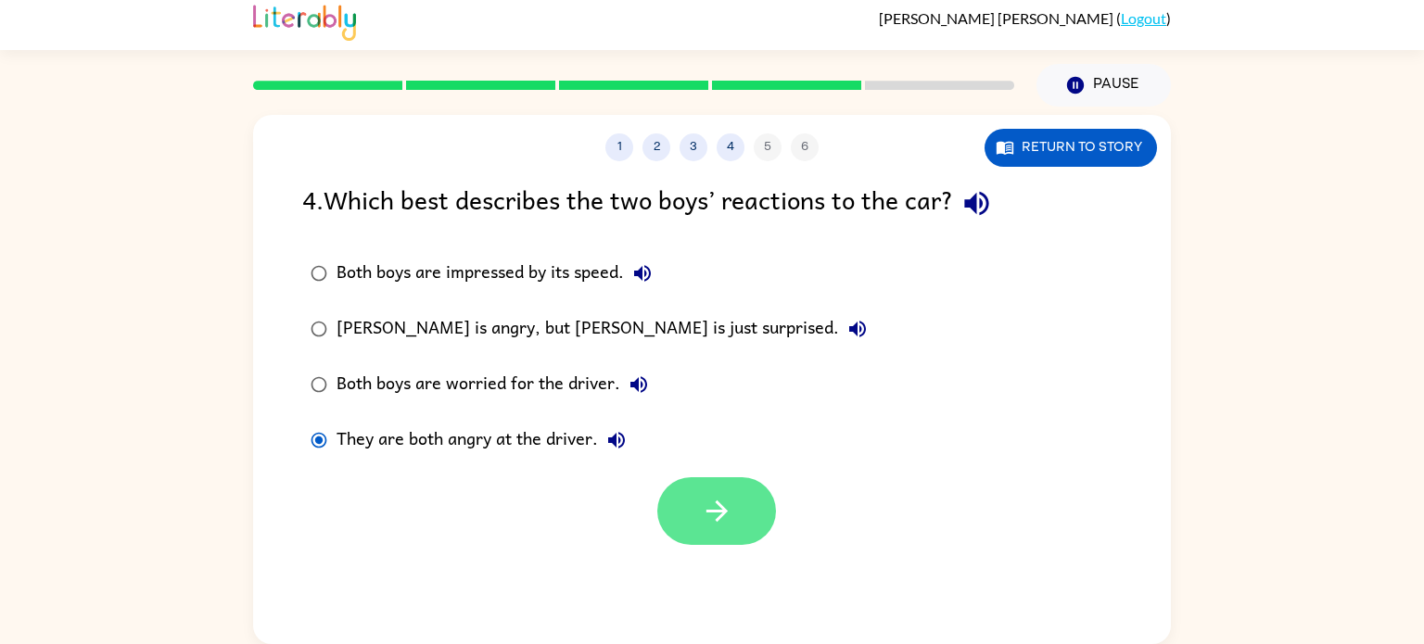
click at [686, 496] on button "button" at bounding box center [716, 511] width 119 height 68
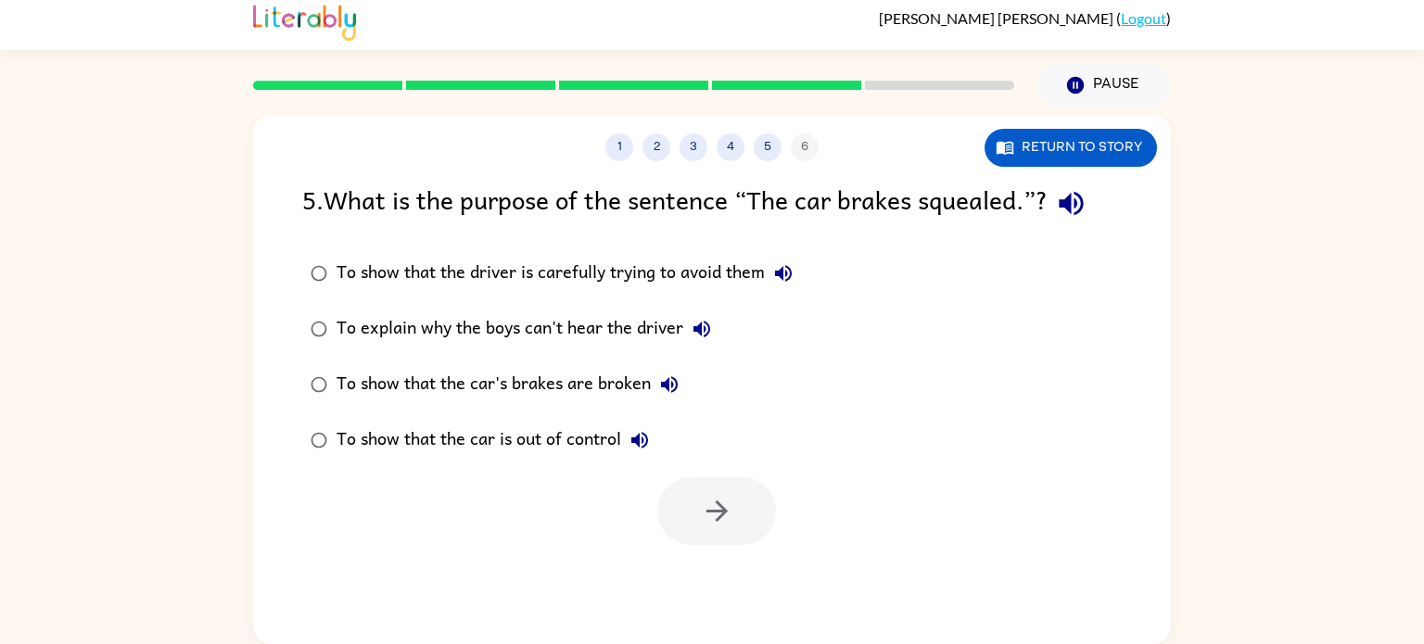
click at [500, 444] on div "To show that the car is out of control" at bounding box center [498, 440] width 322 height 37
click at [701, 521] on icon "button" at bounding box center [717, 511] width 32 height 32
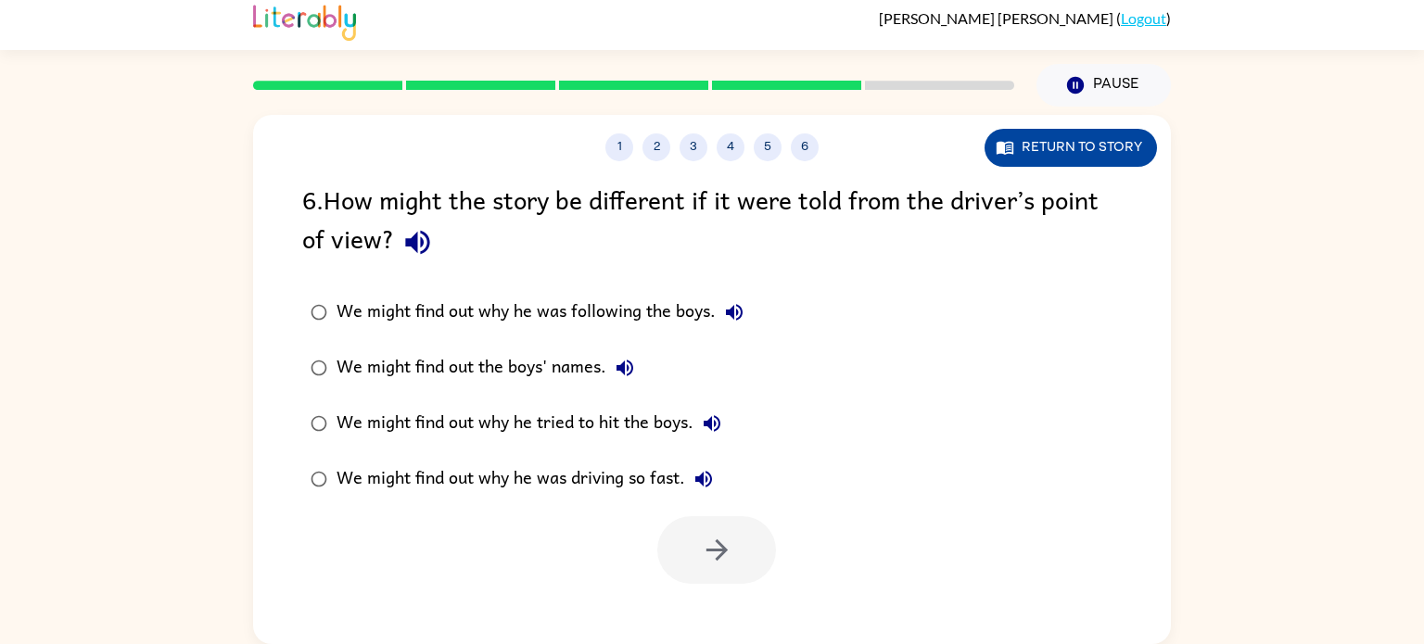
click at [1049, 136] on button "Return to story" at bounding box center [1071, 148] width 172 height 38
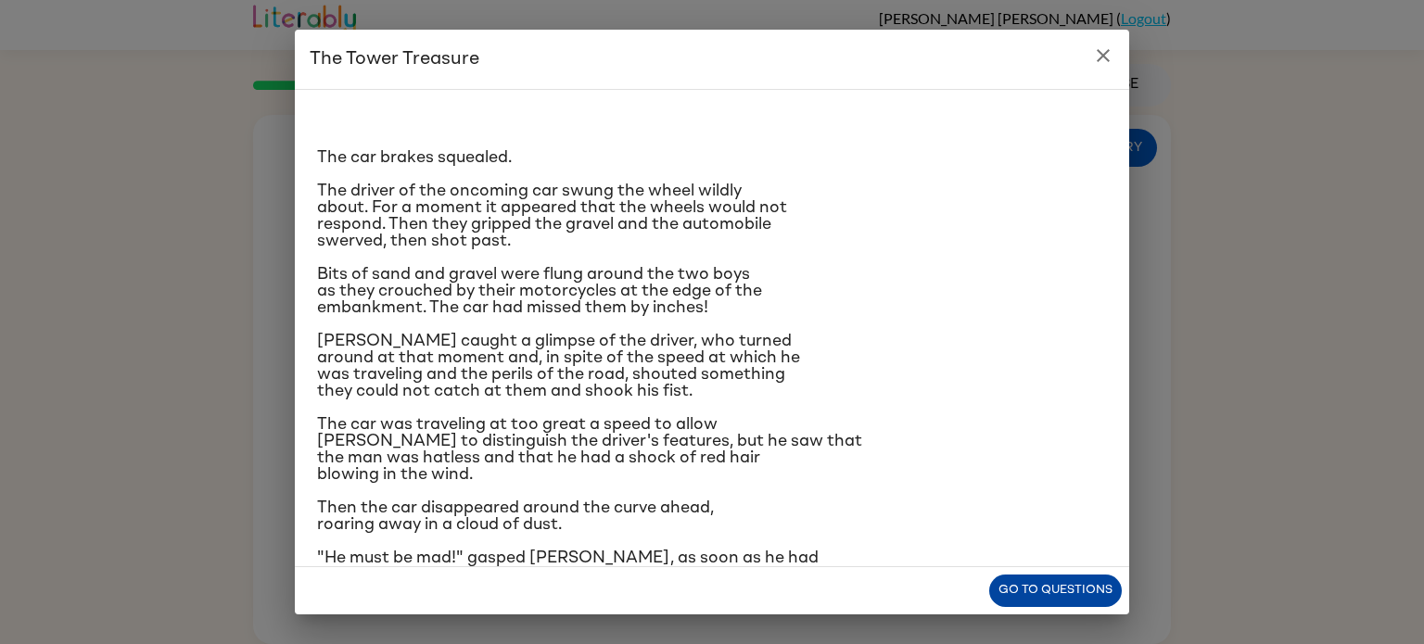
click at [1033, 585] on button "Go to questions" at bounding box center [1055, 591] width 133 height 32
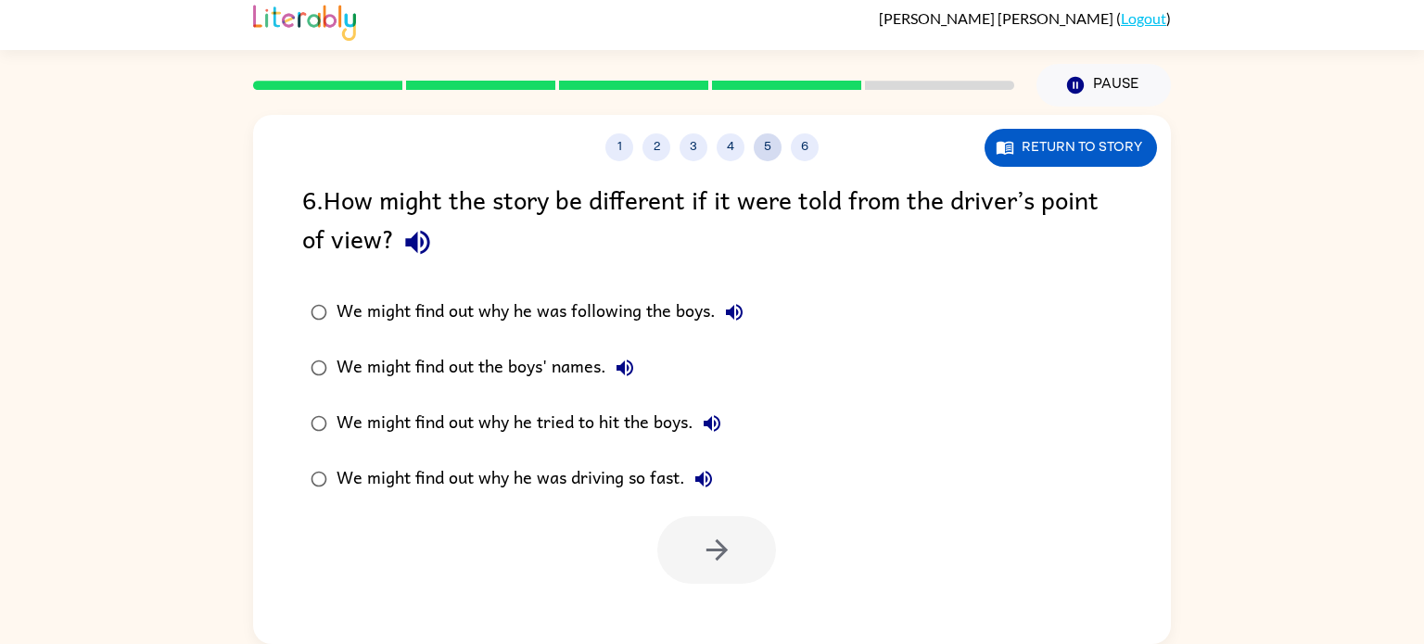
click at [771, 146] on button "5" at bounding box center [768, 147] width 28 height 28
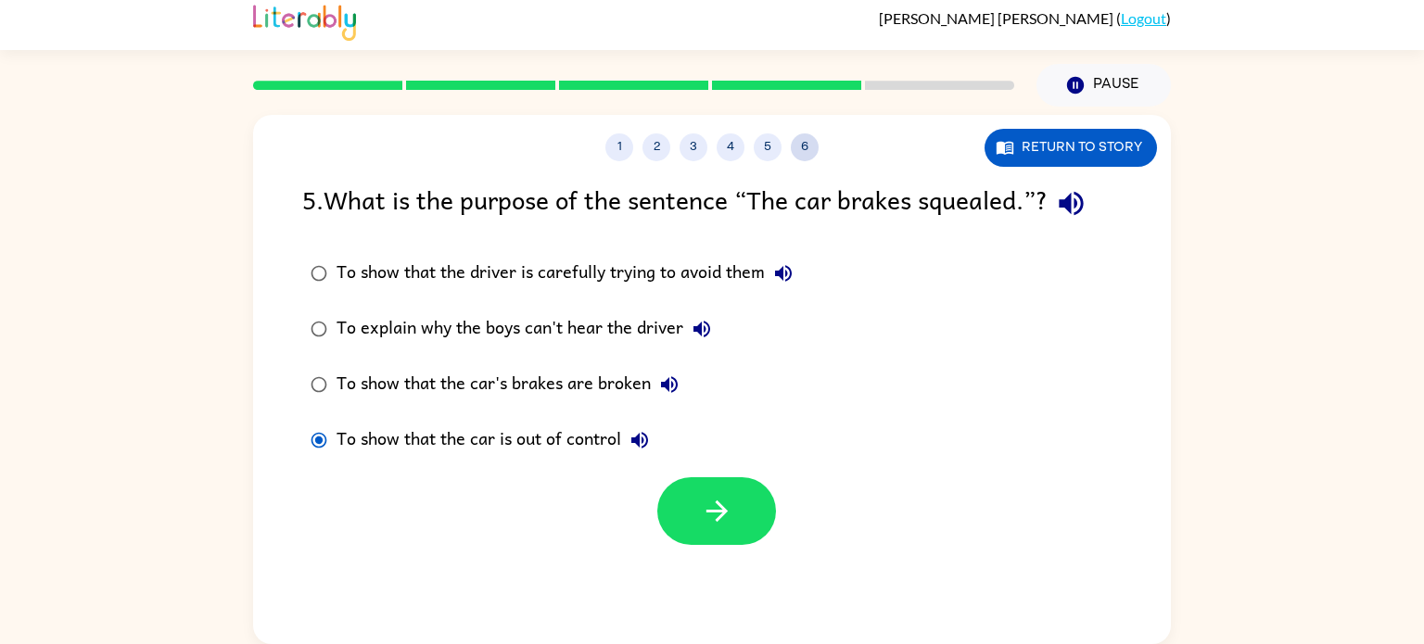
click at [804, 142] on button "6" at bounding box center [805, 147] width 28 height 28
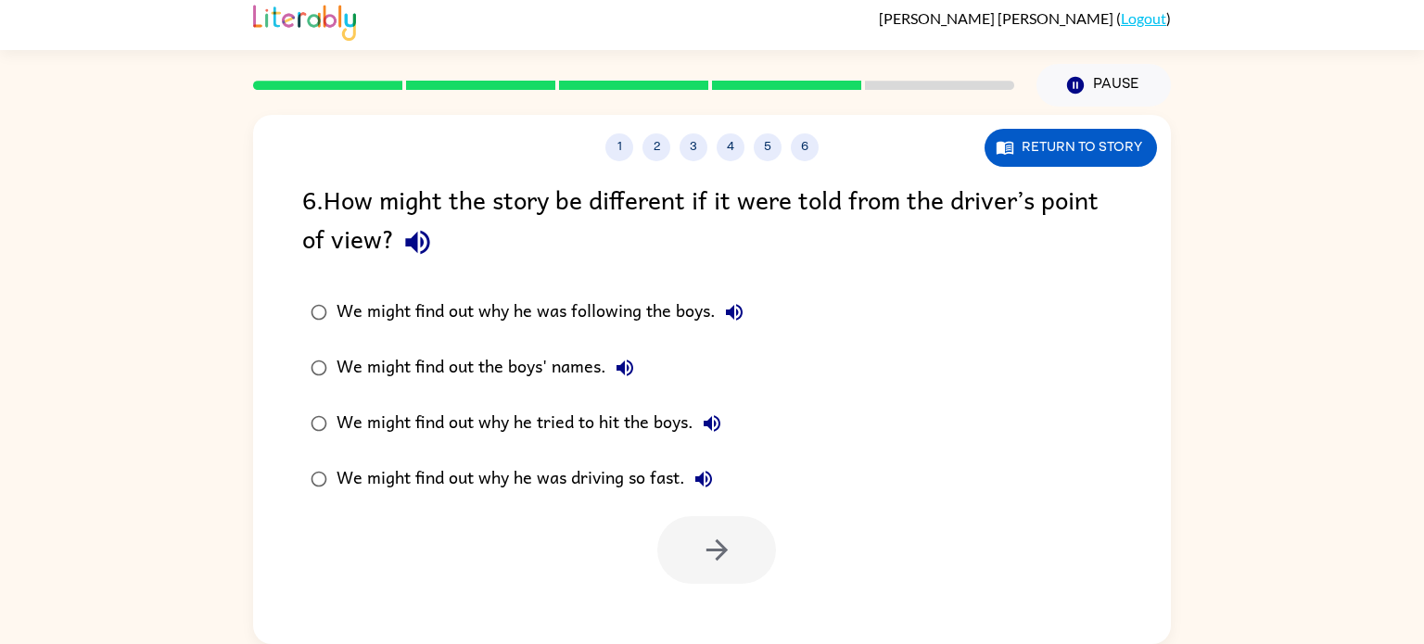
click at [508, 475] on div "We might find out why he was driving so fast." at bounding box center [530, 479] width 386 height 37
click at [742, 547] on button "button" at bounding box center [716, 550] width 119 height 68
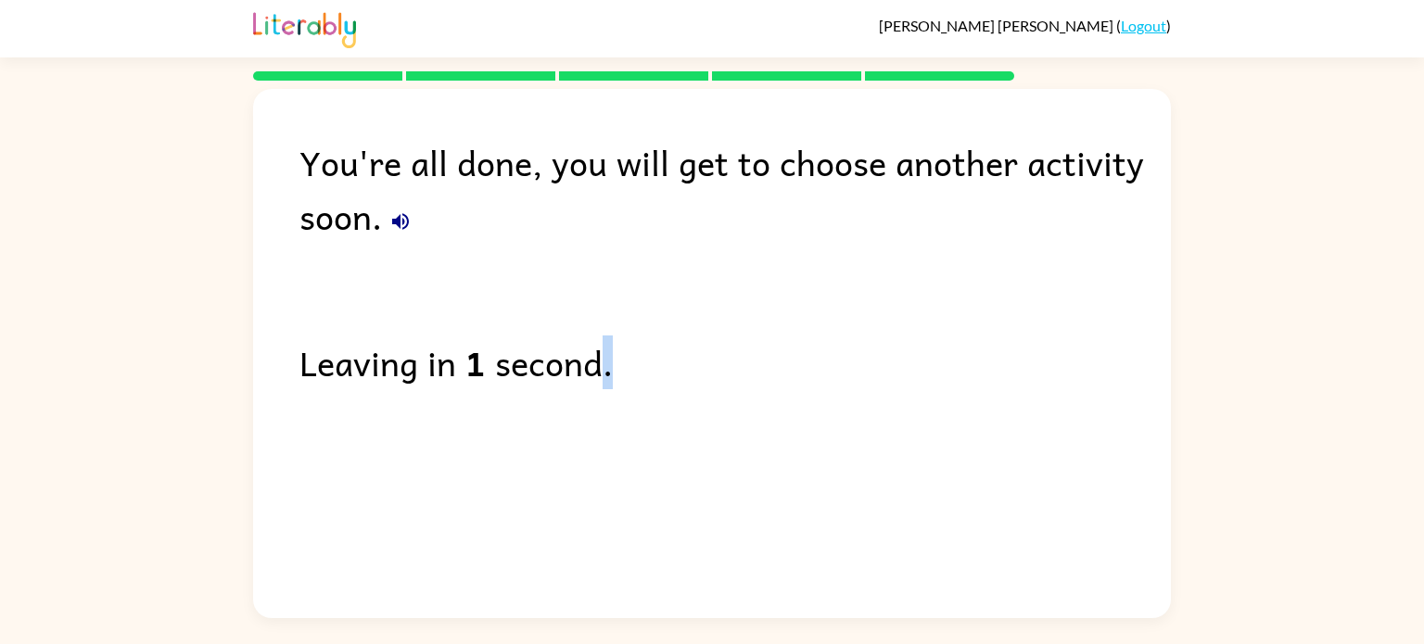
click at [1422, 481] on div "You're all done, you will get to choose another activity soon. Leaving in 1 sec…" at bounding box center [712, 350] width 1424 height 538
